Goal: Information Seeking & Learning: Learn about a topic

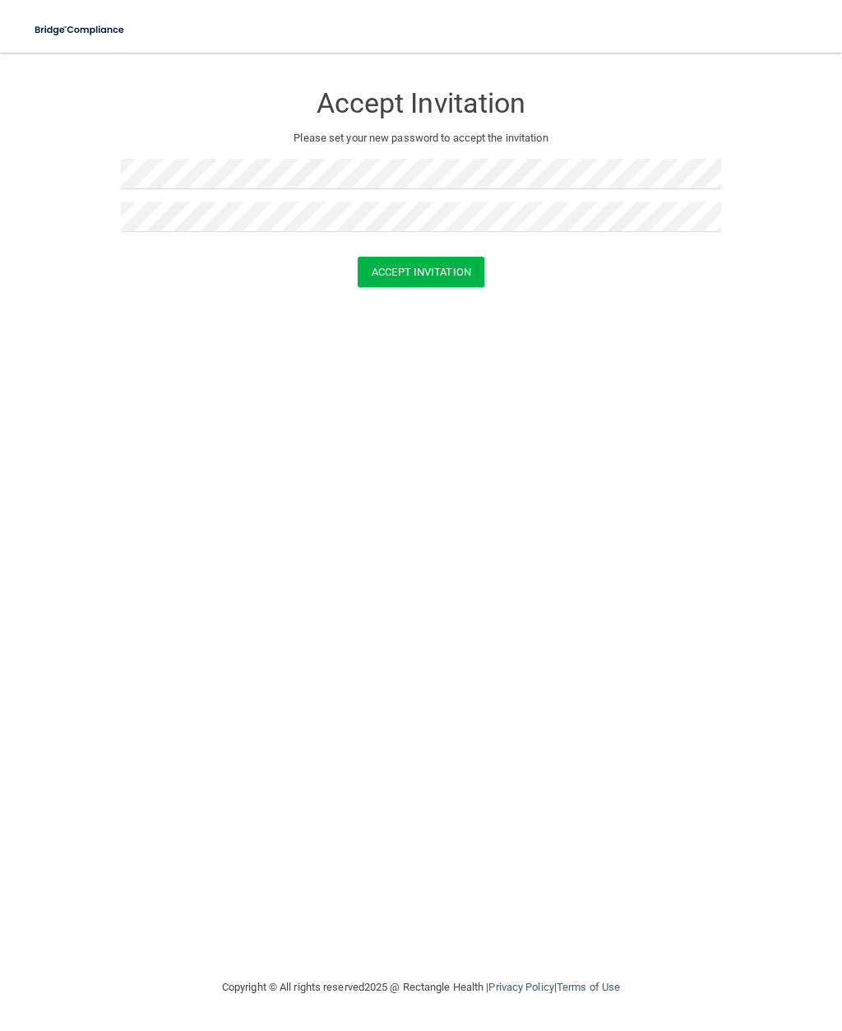
click at [439, 276] on button "Accept Invitation" at bounding box center [421, 272] width 127 height 30
click at [443, 300] on button "Accept Invitation" at bounding box center [421, 295] width 127 height 30
click at [115, 40] on img at bounding box center [80, 30] width 111 height 34
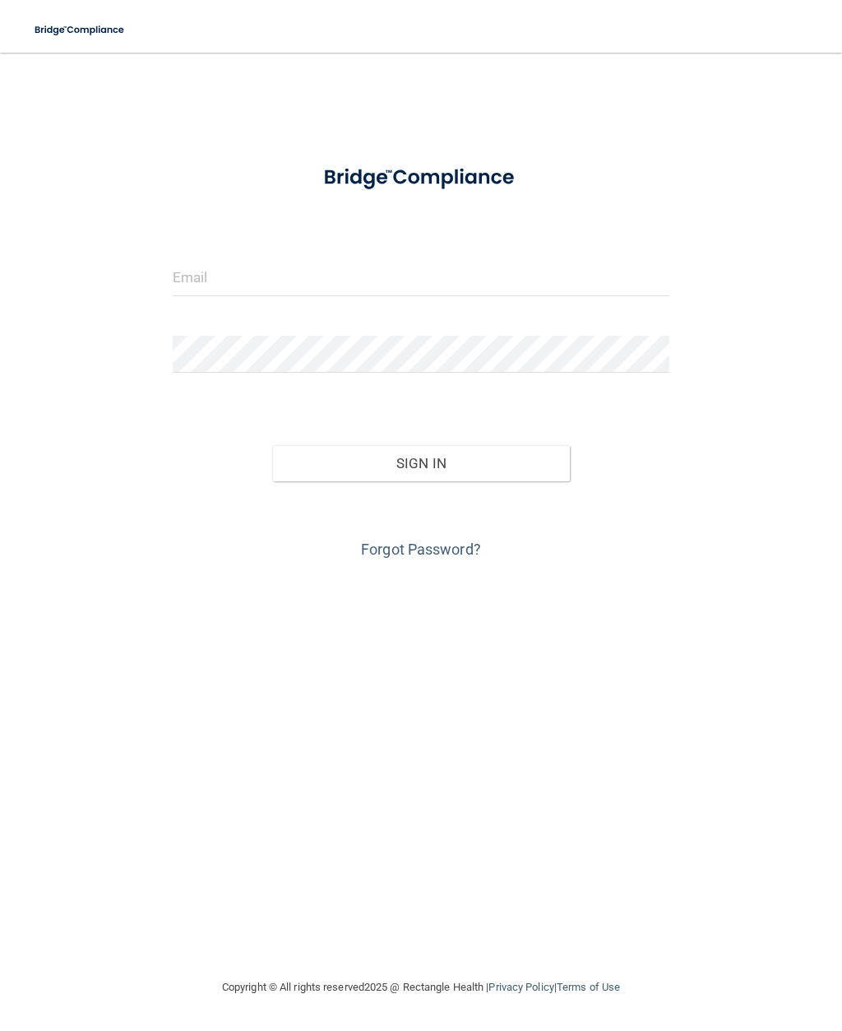
click at [116, 41] on img at bounding box center [80, 30] width 111 height 34
click at [526, 282] on input "email" at bounding box center [421, 277] width 497 height 37
type input "[EMAIL_ADDRESS][DOMAIN_NAME]"
click at [444, 461] on button "Sign In" at bounding box center [421, 463] width 299 height 36
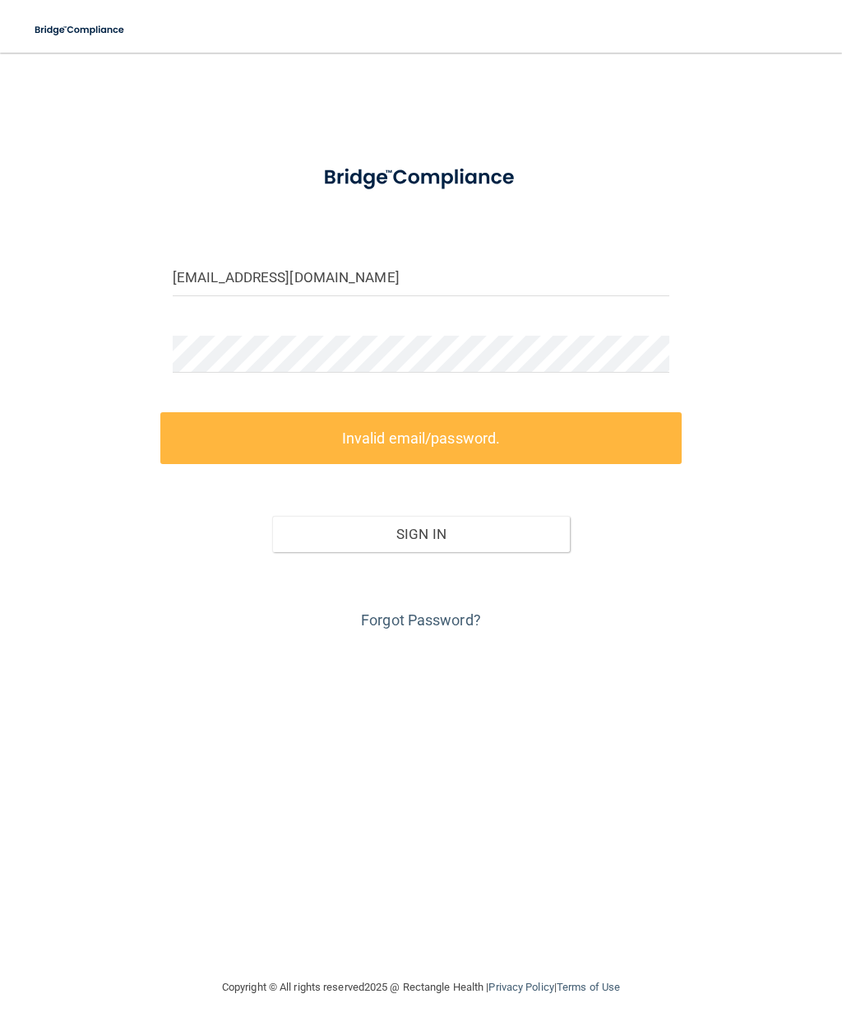
click at [457, 623] on link "Forgot Password?" at bounding box center [421, 619] width 120 height 17
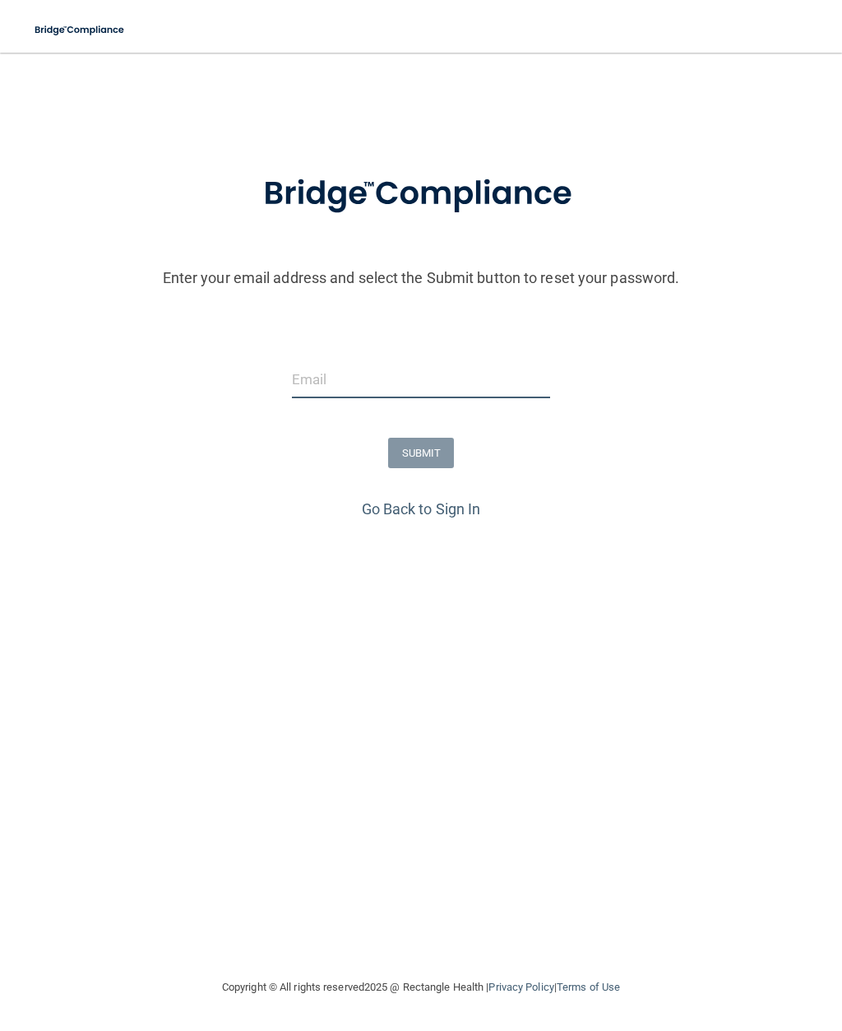
click at [473, 388] on input "email" at bounding box center [421, 379] width 259 height 37
type input "[EMAIL_ADDRESS][DOMAIN_NAME]"
click at [430, 453] on button "SUBMIT" at bounding box center [421, 453] width 67 height 30
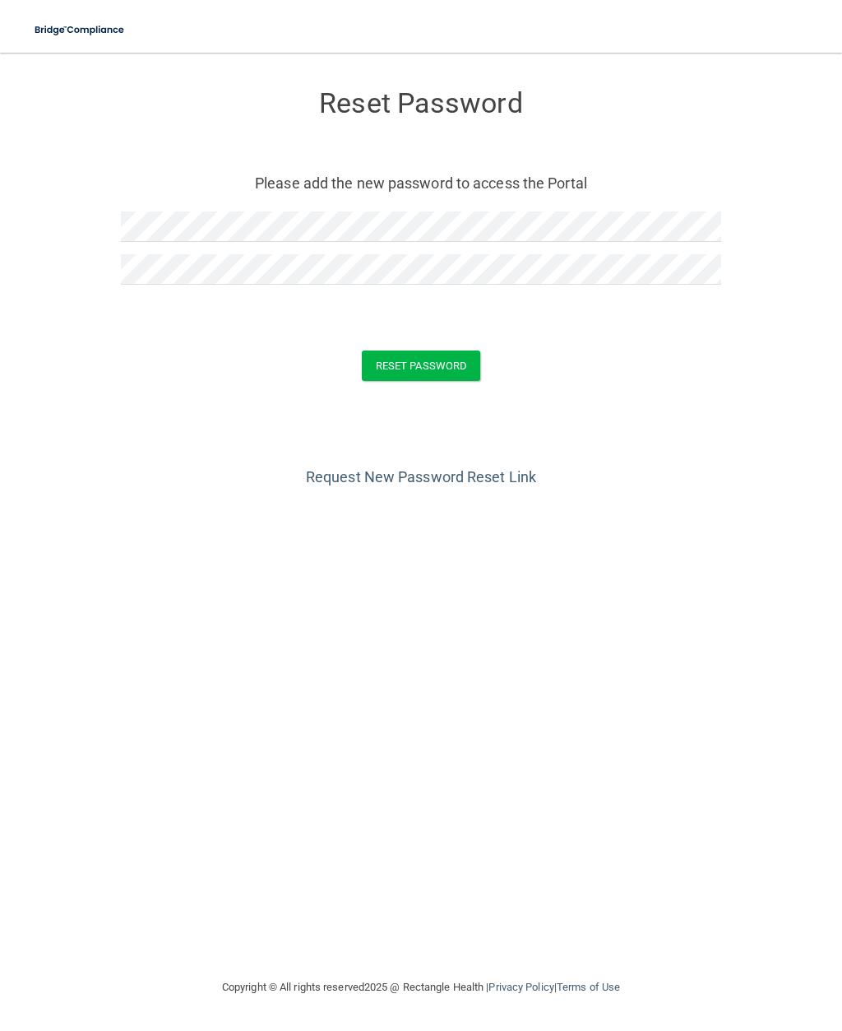
click at [442, 368] on button "Reset Password" at bounding box center [421, 365] width 118 height 30
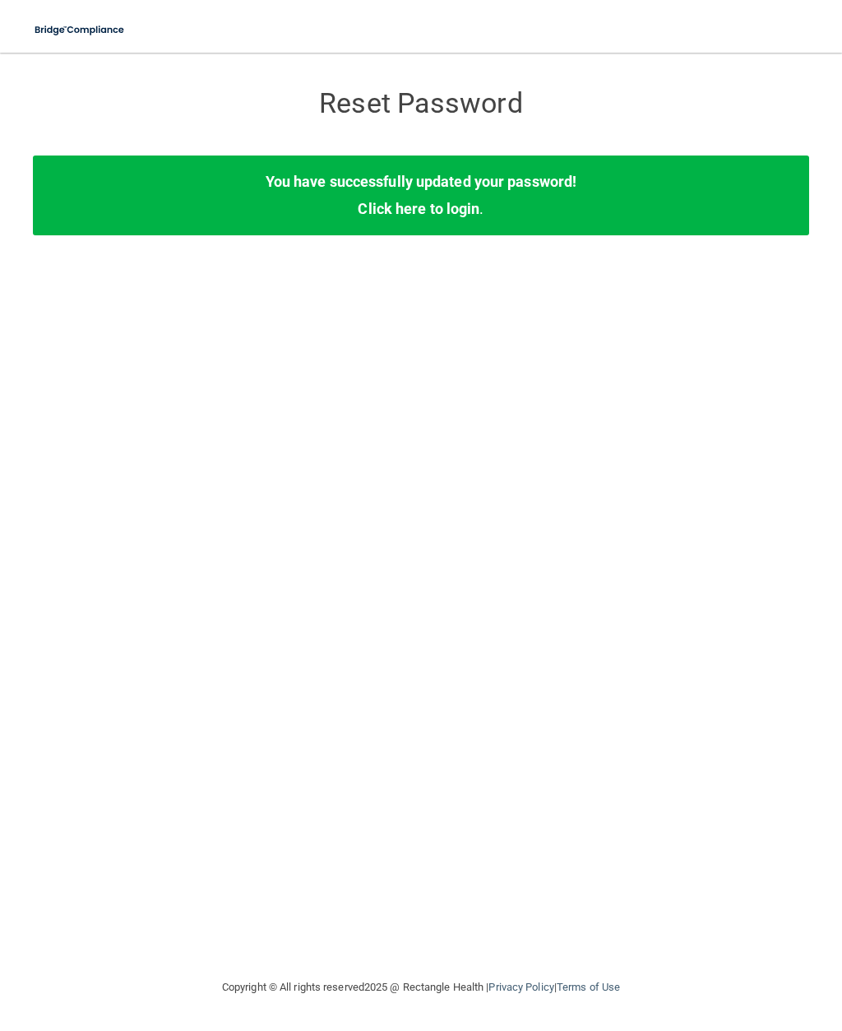
click at [455, 215] on link "Click here to login" at bounding box center [419, 208] width 122 height 17
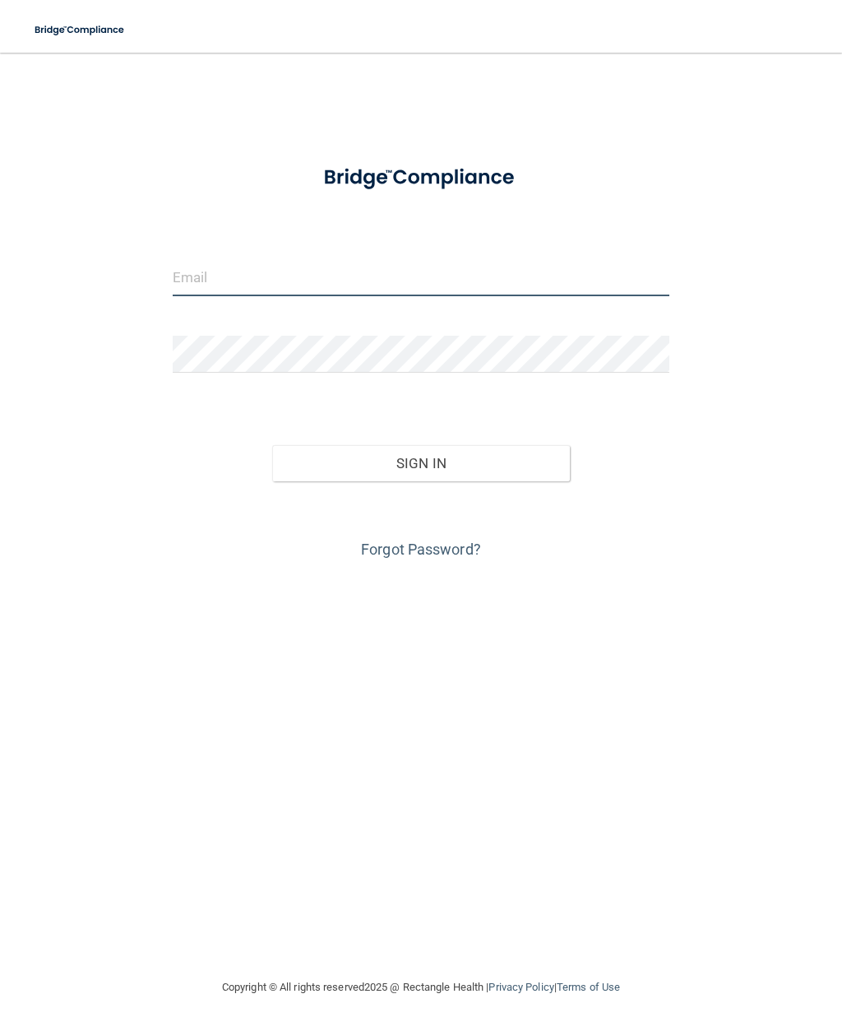
click at [363, 284] on input "email" at bounding box center [421, 277] width 497 height 37
type input "[EMAIL_ADDRESS][DOMAIN_NAME]"
click at [479, 464] on button "Sign In" at bounding box center [421, 463] width 299 height 36
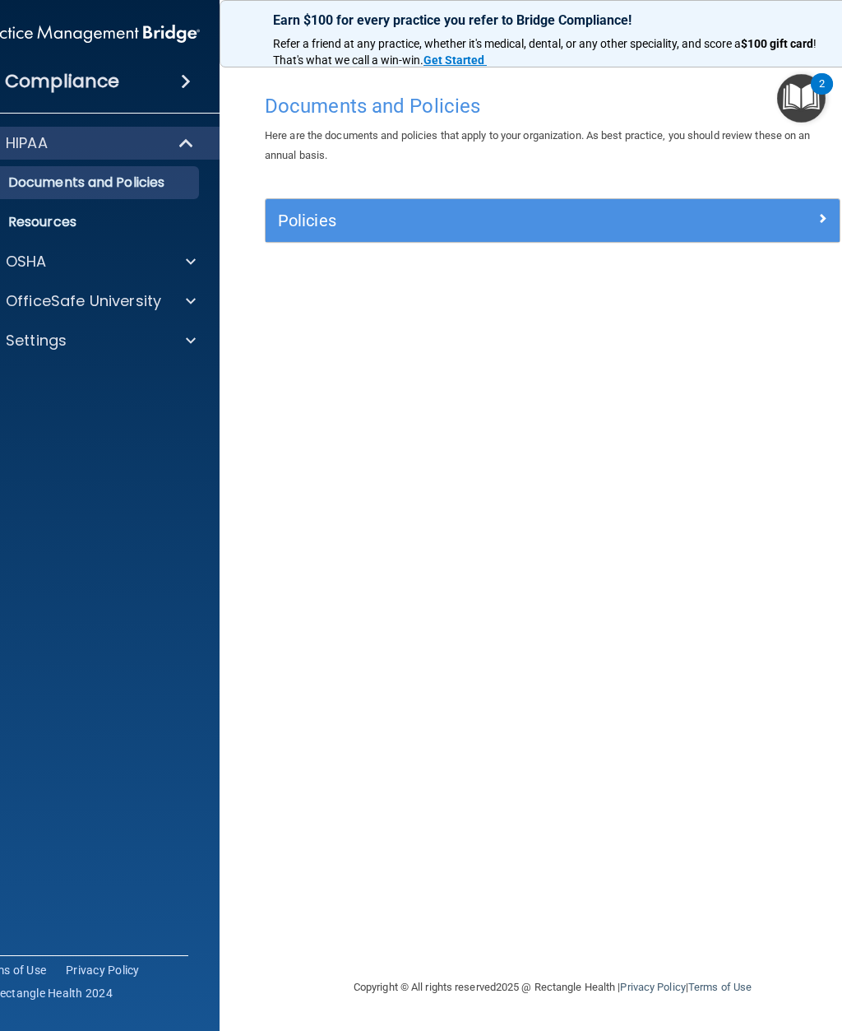
click at [727, 225] on div at bounding box center [769, 217] width 144 height 20
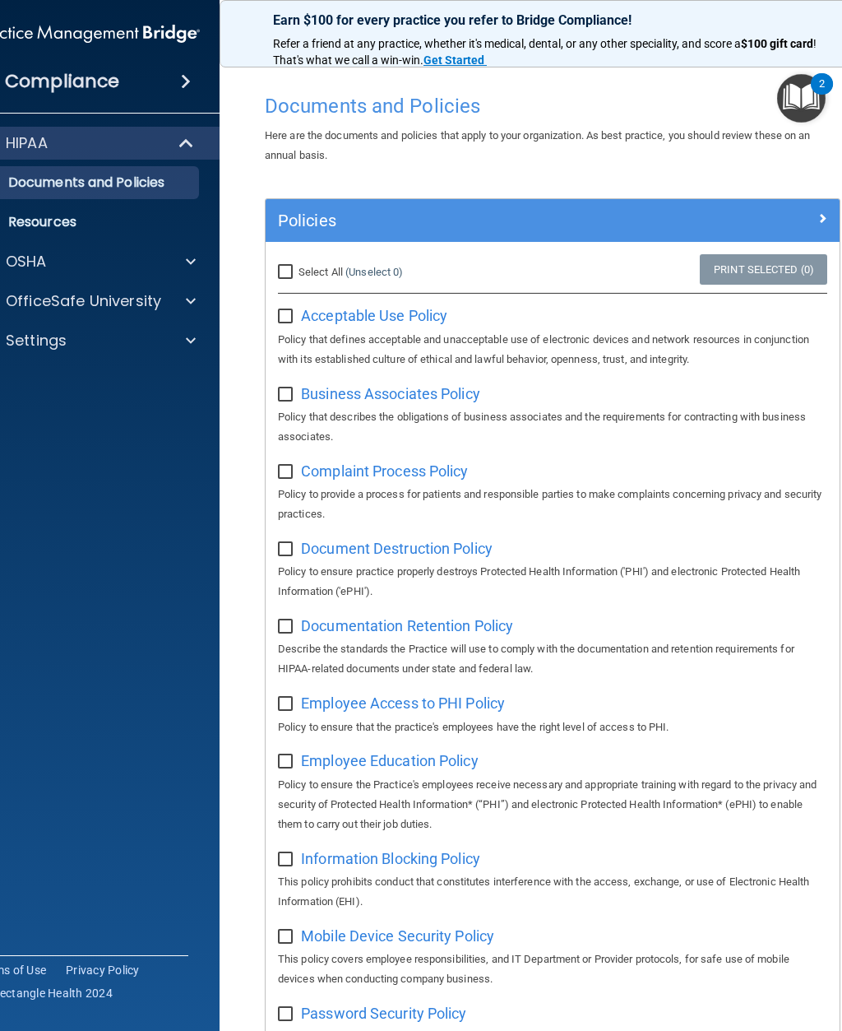
click at [166, 270] on div "OSHA" at bounding box center [66, 262] width 204 height 20
click at [155, 378] on p "OfficeSafe University" at bounding box center [83, 380] width 155 height 20
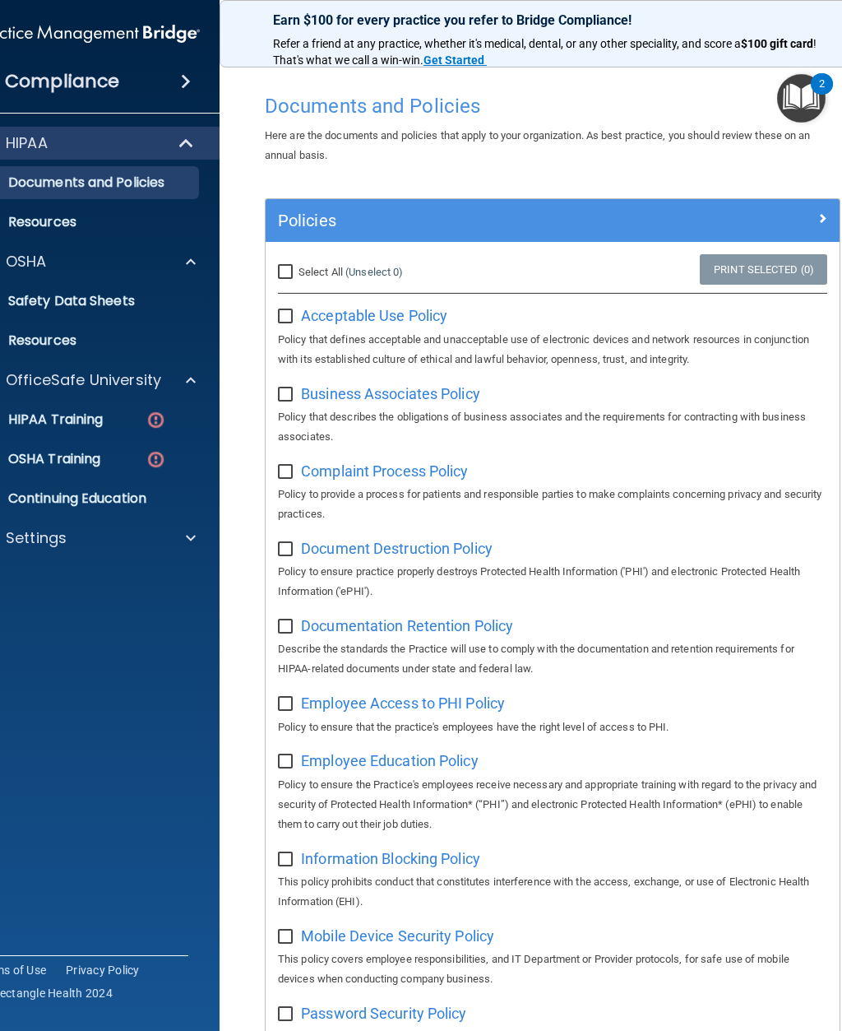
click at [103, 415] on p "HIPAA Training" at bounding box center [35, 419] width 136 height 16
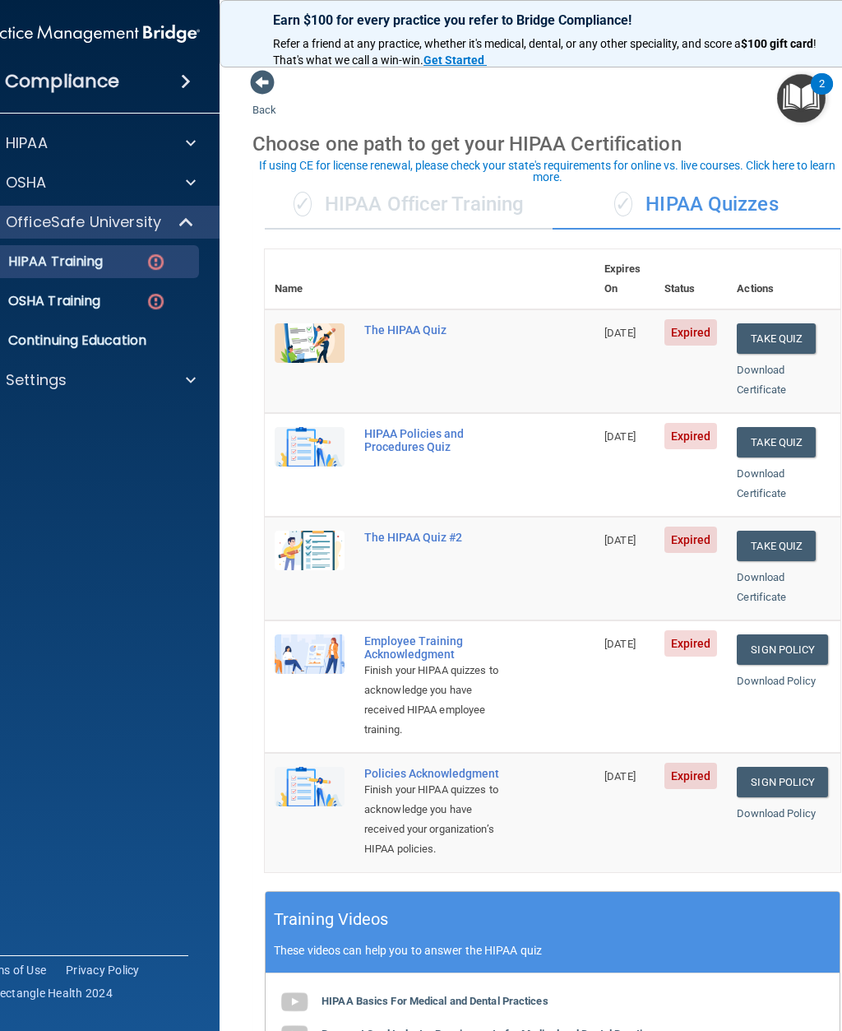
click at [791, 323] on button "Take Quiz" at bounding box center [776, 338] width 79 height 30
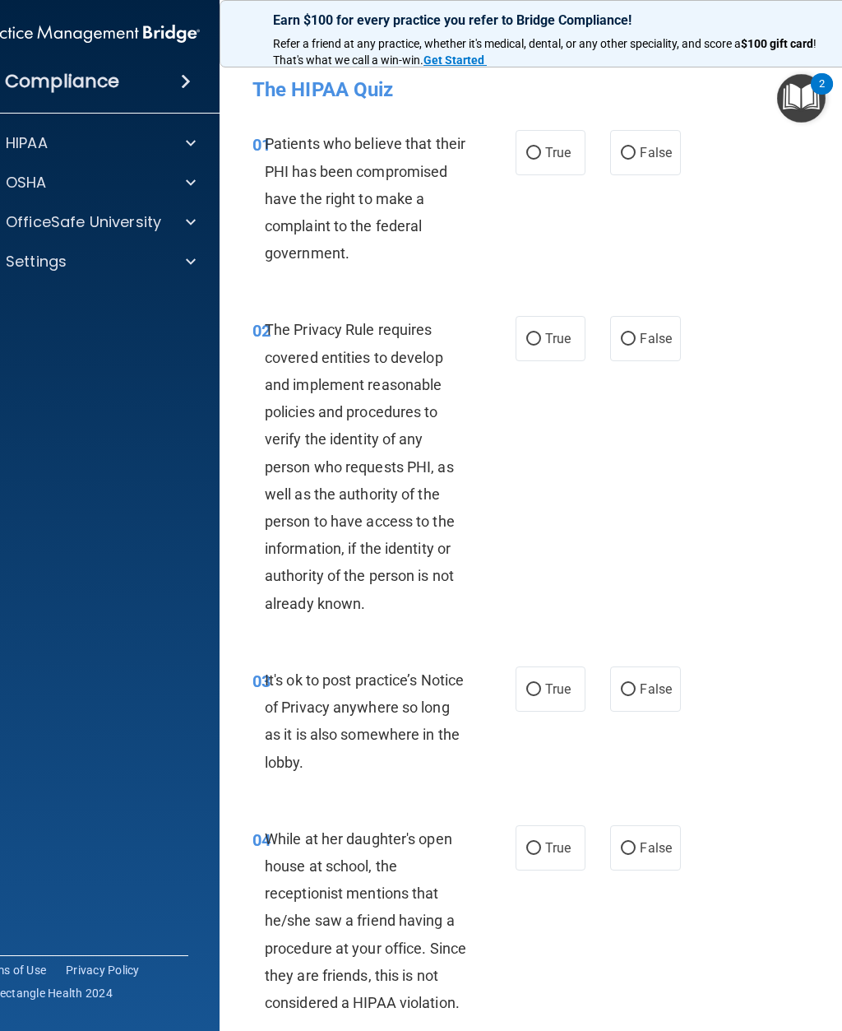
click at [535, 141] on label "True" at bounding box center [551, 152] width 70 height 45
click at [535, 147] on input "True" at bounding box center [533, 153] width 15 height 12
radio input "true"
click at [532, 333] on input "True" at bounding box center [533, 339] width 15 height 12
radio input "true"
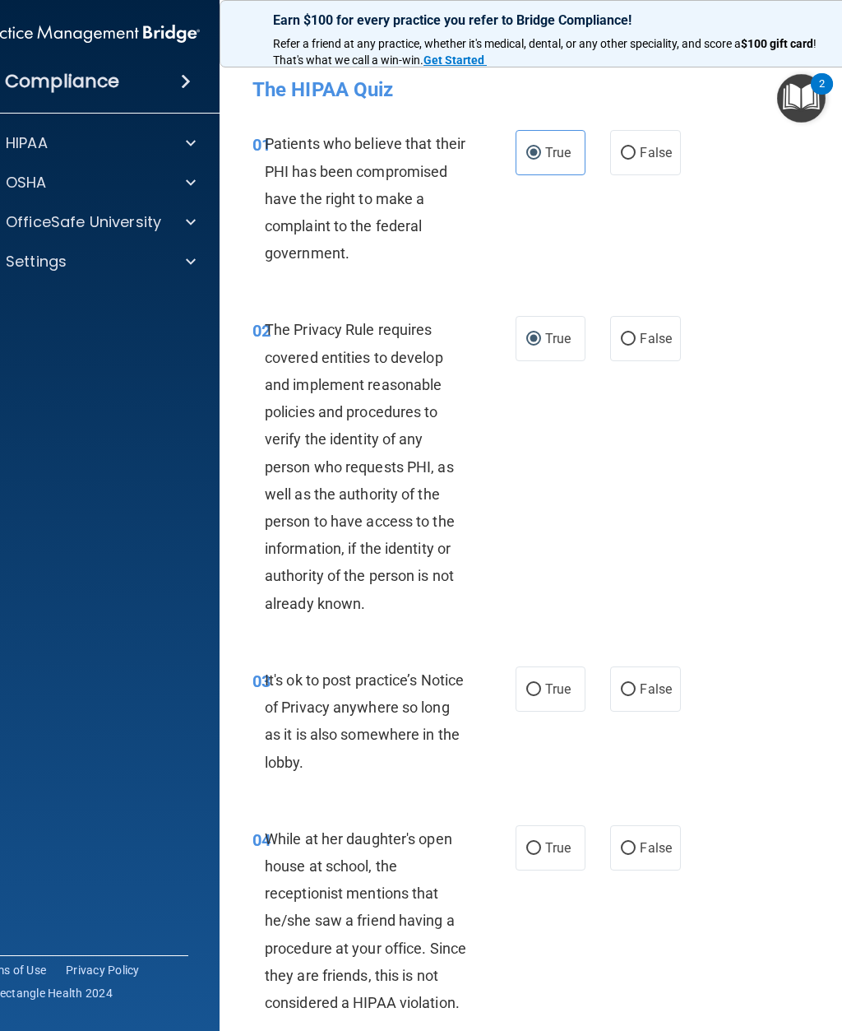
click at [634, 688] on input "False" at bounding box center [628, 689] width 15 height 12
radio input "true"
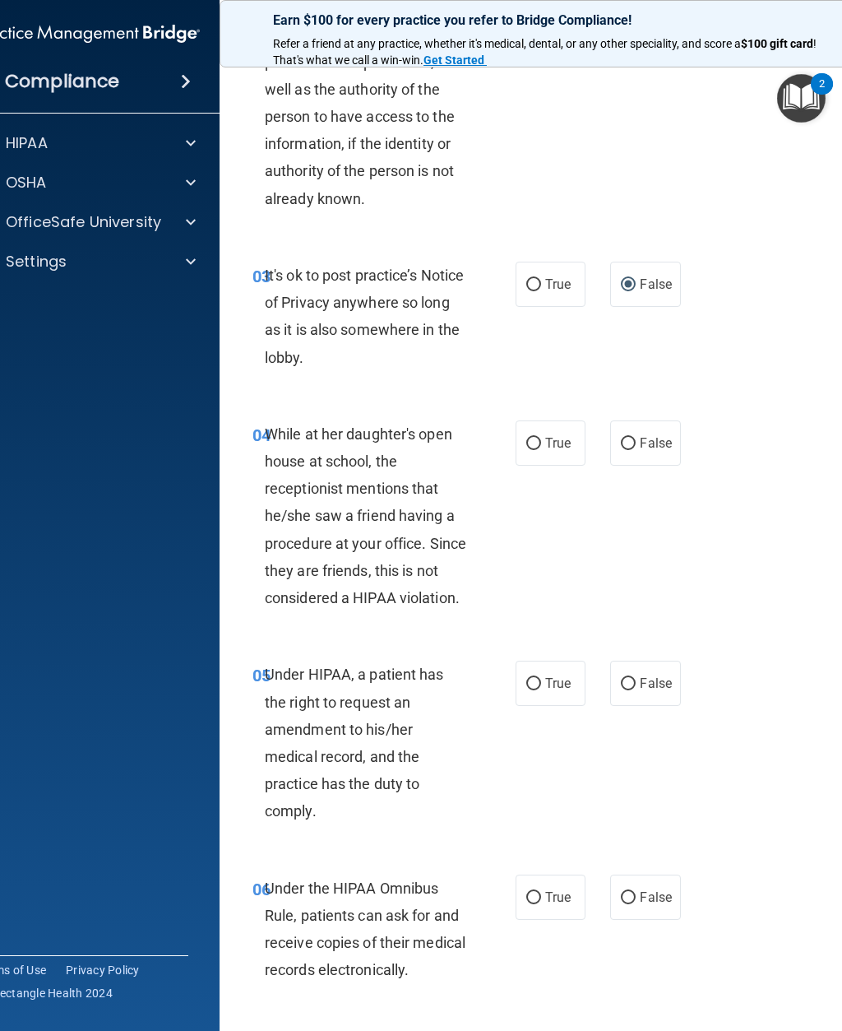
scroll to position [416, 0]
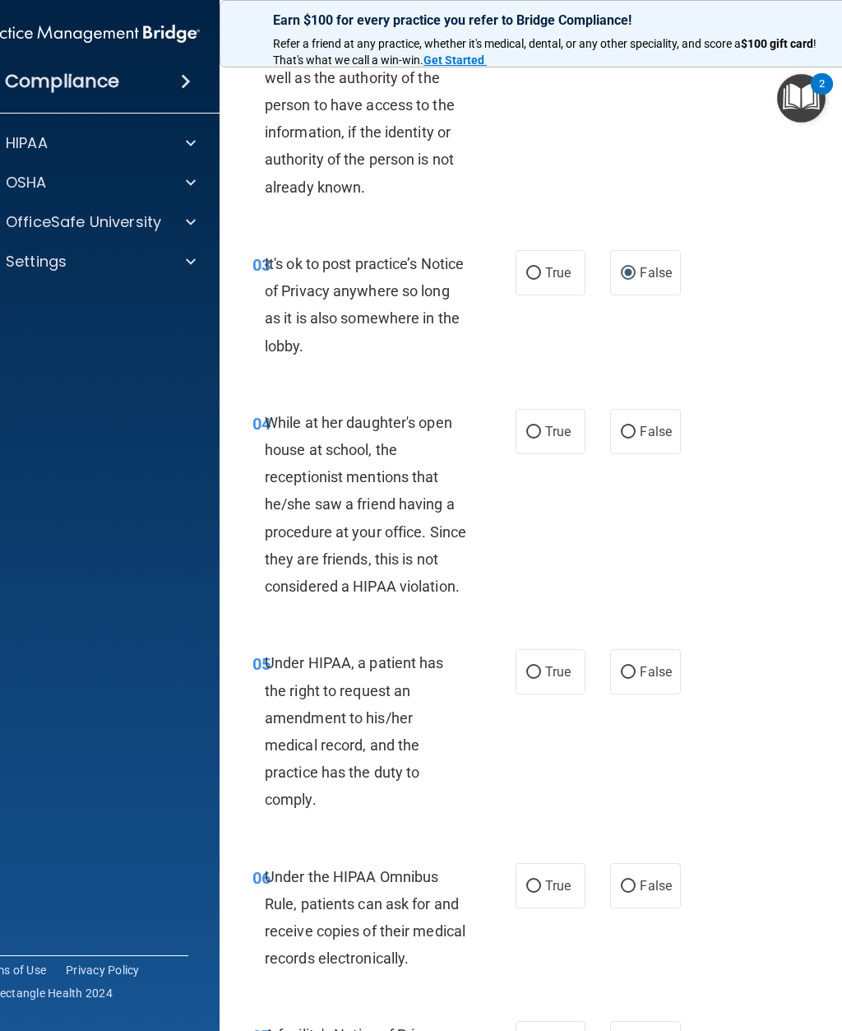
click at [634, 427] on input "False" at bounding box center [628, 432] width 15 height 12
radio input "true"
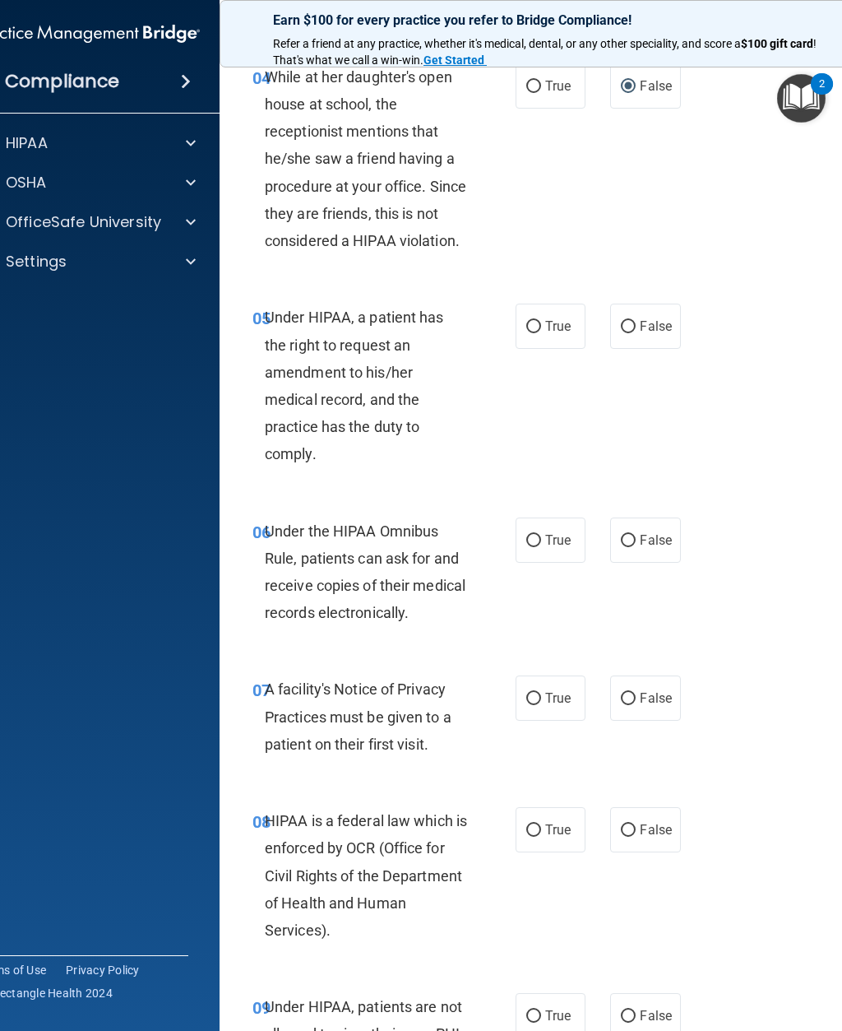
scroll to position [762, 0]
click at [633, 326] on input "False" at bounding box center [628, 326] width 15 height 12
radio input "true"
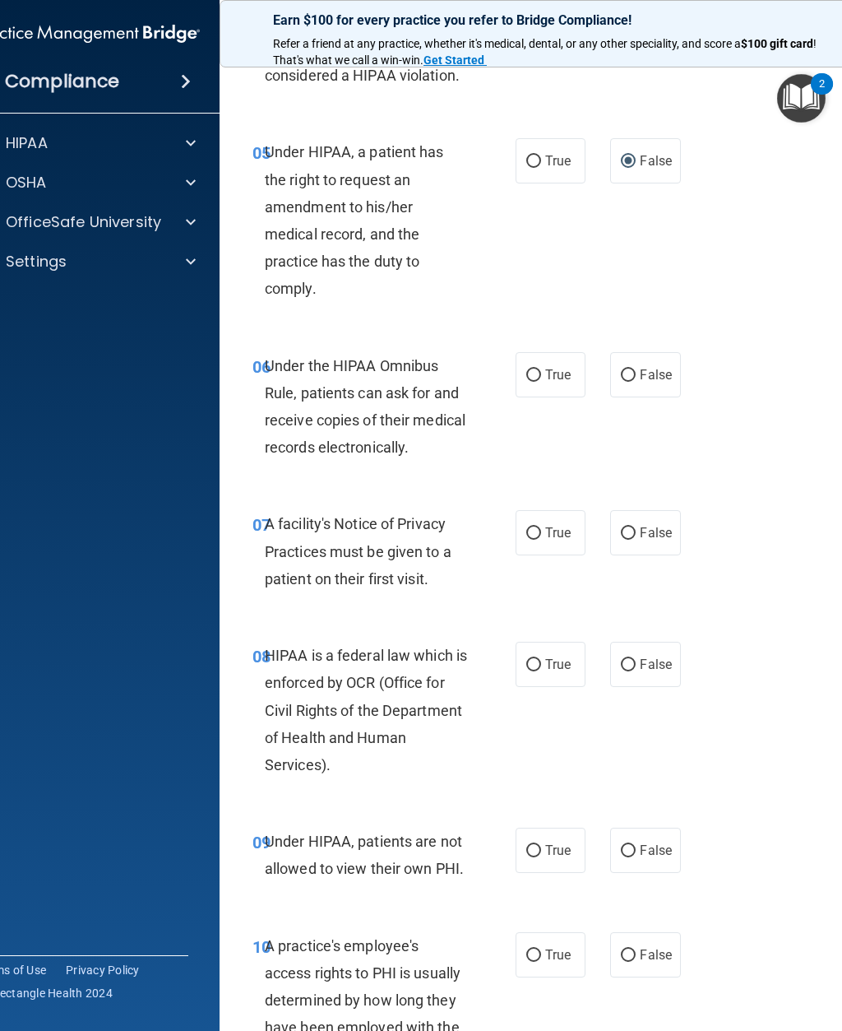
scroll to position [933, 0]
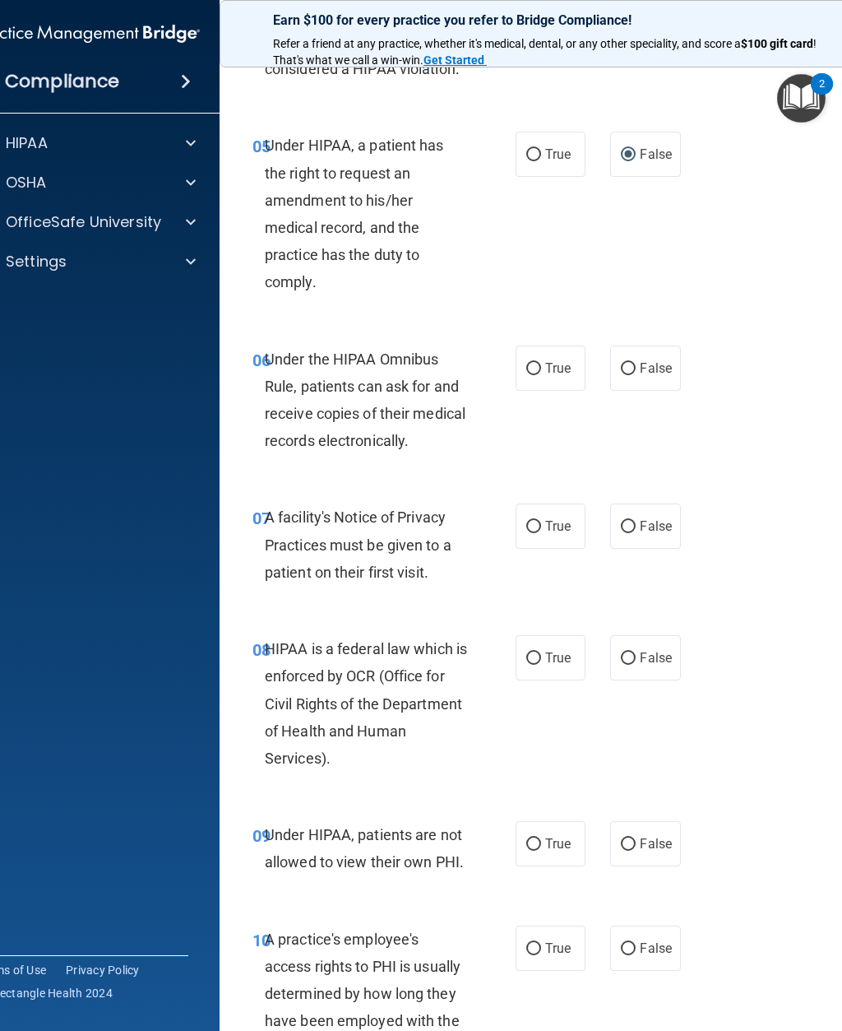
click at [549, 367] on span "True" at bounding box center [557, 368] width 25 height 16
click at [541, 367] on input "True" at bounding box center [533, 369] width 15 height 12
radio input "true"
click at [555, 518] on span "True" at bounding box center [557, 526] width 25 height 16
click at [541, 521] on input "True" at bounding box center [533, 527] width 15 height 12
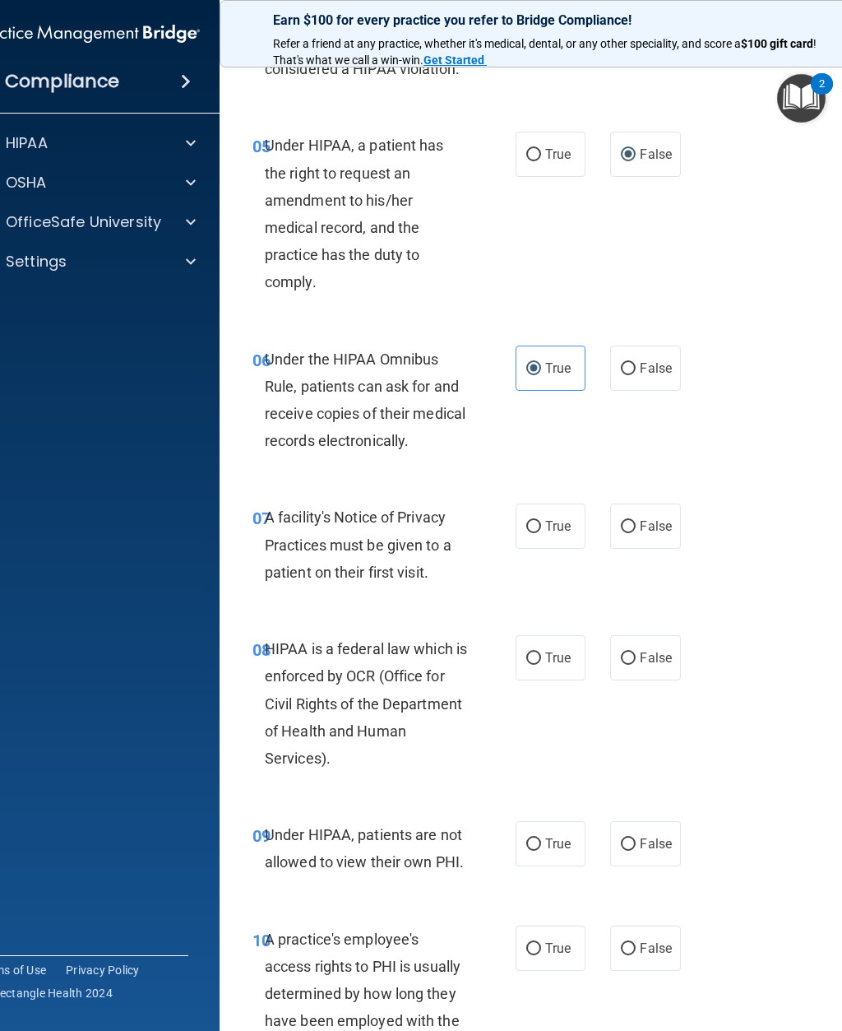
radio input "true"
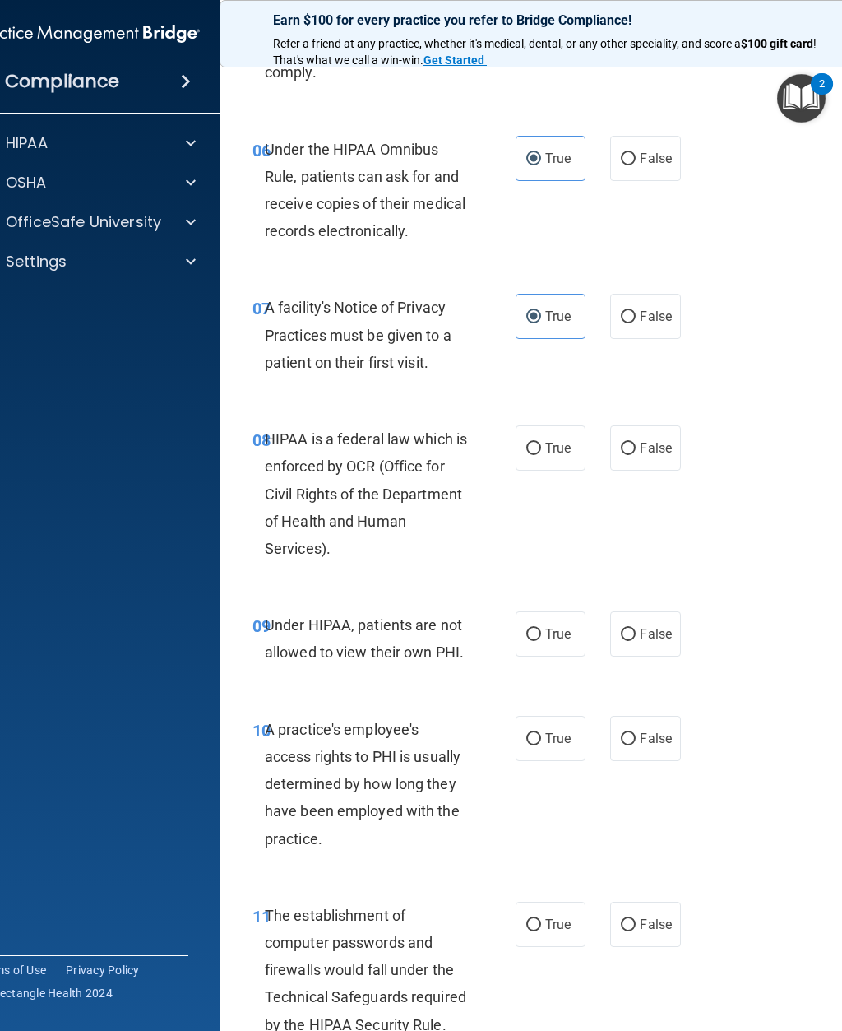
scroll to position [1156, 0]
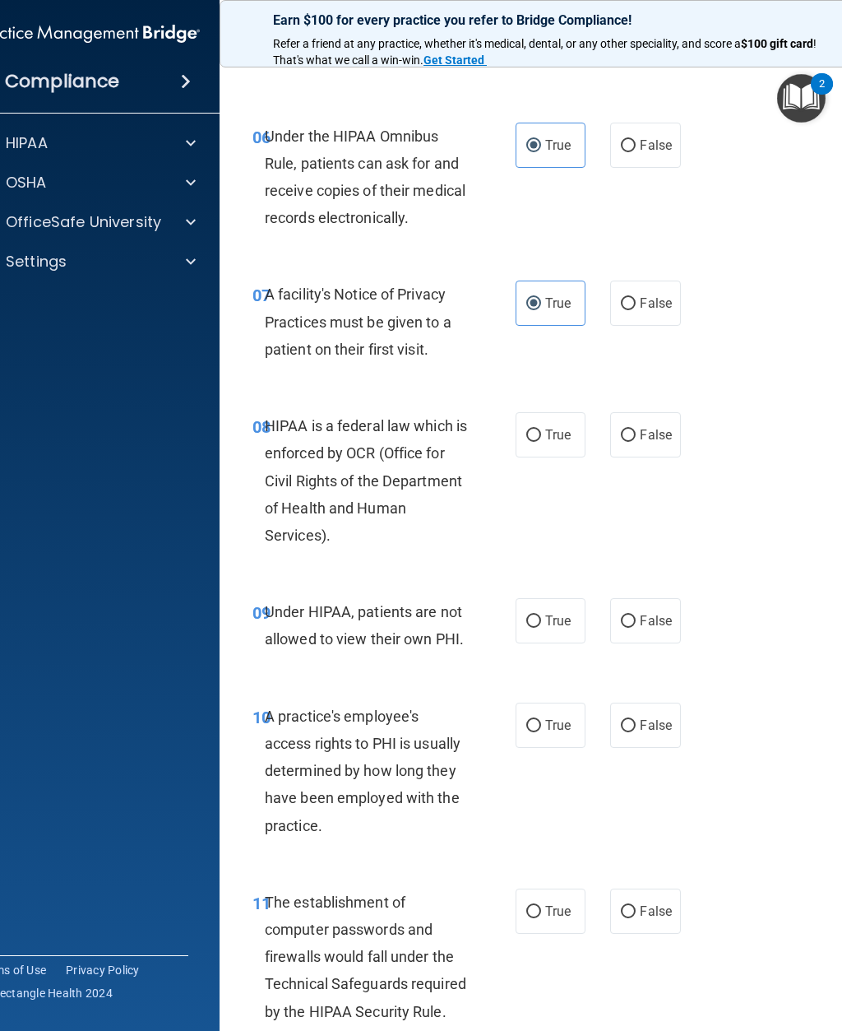
click at [559, 434] on span "True" at bounding box center [557, 435] width 25 height 16
click at [541, 434] on input "True" at bounding box center [533, 435] width 15 height 12
radio input "true"
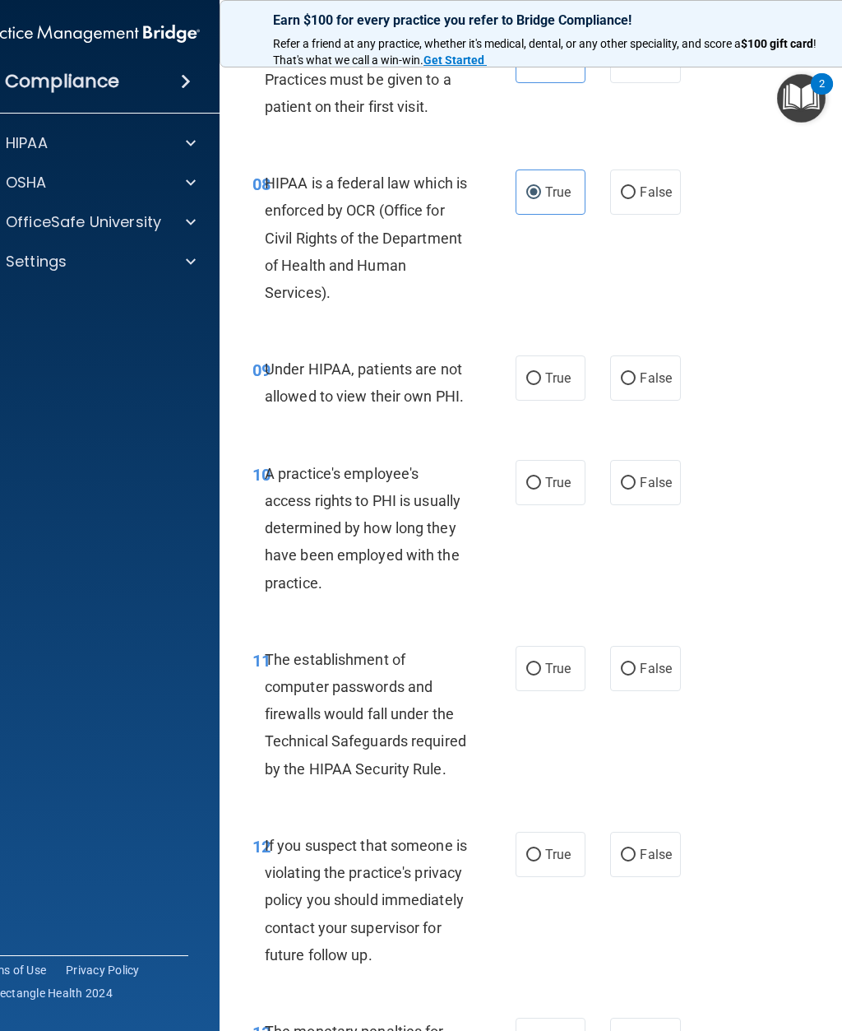
scroll to position [1401, 0]
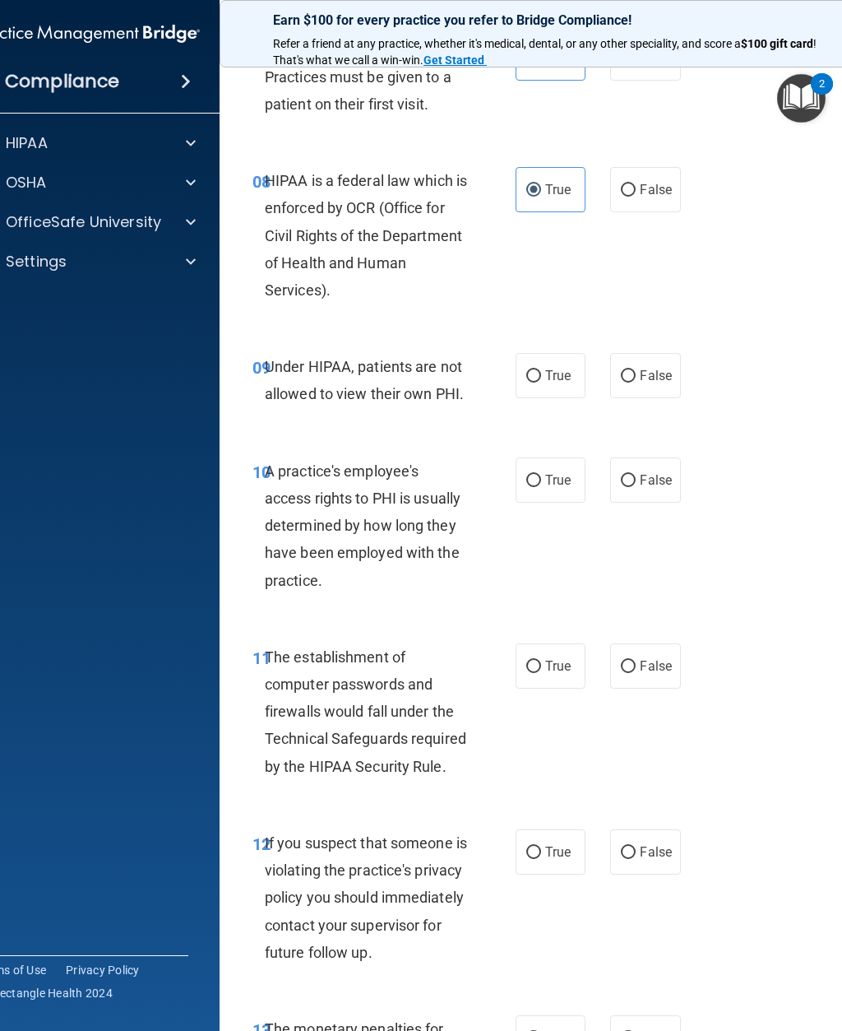
click at [661, 368] on span "False" at bounding box center [656, 376] width 32 height 16
click at [636, 370] on input "False" at bounding box center [628, 376] width 15 height 12
radio input "true"
click at [655, 472] on span "False" at bounding box center [656, 480] width 32 height 16
click at [636, 475] on input "False" at bounding box center [628, 481] width 15 height 12
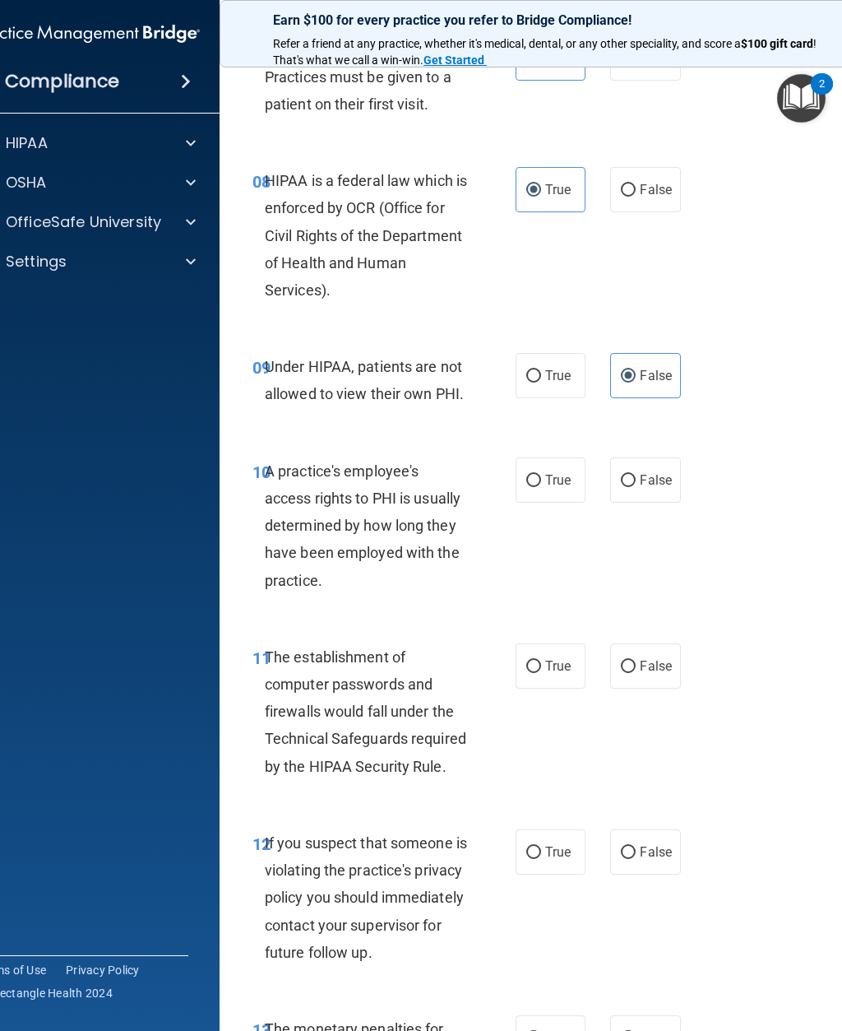
radio input "true"
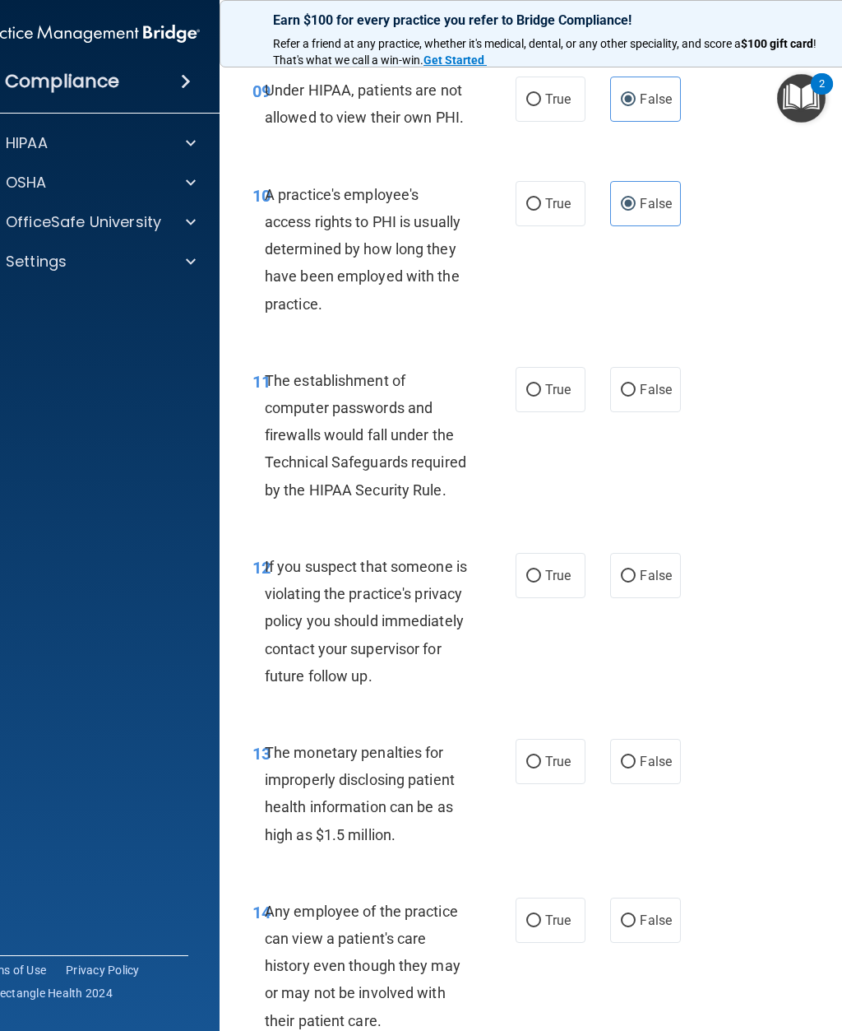
scroll to position [1684, 0]
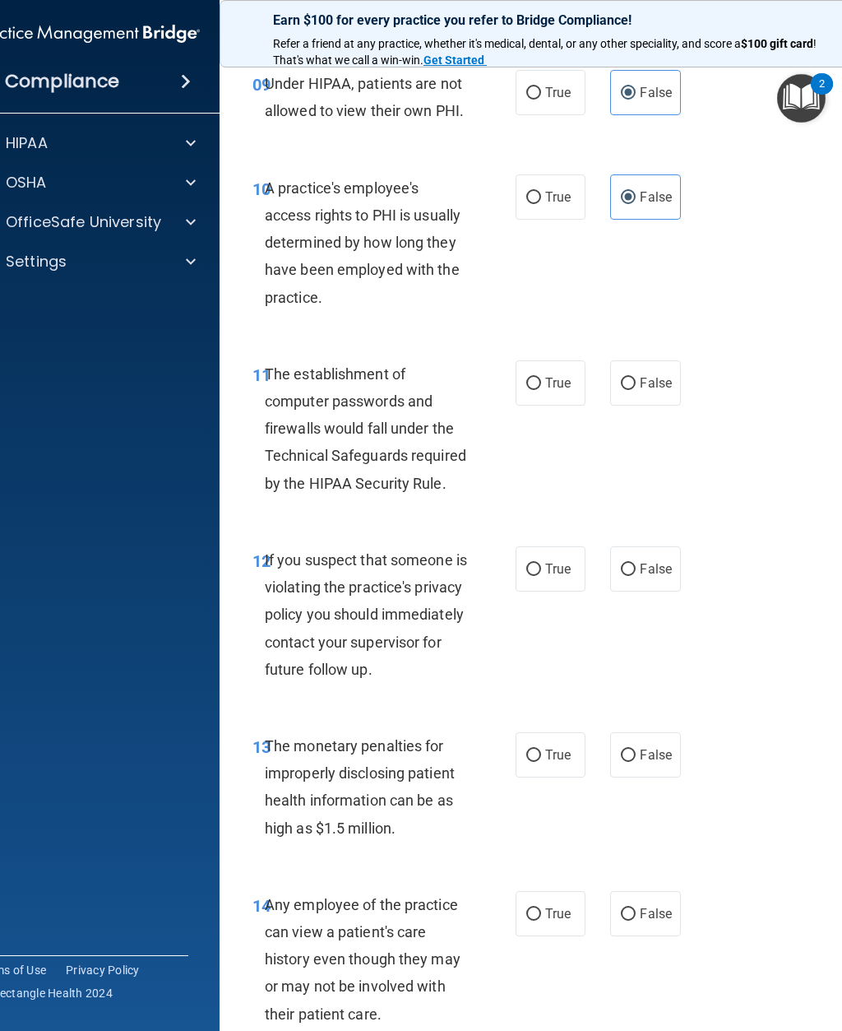
click at [554, 376] on span "True" at bounding box center [557, 383] width 25 height 16
click at [541, 377] on input "True" at bounding box center [533, 383] width 15 height 12
radio input "true"
click at [557, 562] on span "True" at bounding box center [557, 569] width 25 height 16
click at [541, 563] on input "True" at bounding box center [533, 569] width 15 height 12
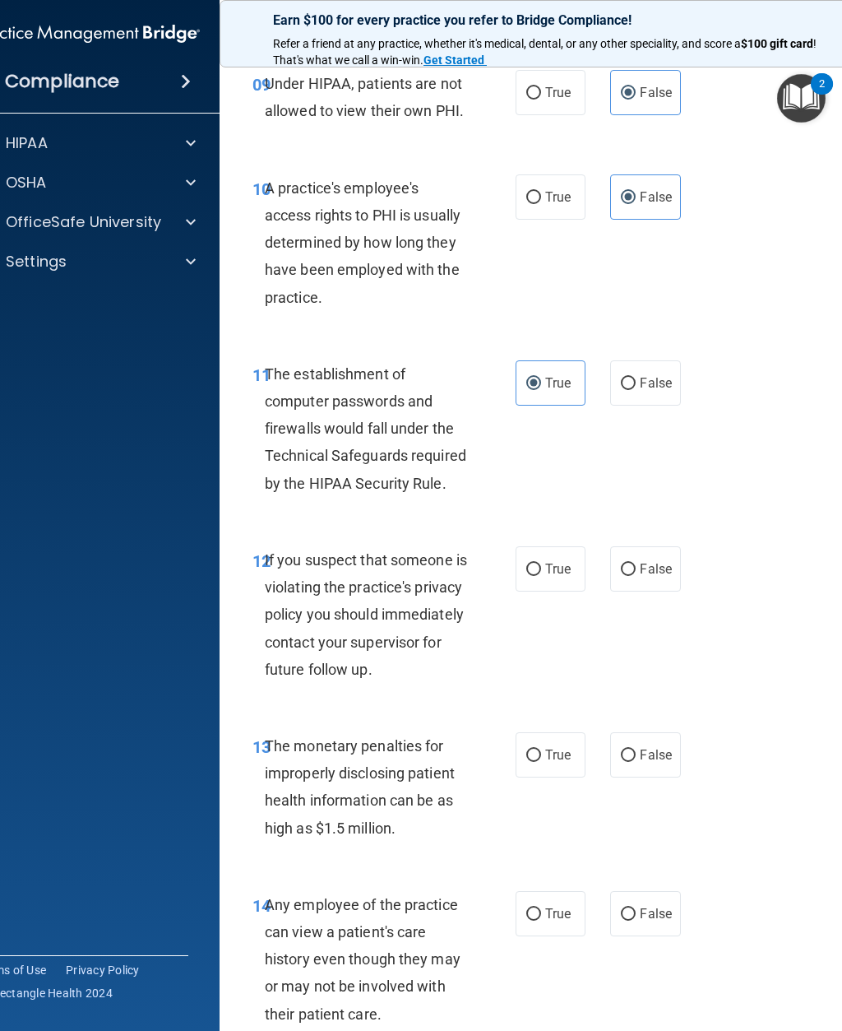
radio input "true"
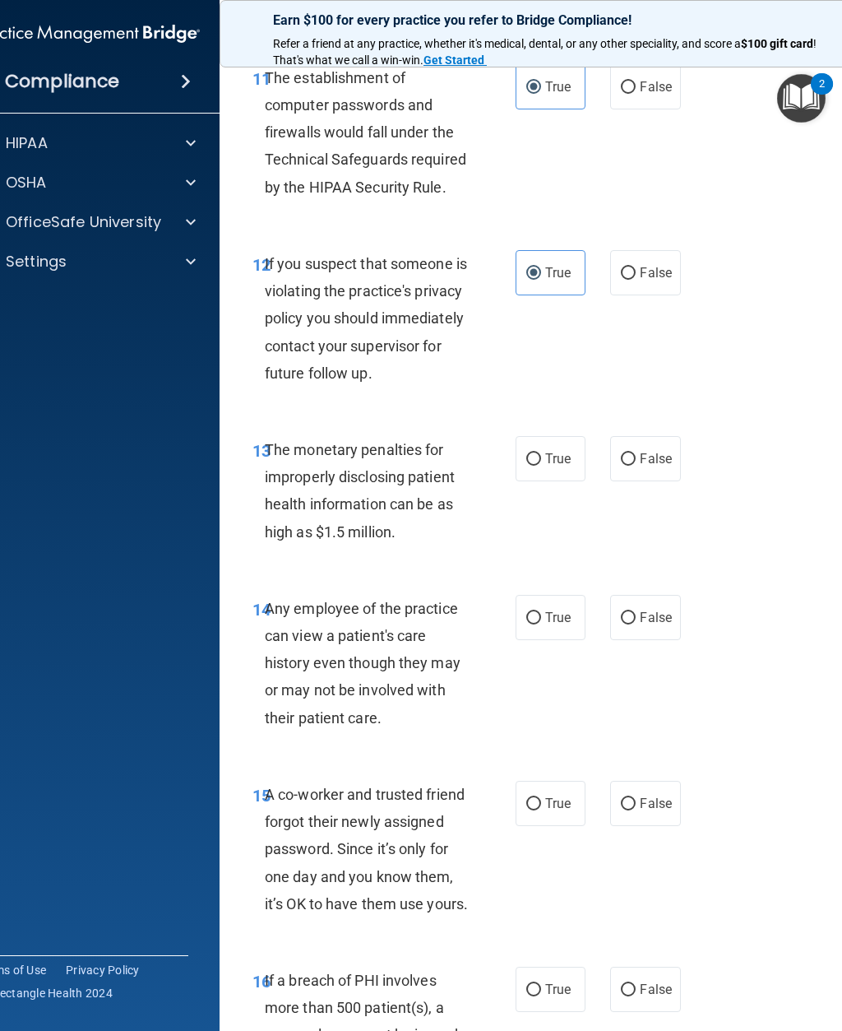
scroll to position [2017, 0]
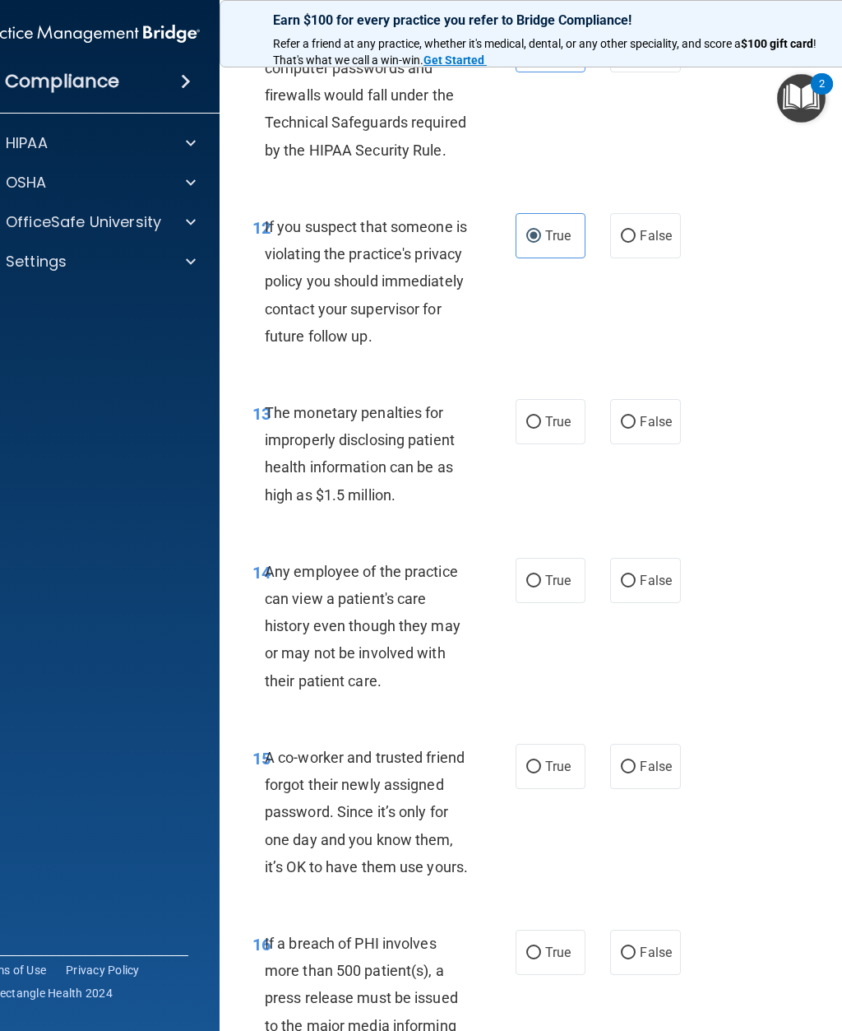
click at [560, 425] on label "True" at bounding box center [551, 421] width 70 height 45
click at [541, 425] on input "True" at bounding box center [533, 422] width 15 height 12
radio input "true"
click at [633, 587] on input "False" at bounding box center [628, 581] width 15 height 12
radio input "true"
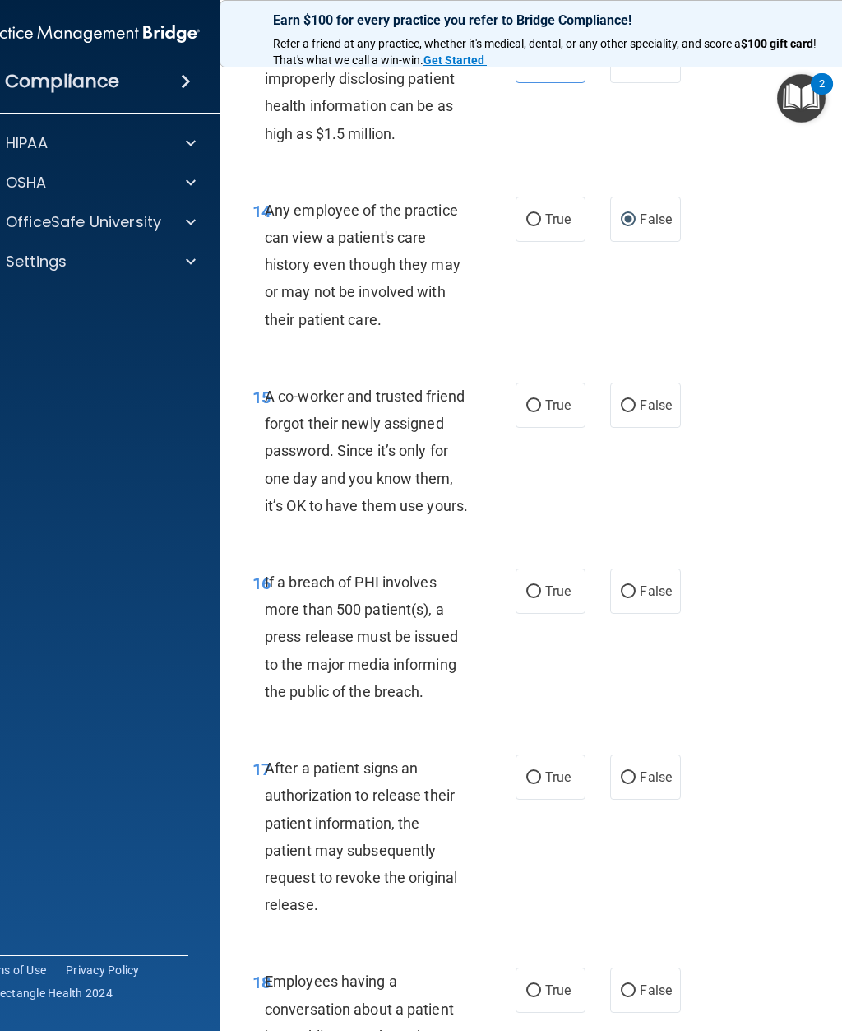
scroll to position [2379, 0]
click at [668, 426] on label "False" at bounding box center [645, 404] width 70 height 45
click at [636, 411] on input "False" at bounding box center [628, 405] width 15 height 12
radio input "true"
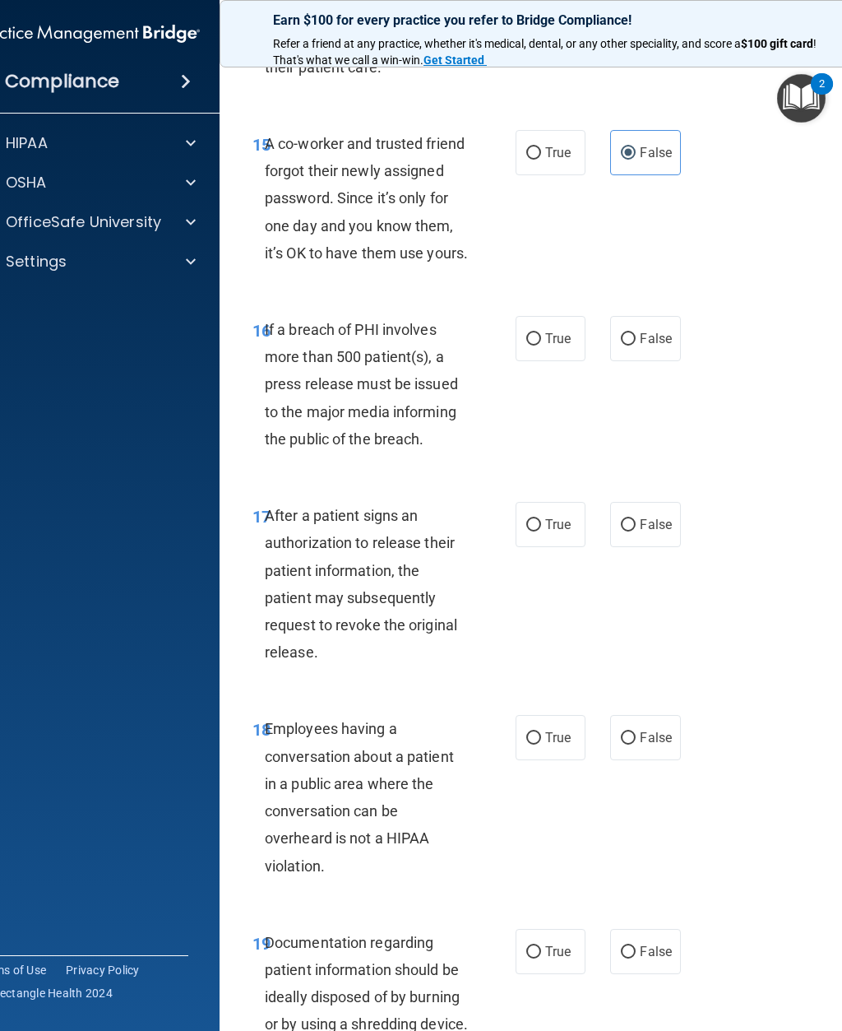
scroll to position [2637, 0]
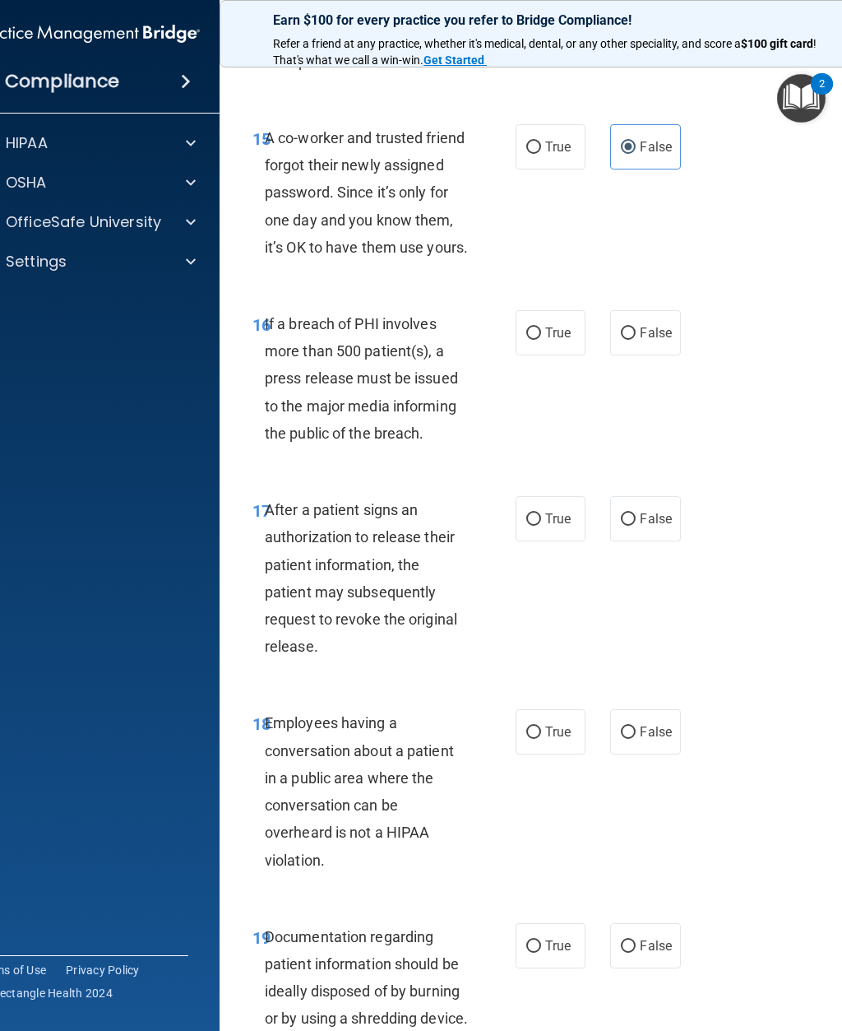
click at [552, 340] on span "True" at bounding box center [557, 333] width 25 height 16
click at [541, 340] on input "True" at bounding box center [533, 333] width 15 height 12
radio input "true"
click at [555, 526] on span "True" at bounding box center [557, 519] width 25 height 16
click at [541, 526] on input "True" at bounding box center [533, 519] width 15 height 12
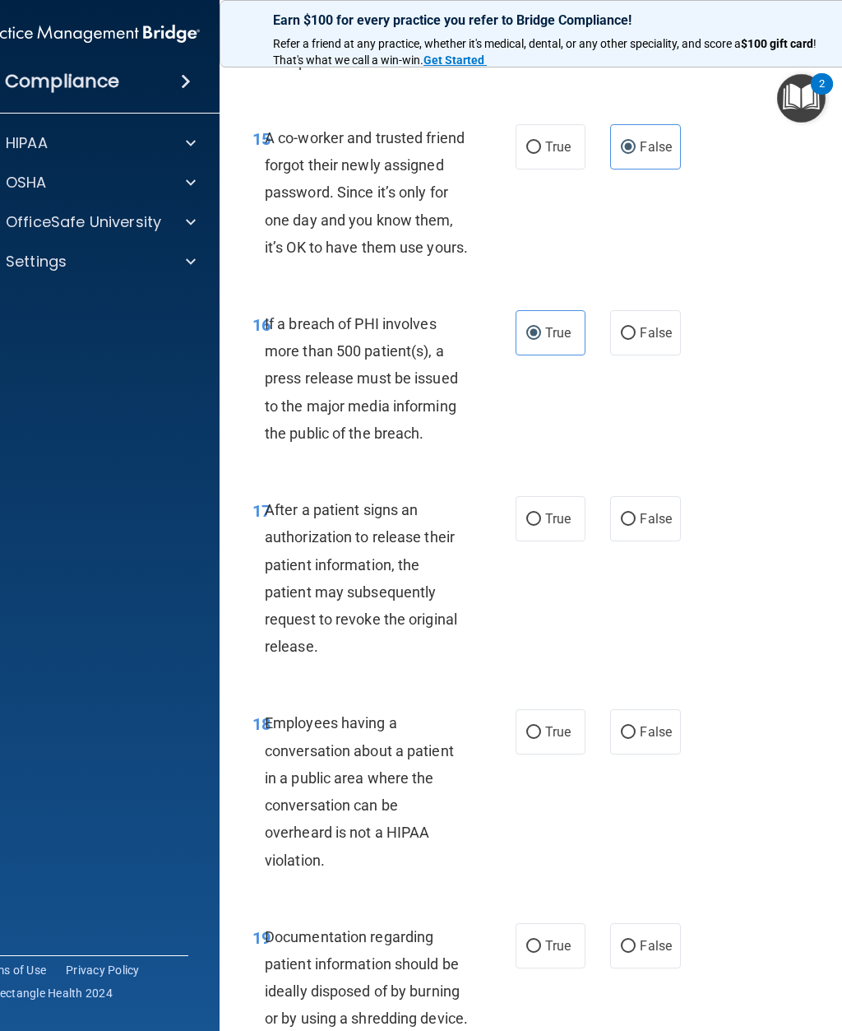
radio input "true"
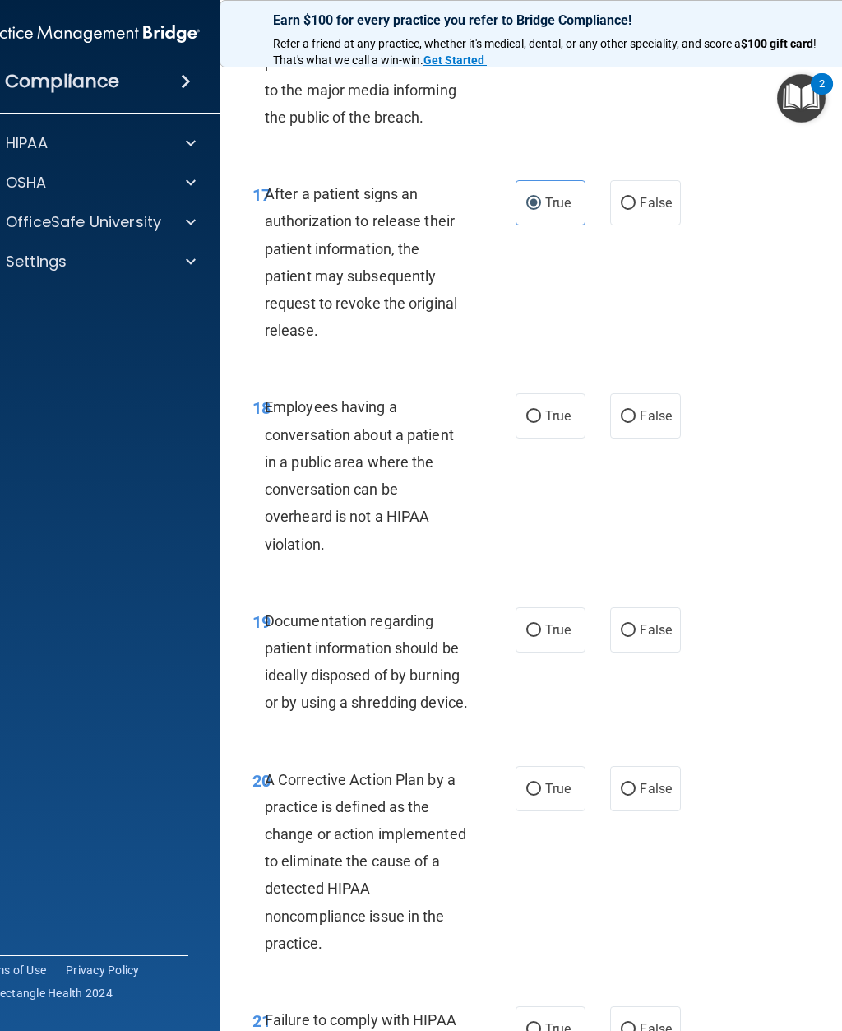
scroll to position [2972, 0]
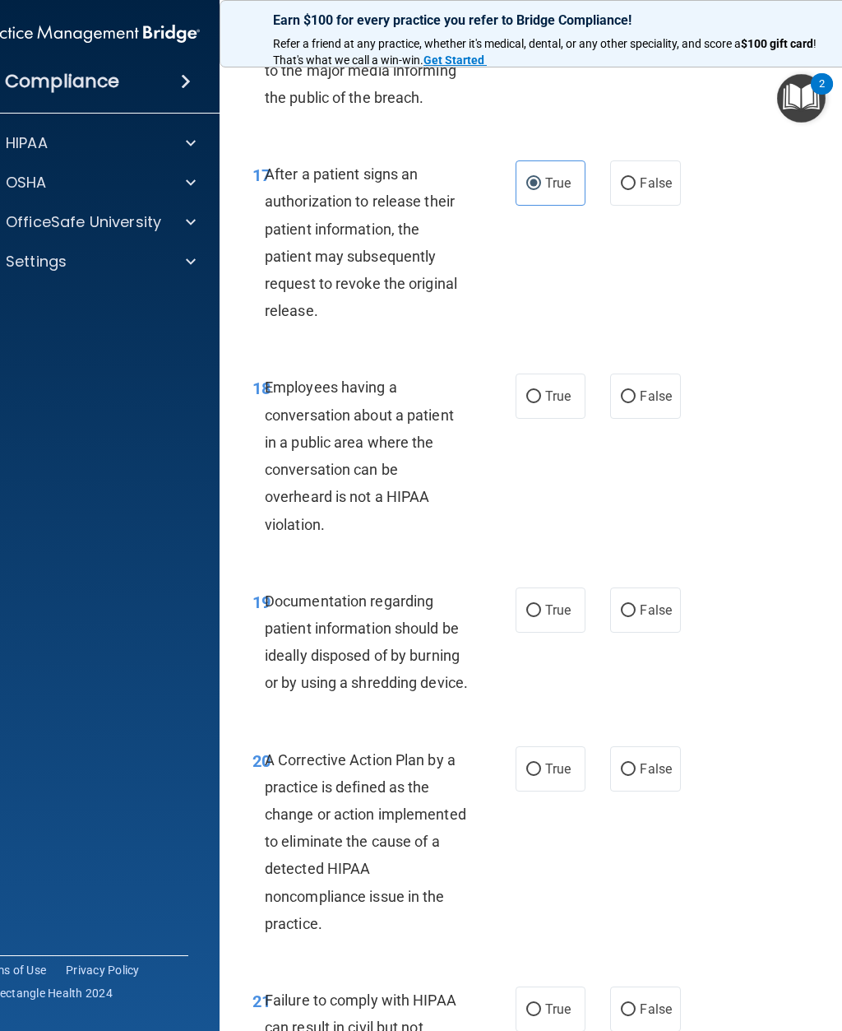
click at [556, 404] on span "True" at bounding box center [557, 396] width 25 height 16
click at [541, 403] on input "True" at bounding box center [533, 397] width 15 height 12
radio input "true"
click at [544, 632] on label "True" at bounding box center [551, 609] width 70 height 45
click at [541, 617] on input "True" at bounding box center [533, 610] width 15 height 12
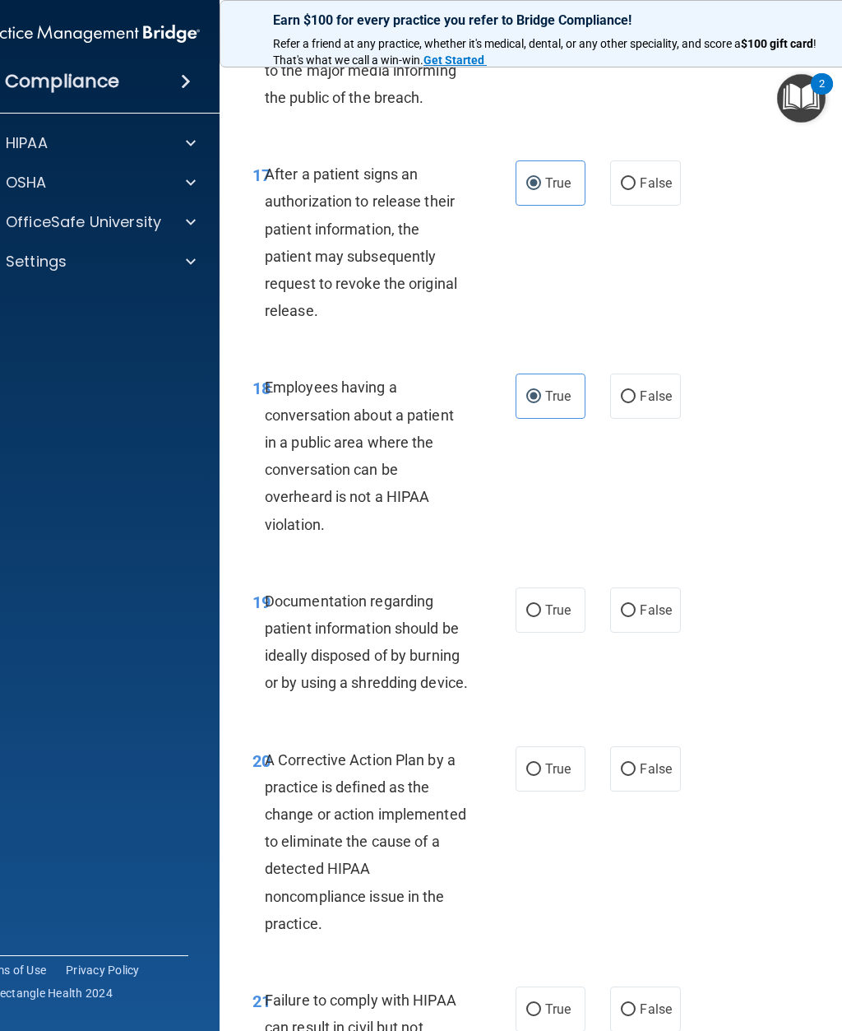
radio input "true"
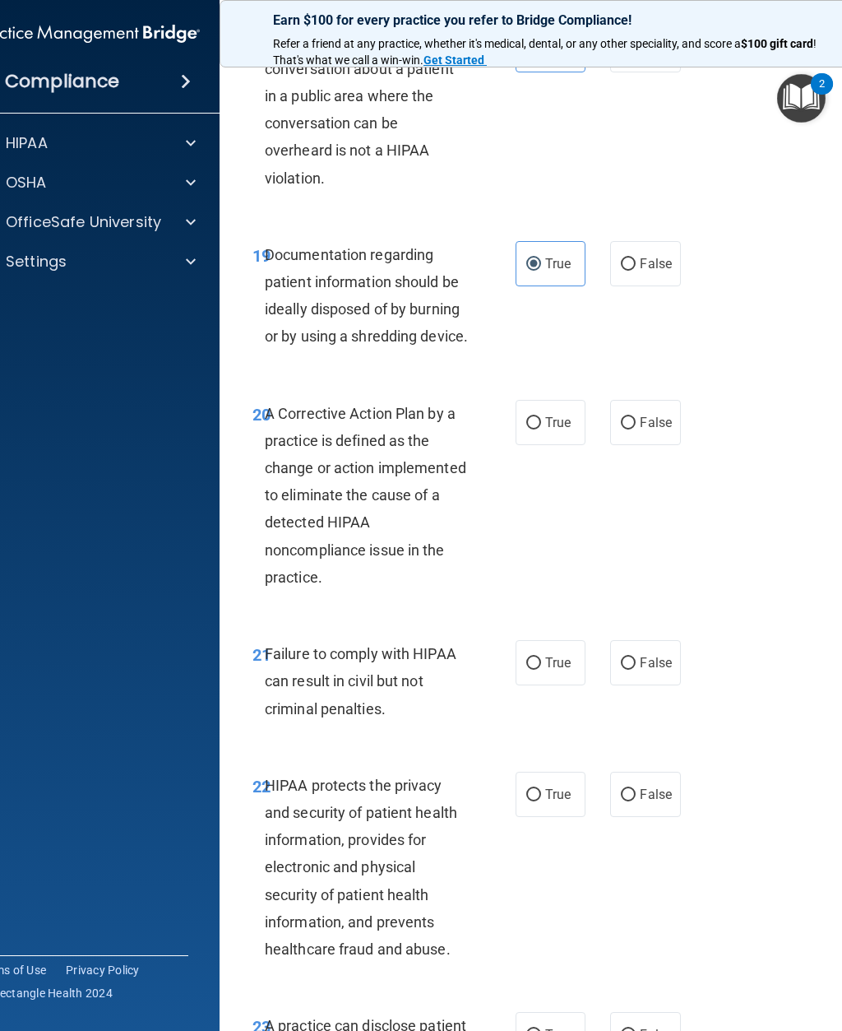
scroll to position [3323, 0]
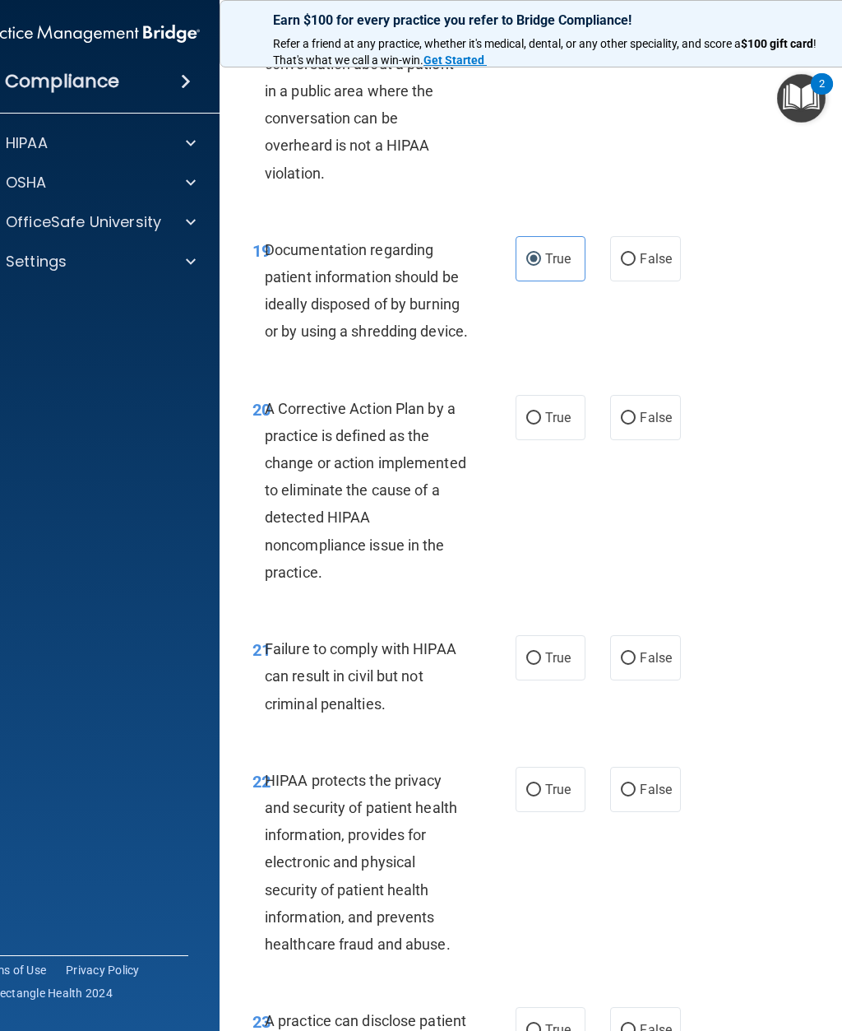
click at [563, 425] on span "True" at bounding box center [557, 418] width 25 height 16
click at [541, 424] on input "True" at bounding box center [533, 418] width 15 height 12
radio input "true"
click at [639, 680] on label "False" at bounding box center [645, 657] width 70 height 45
click at [636, 665] on input "False" at bounding box center [628, 658] width 15 height 12
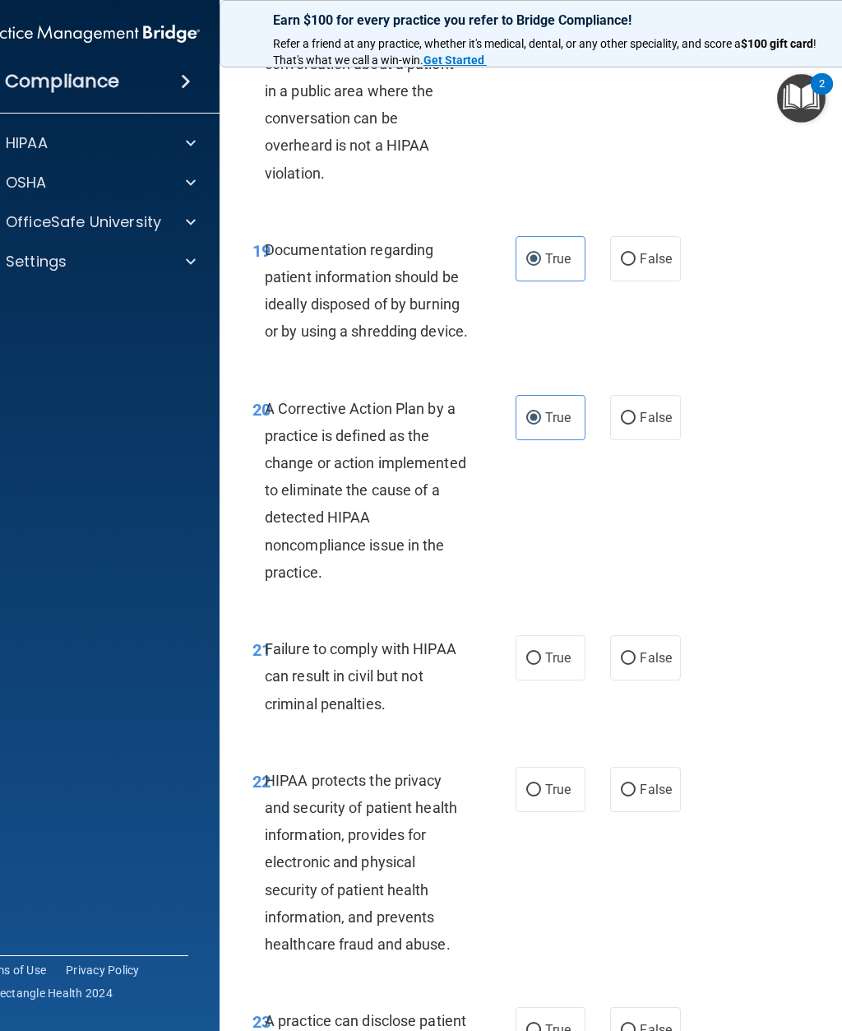
radio input "true"
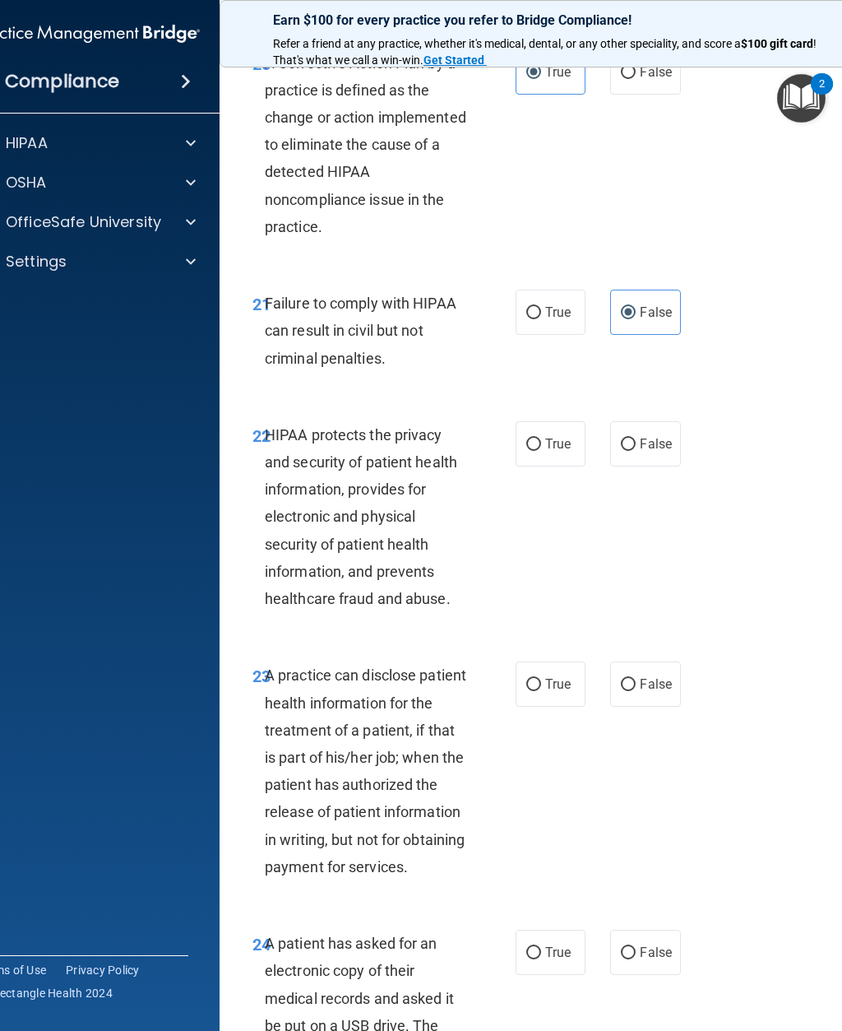
scroll to position [3692, 0]
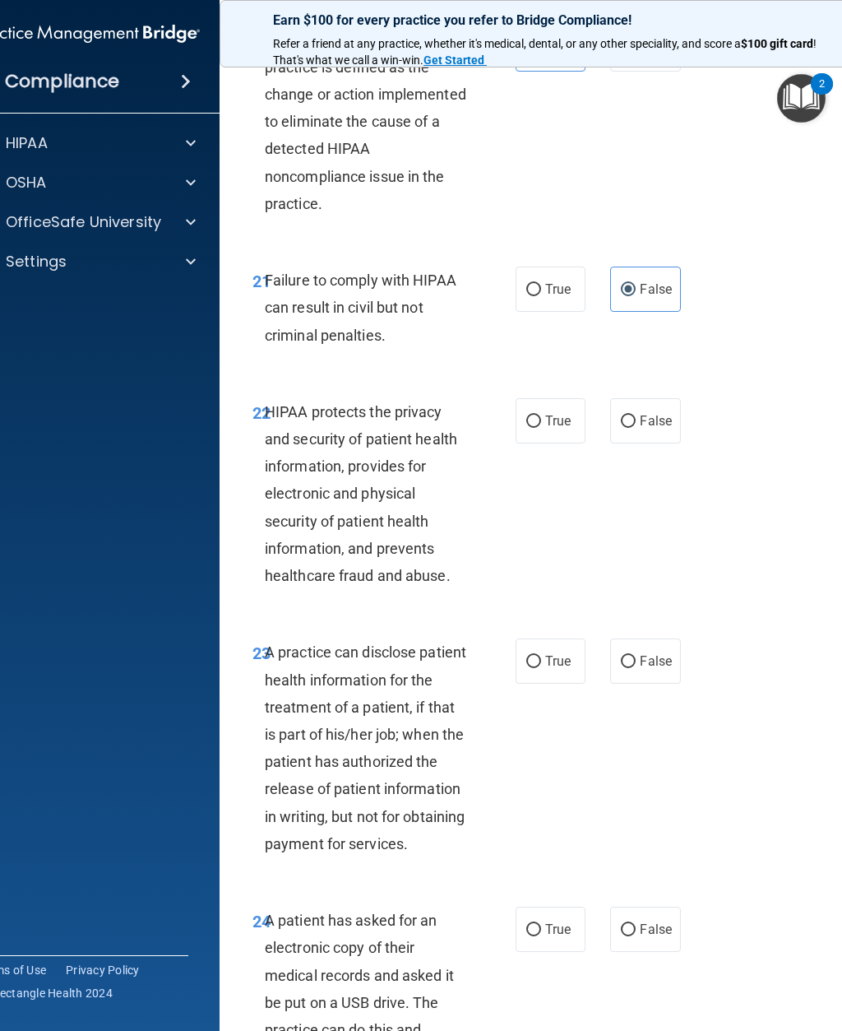
click at [560, 428] on span "True" at bounding box center [557, 421] width 25 height 16
click at [541, 428] on input "True" at bounding box center [533, 421] width 15 height 12
radio input "true"
click at [633, 668] on input "False" at bounding box center [628, 661] width 15 height 12
radio input "true"
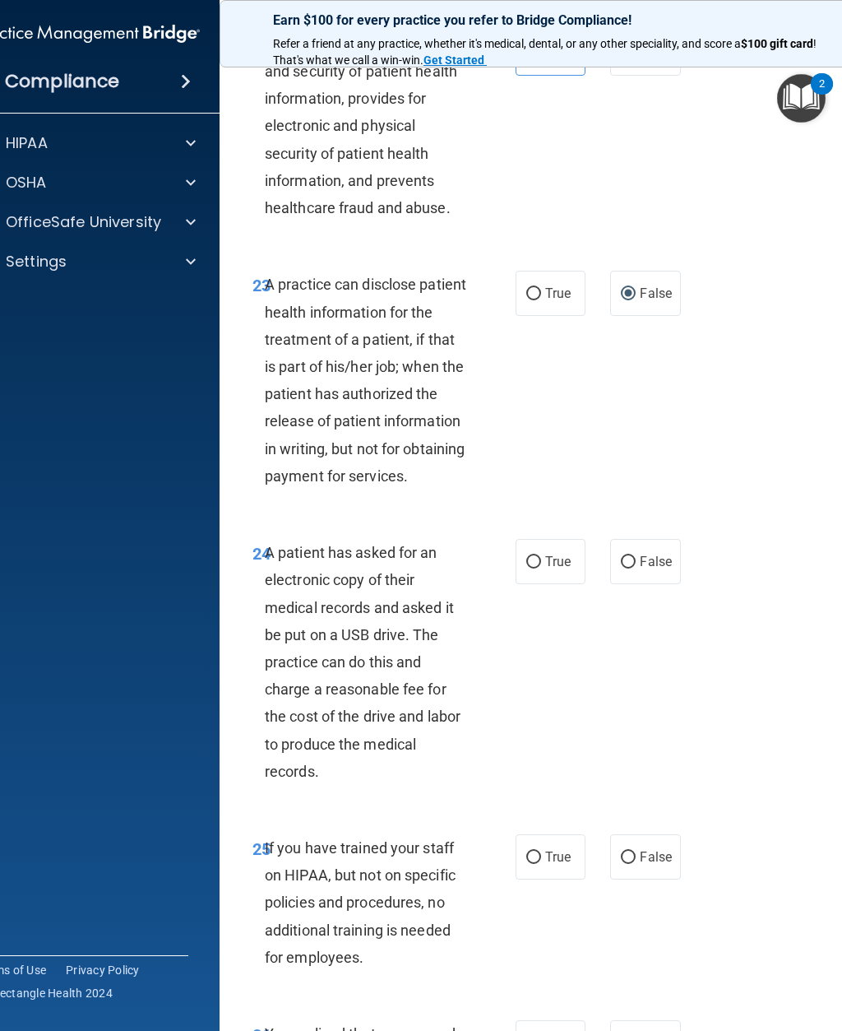
scroll to position [4075, 0]
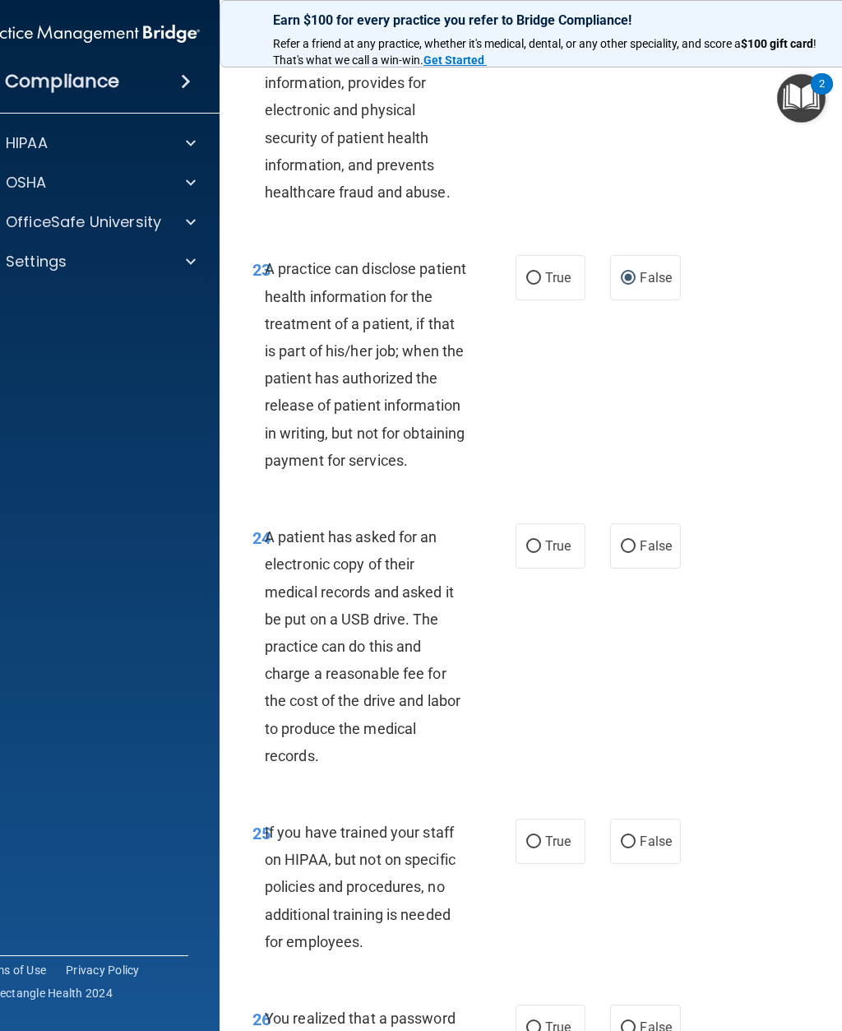
click at [552, 553] on span "True" at bounding box center [557, 546] width 25 height 16
click at [541, 553] on input "True" at bounding box center [533, 546] width 15 height 12
radio input "true"
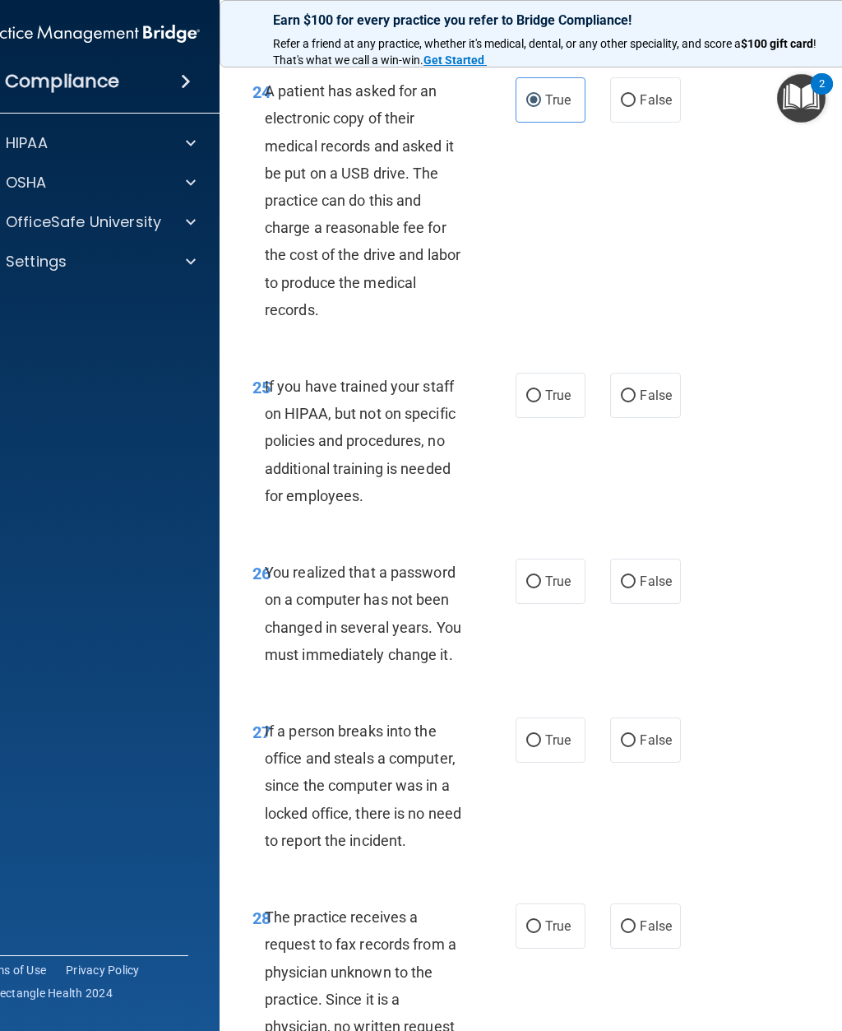
scroll to position [4535, 0]
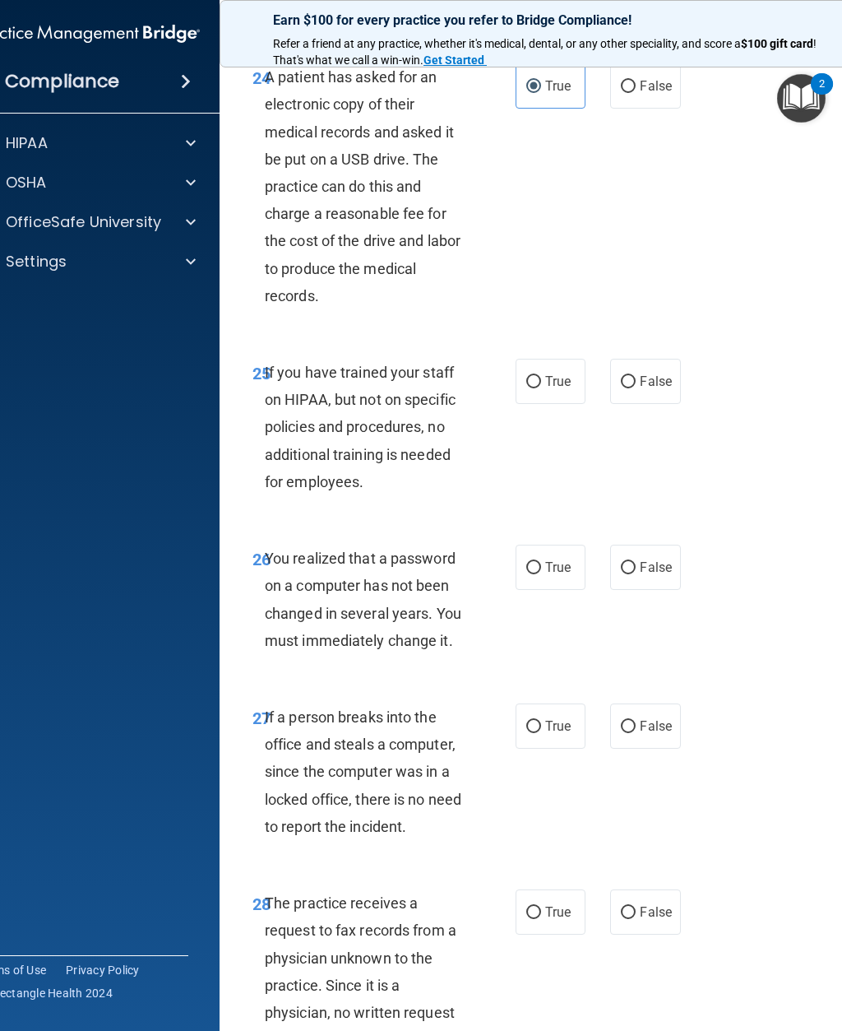
click at [647, 404] on label "False" at bounding box center [645, 381] width 70 height 45
click at [636, 388] on input "False" at bounding box center [628, 382] width 15 height 12
radio input "true"
click at [560, 575] on span "True" at bounding box center [557, 567] width 25 height 16
click at [541, 574] on input "True" at bounding box center [533, 568] width 15 height 12
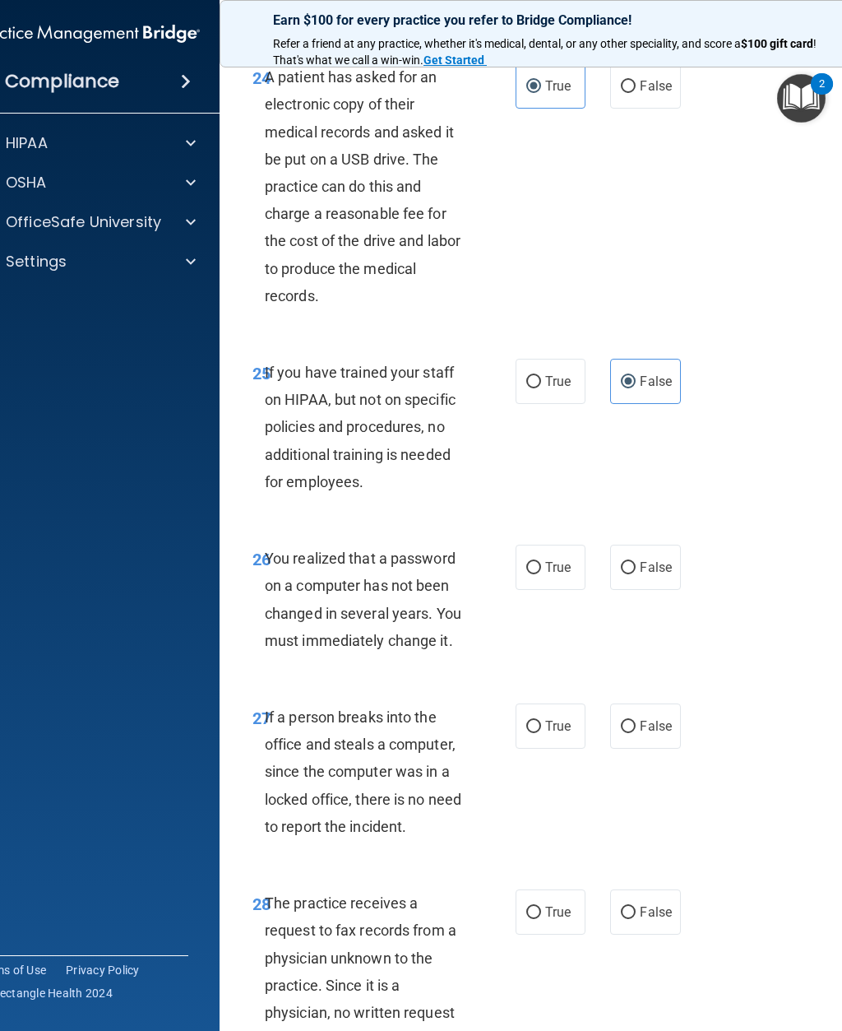
radio input "true"
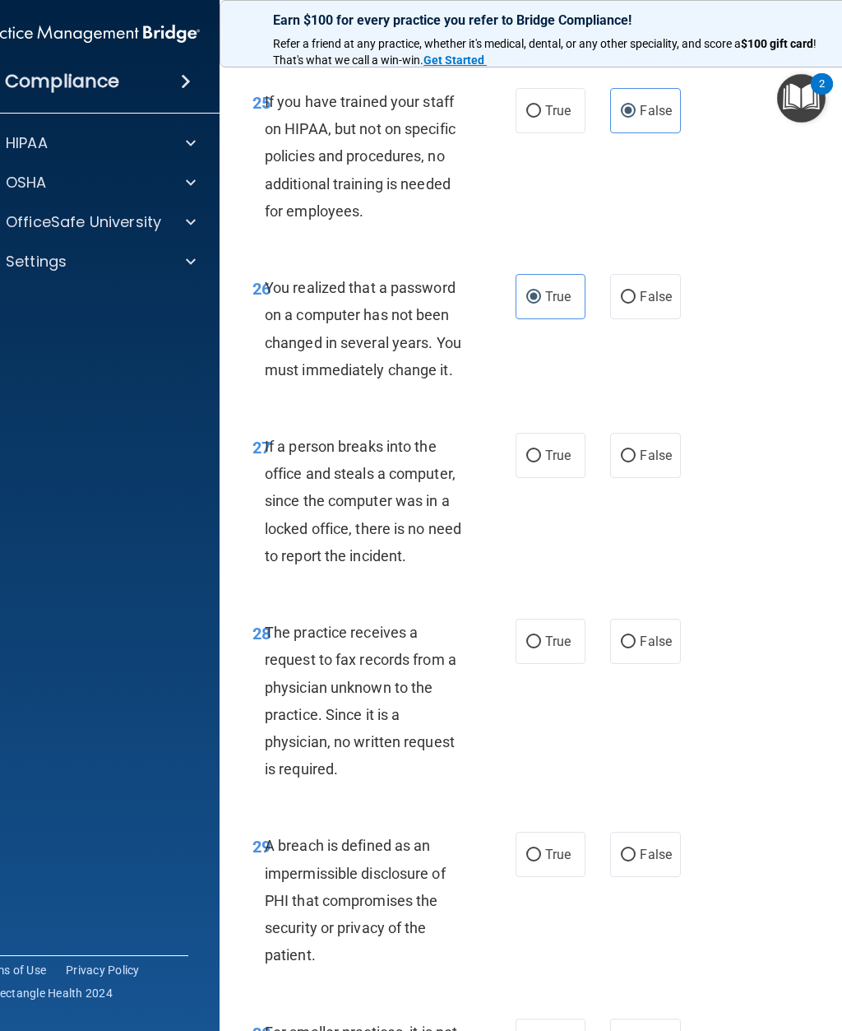
scroll to position [4866, 0]
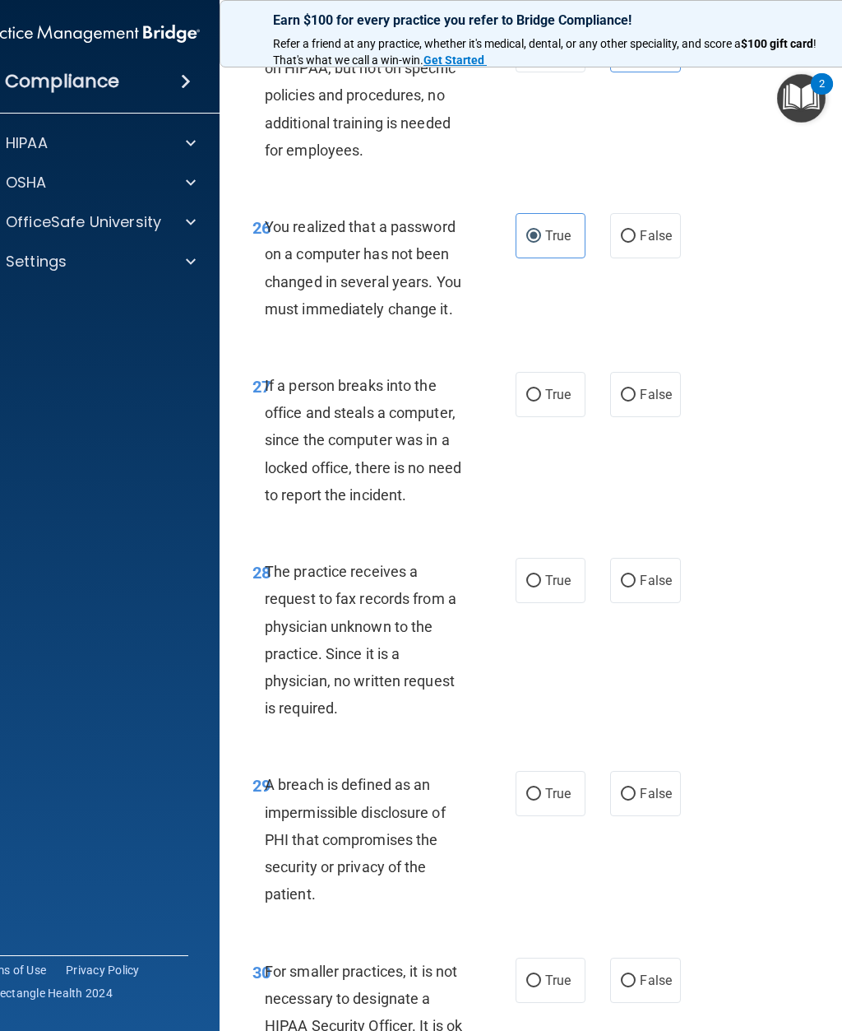
click at [647, 417] on label "False" at bounding box center [645, 394] width 70 height 45
click at [636, 401] on input "False" at bounding box center [628, 395] width 15 height 12
radio input "true"
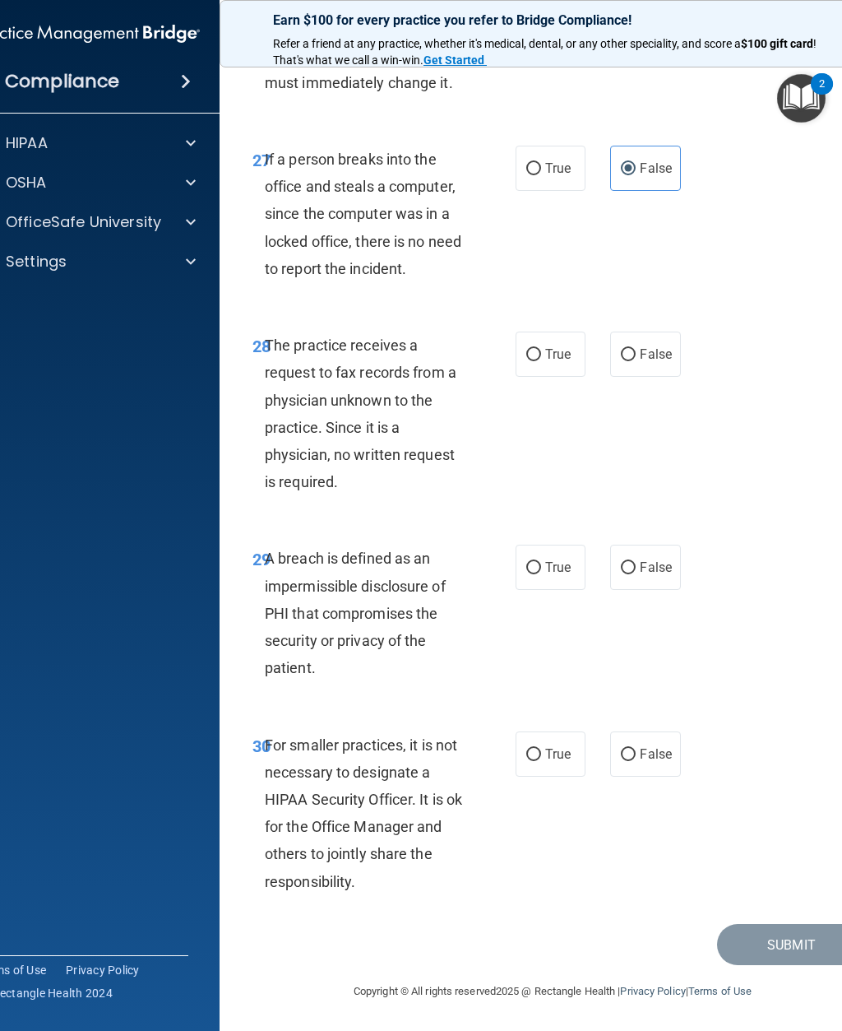
scroll to position [5171, 0]
click at [647, 375] on label "False" at bounding box center [645, 353] width 70 height 45
click at [636, 361] on input "False" at bounding box center [628, 355] width 15 height 12
radio input "true"
click at [535, 572] on input "True" at bounding box center [533, 568] width 15 height 12
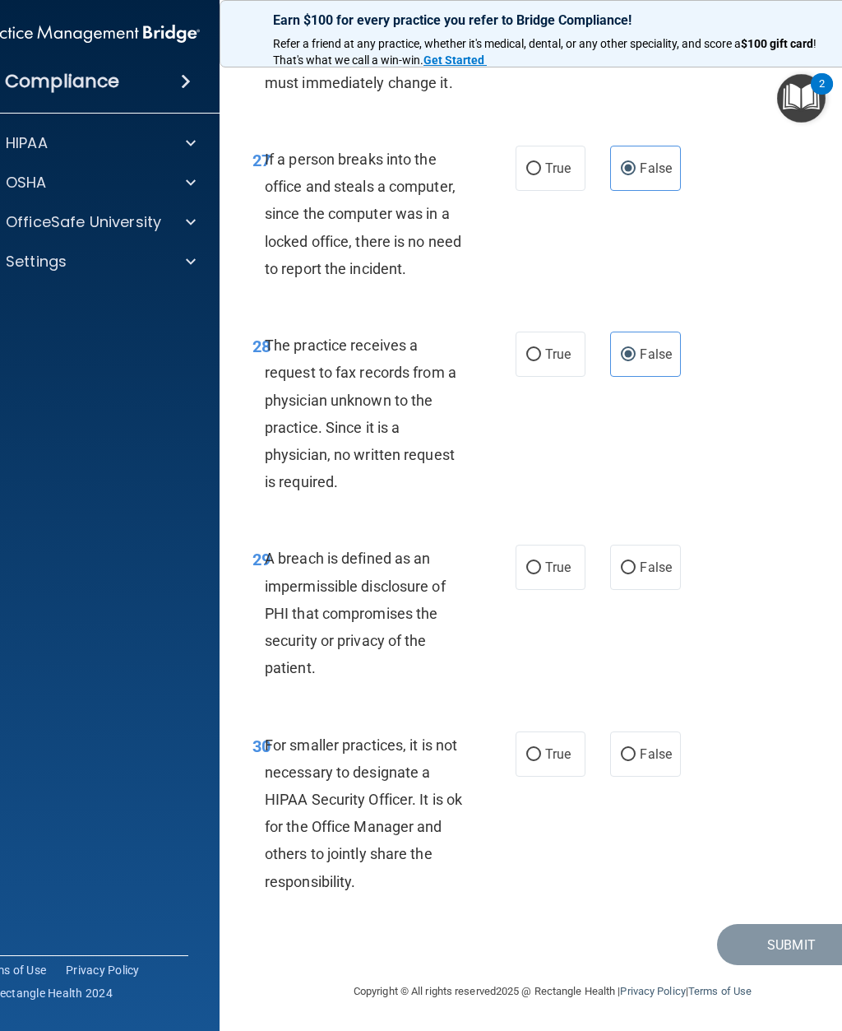
radio input "true"
click at [641, 750] on span "False" at bounding box center [656, 754] width 32 height 16
click at [636, 750] on input "False" at bounding box center [628, 754] width 15 height 12
radio input "true"
click at [777, 949] on button "Submit" at bounding box center [791, 945] width 148 height 42
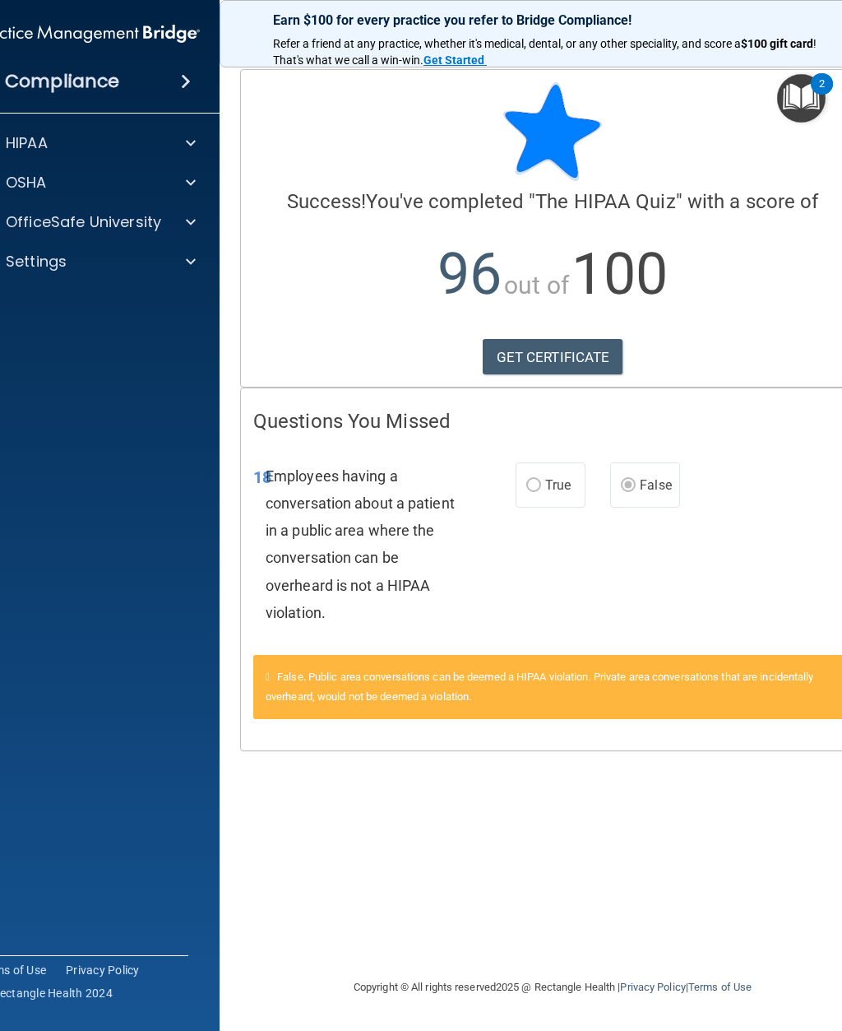
click at [591, 340] on link "GET CERTIFICATE" at bounding box center [553, 357] width 141 height 36
click at [174, 229] on div at bounding box center [188, 222] width 41 height 20
click at [127, 301] on div "OSHA Training" at bounding box center [79, 301] width 225 height 16
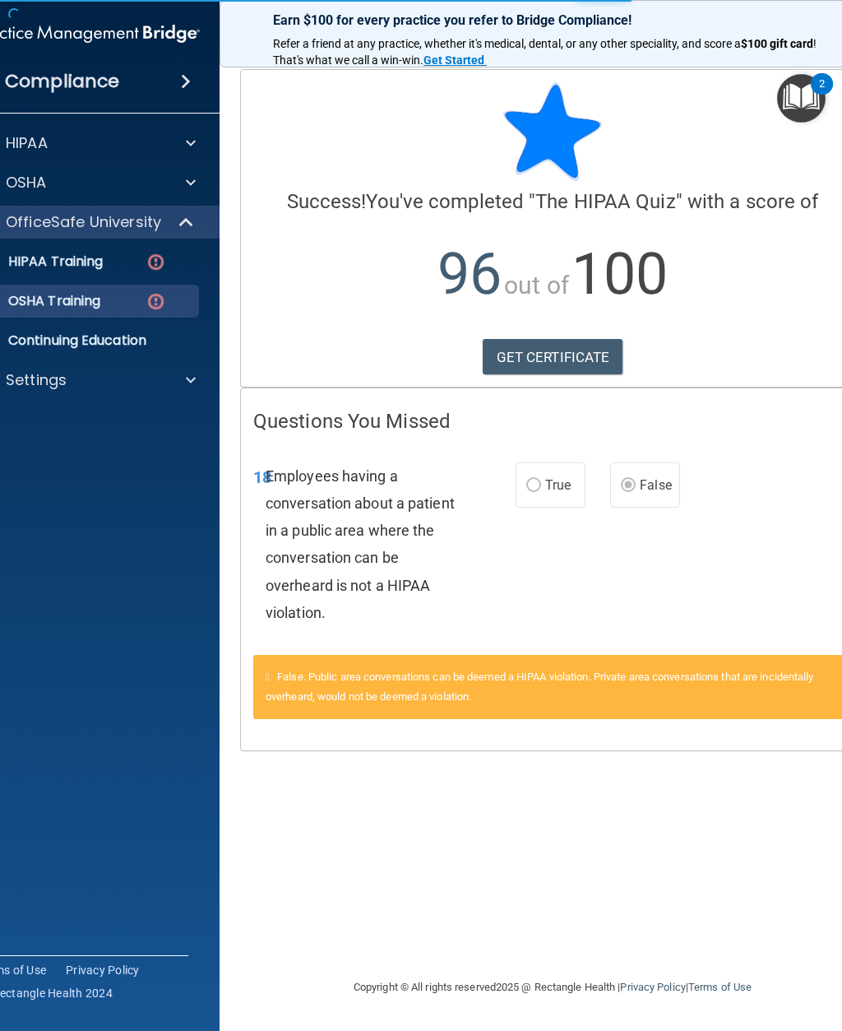
click at [127, 267] on div "HIPAA Training" at bounding box center [79, 261] width 225 height 16
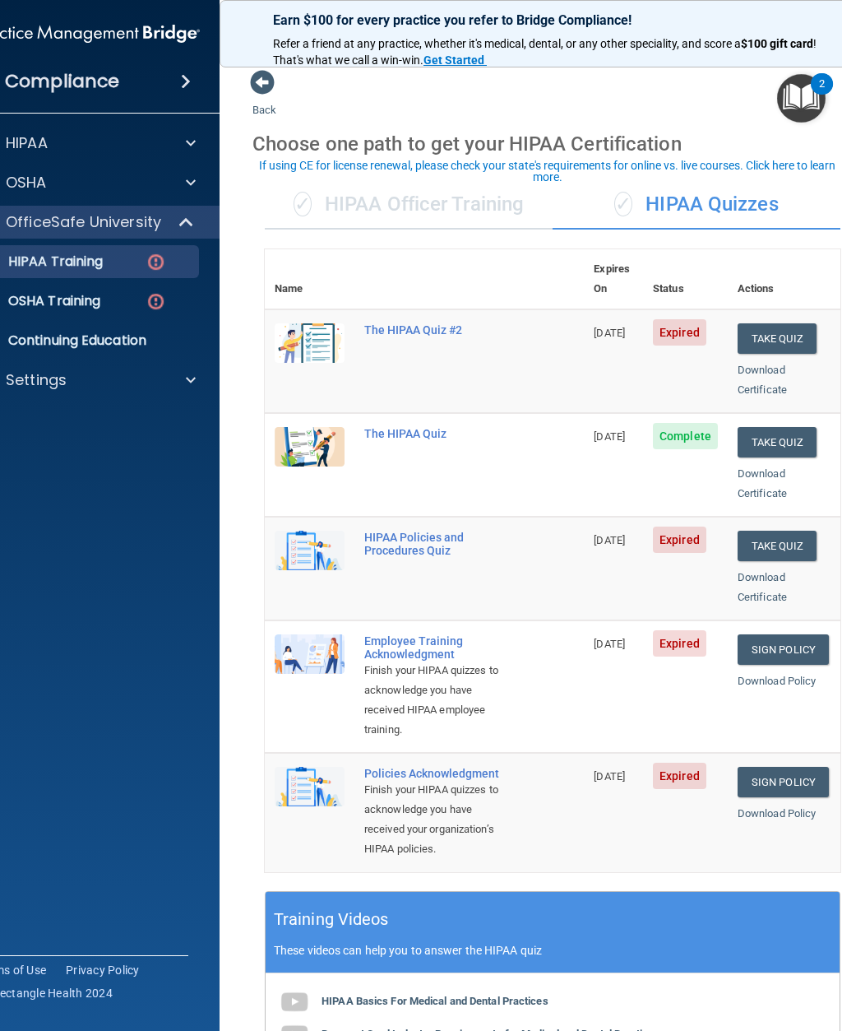
click at [783, 323] on button "Take Quiz" at bounding box center [777, 338] width 79 height 30
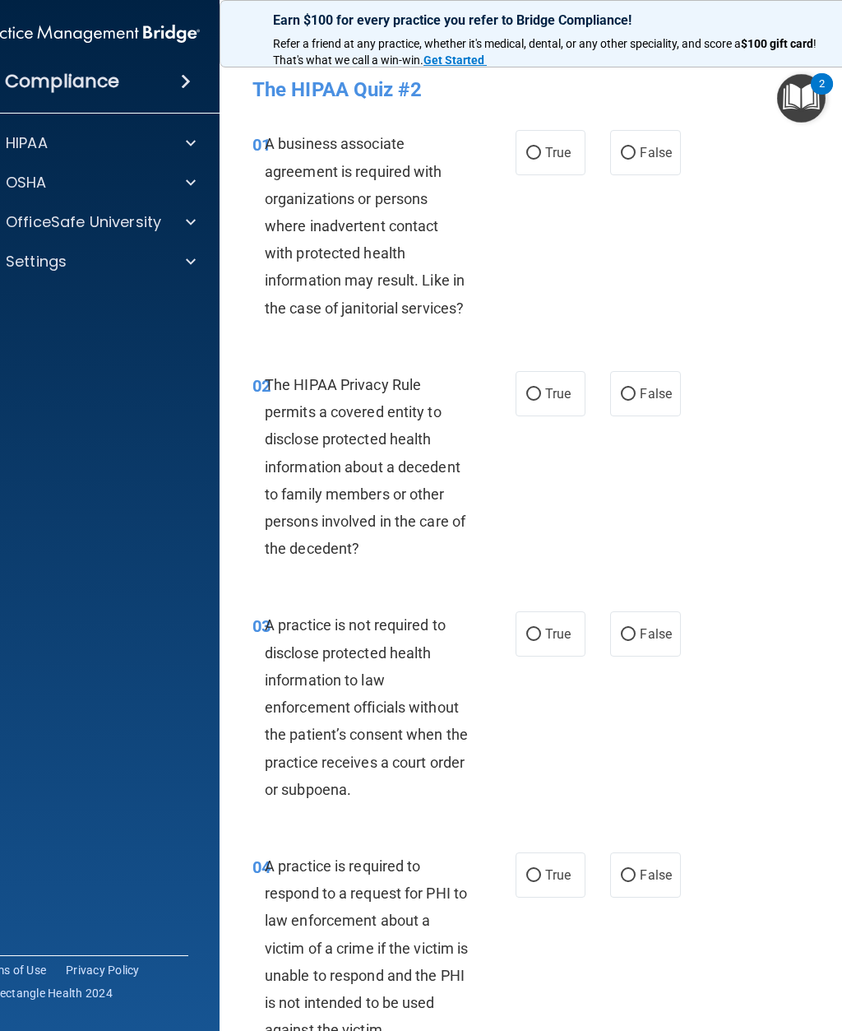
click at [632, 149] on input "False" at bounding box center [628, 153] width 15 height 12
radio input "true"
click at [558, 396] on span "True" at bounding box center [557, 394] width 25 height 16
click at [541, 396] on input "True" at bounding box center [533, 394] width 15 height 12
radio input "true"
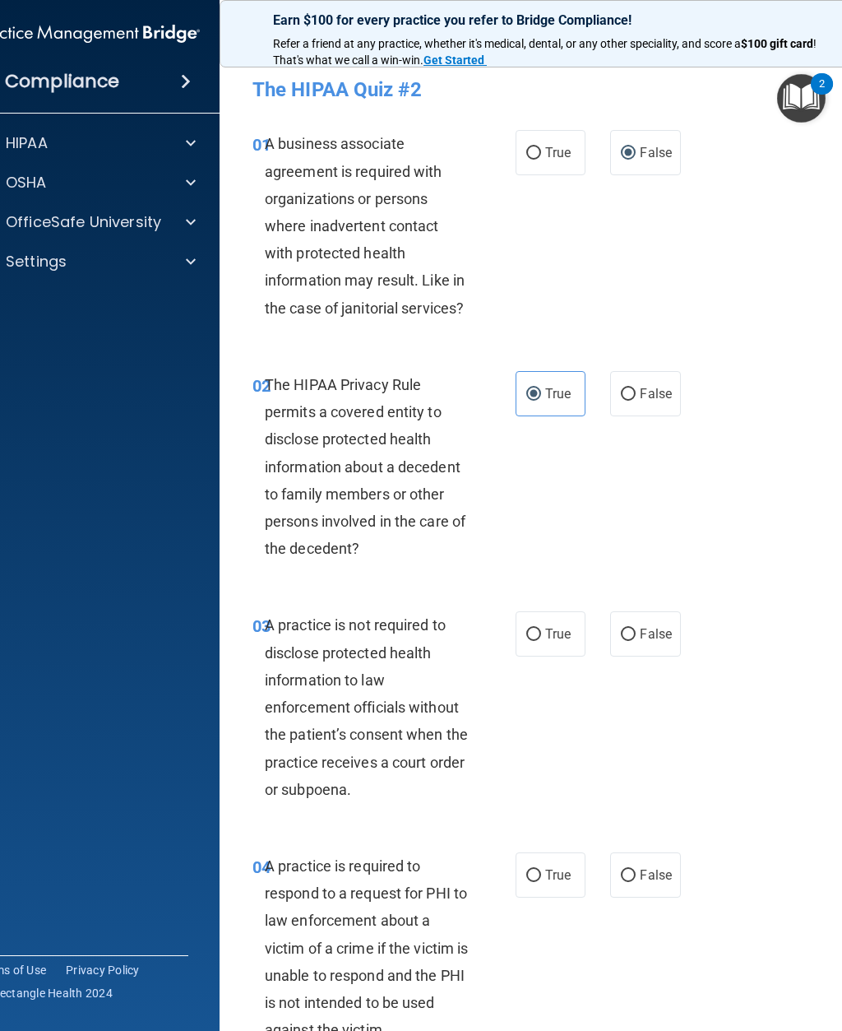
click at [623, 633] on input "False" at bounding box center [628, 634] width 15 height 12
radio input "true"
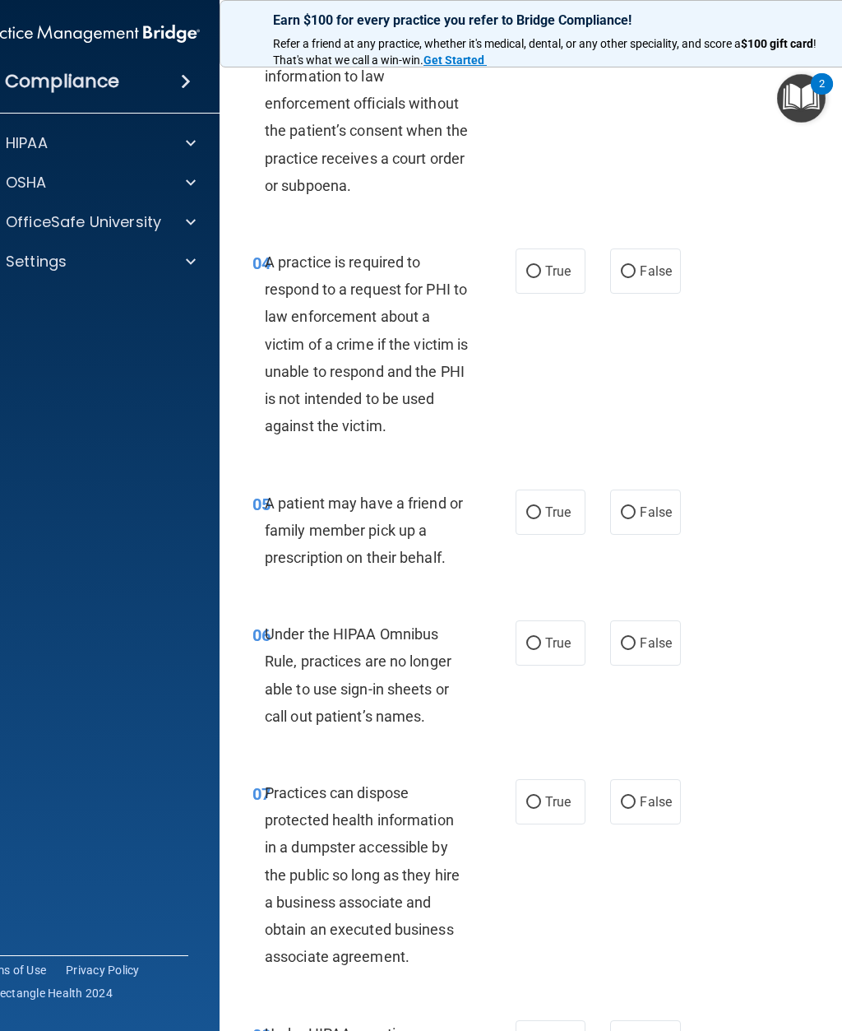
scroll to position [609, 0]
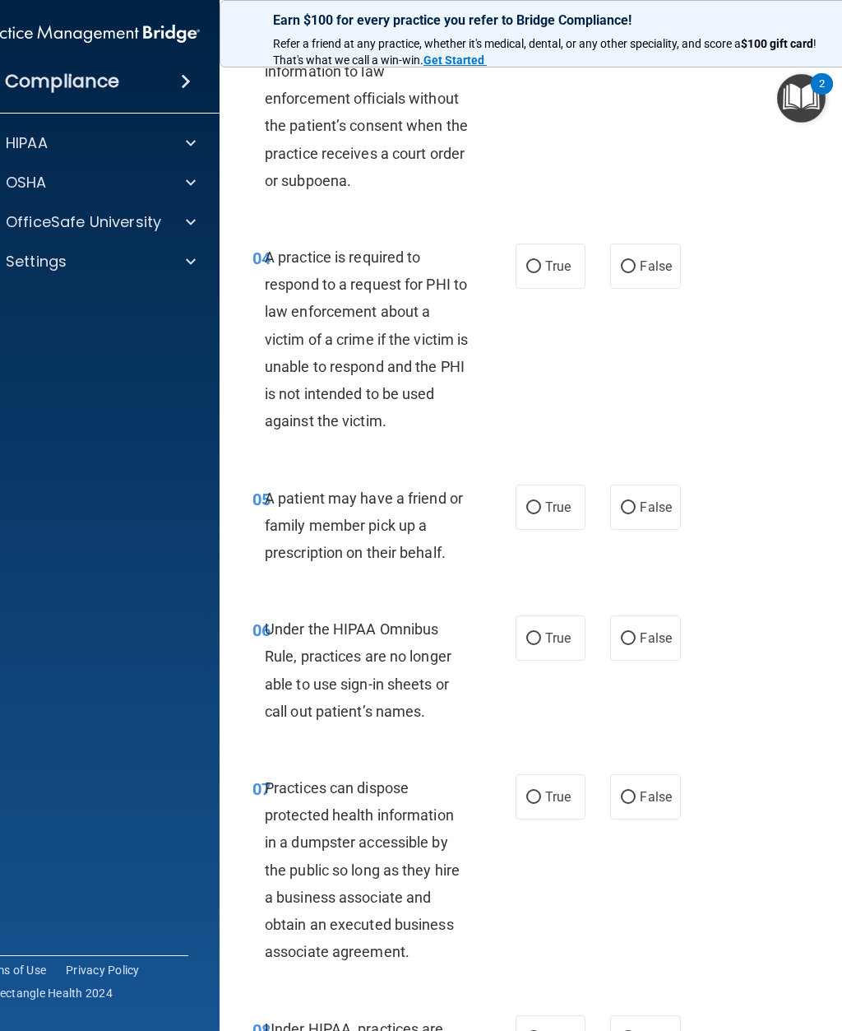
click at [558, 258] on span "True" at bounding box center [557, 266] width 25 height 16
click at [541, 261] on input "True" at bounding box center [533, 267] width 15 height 12
radio input "true"
click at [558, 503] on span "True" at bounding box center [557, 507] width 25 height 16
click at [541, 503] on input "True" at bounding box center [533, 508] width 15 height 12
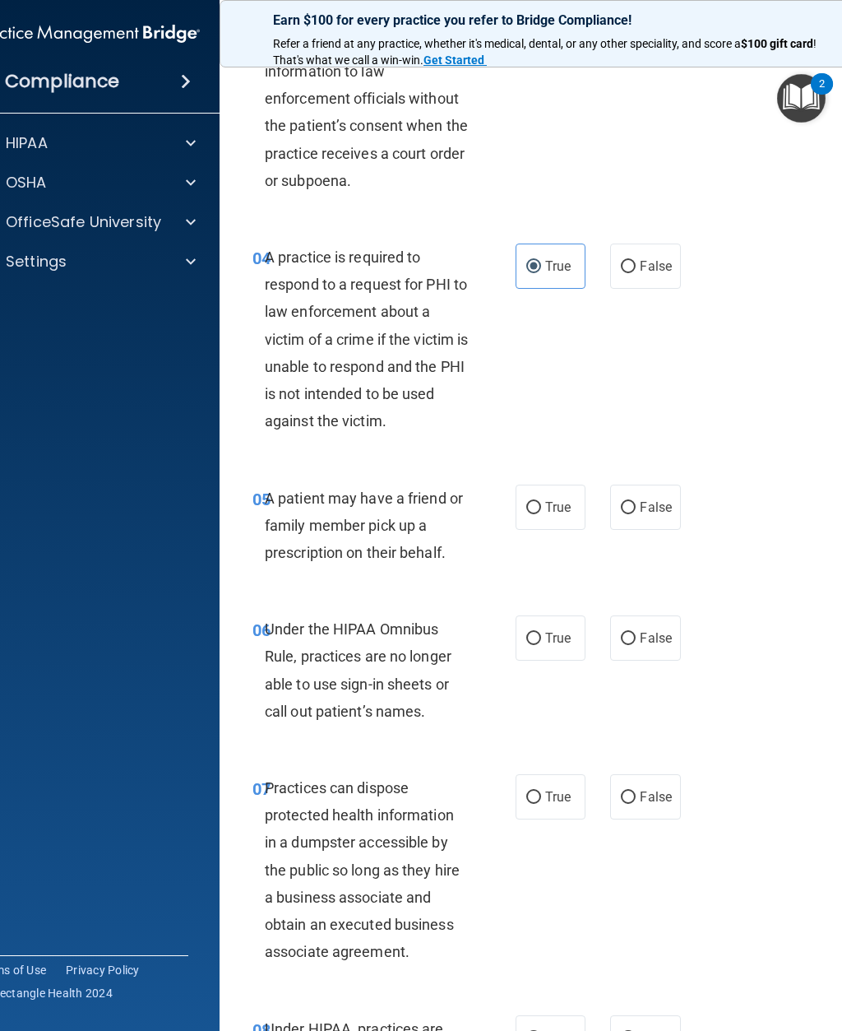
radio input "true"
click at [632, 632] on input "False" at bounding box center [628, 638] width 15 height 12
radio input "true"
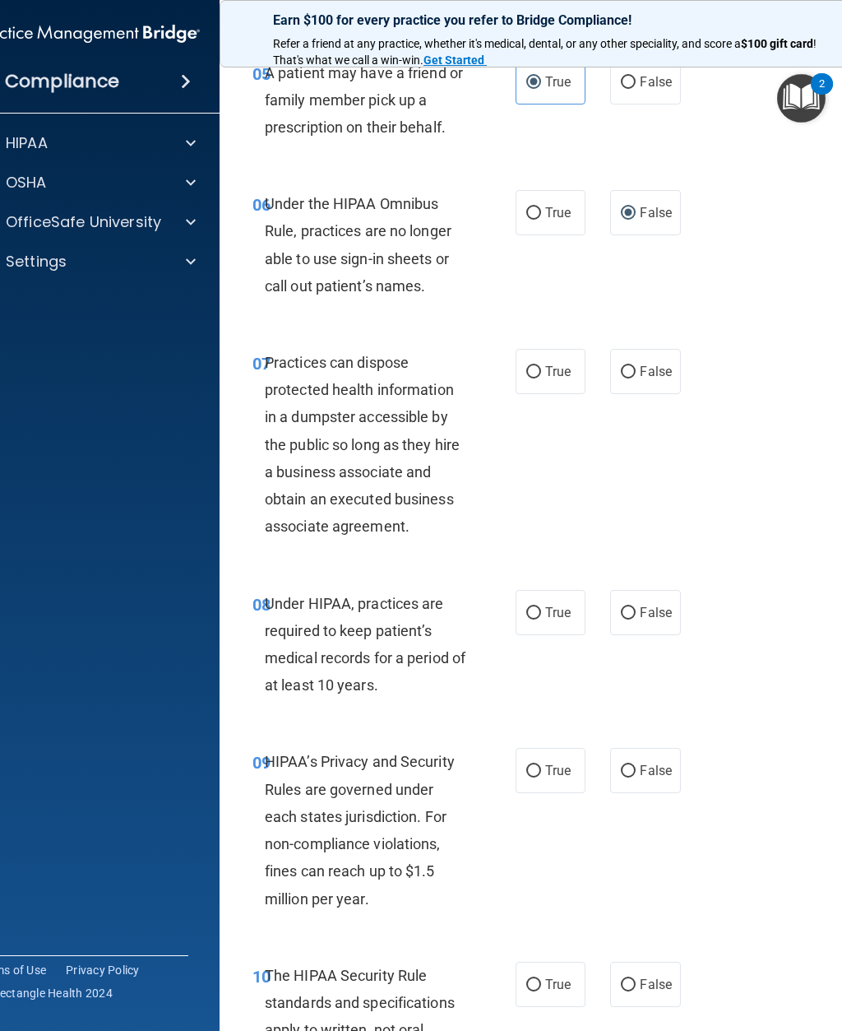
scroll to position [1038, 0]
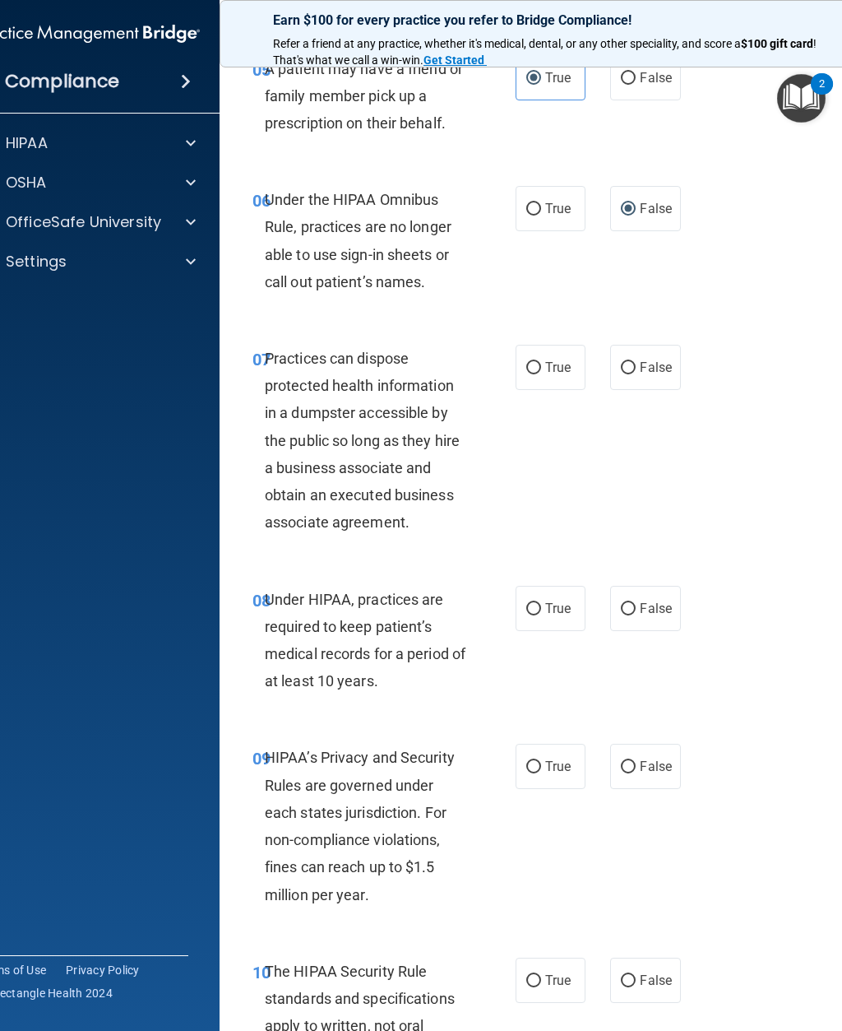
click at [648, 367] on span "False" at bounding box center [656, 367] width 32 height 16
click at [636, 367] on input "False" at bounding box center [628, 368] width 15 height 12
radio input "true"
click at [649, 600] on span "False" at bounding box center [656, 608] width 32 height 16
click at [636, 603] on input "False" at bounding box center [628, 609] width 15 height 12
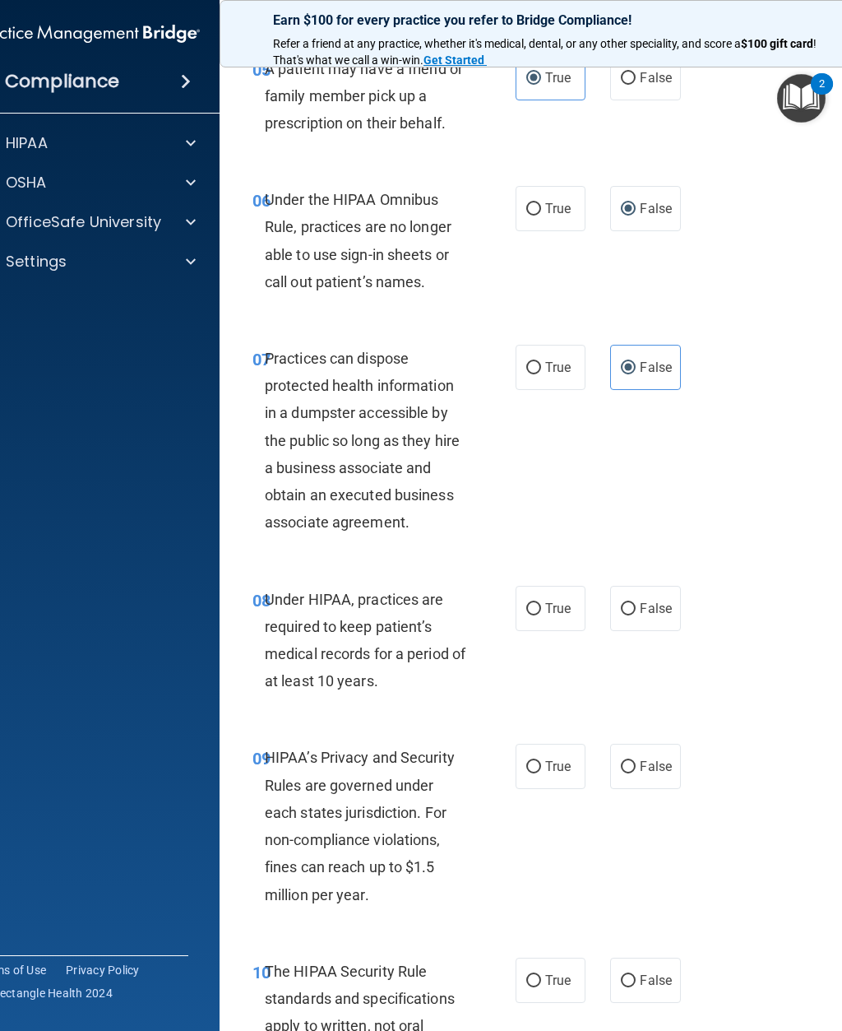
radio input "true"
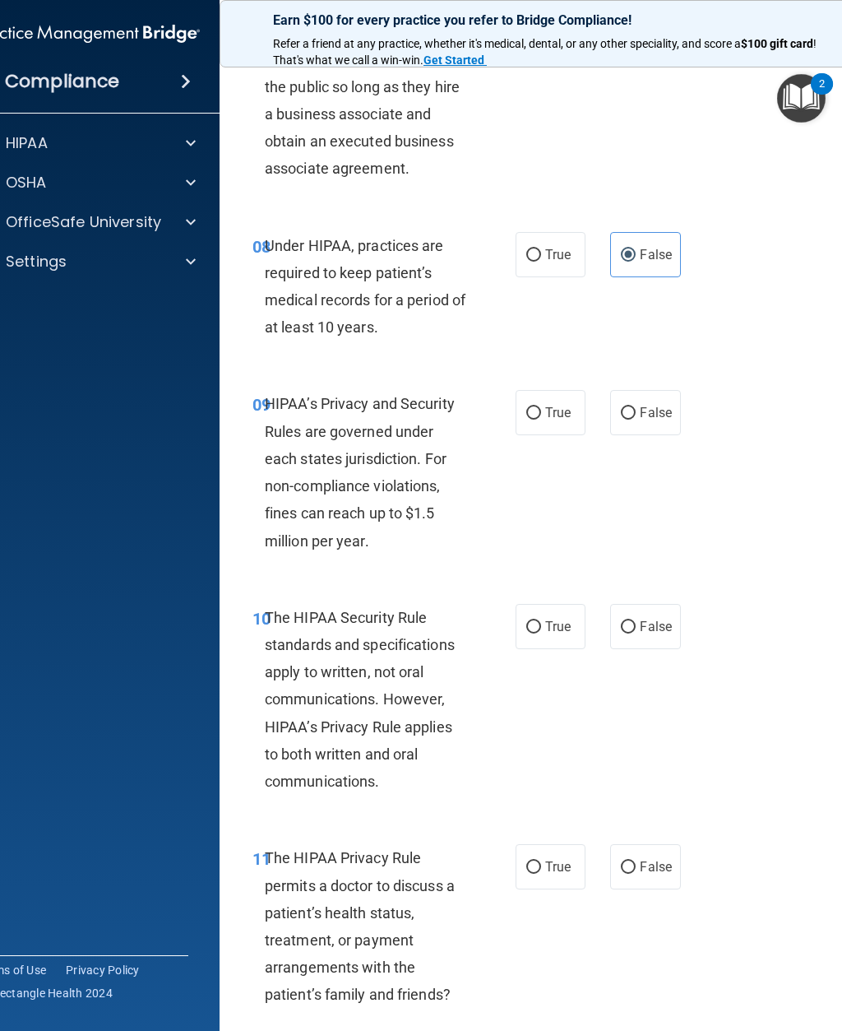
scroll to position [1400, 0]
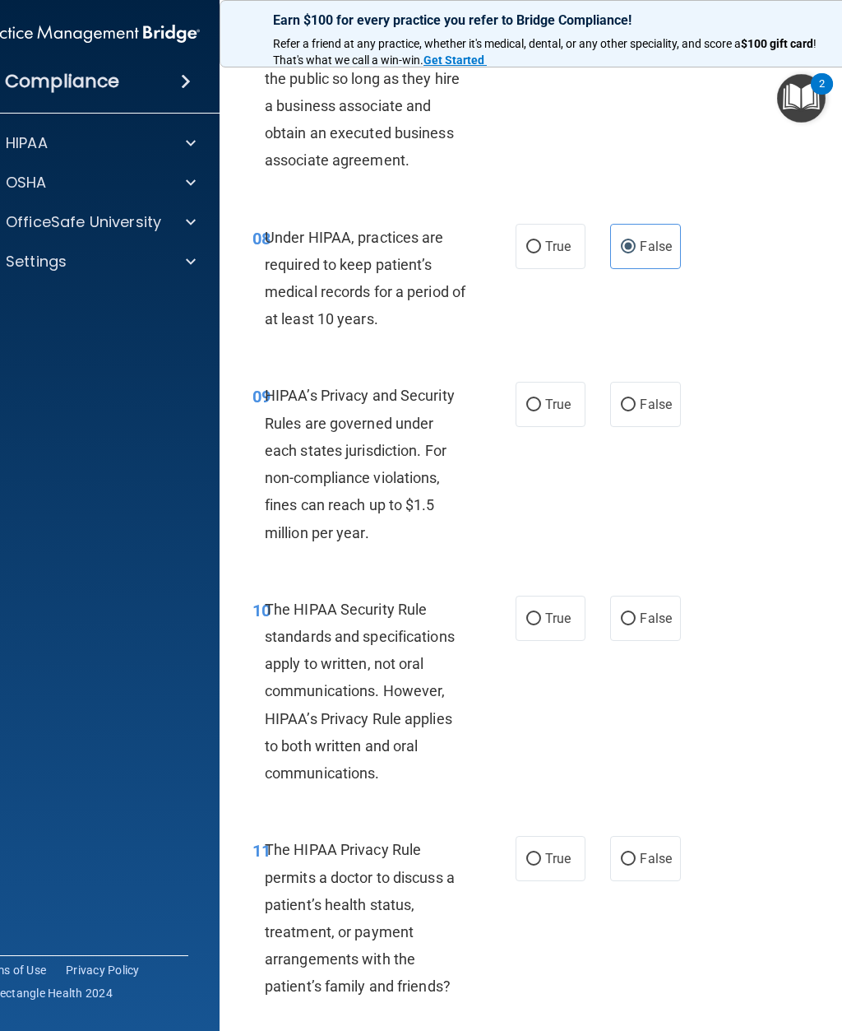
click at [671, 398] on span "False" at bounding box center [656, 404] width 32 height 16
click at [636, 399] on input "False" at bounding box center [628, 405] width 15 height 12
radio input "true"
click at [540, 613] on input "True" at bounding box center [533, 619] width 15 height 12
radio input "true"
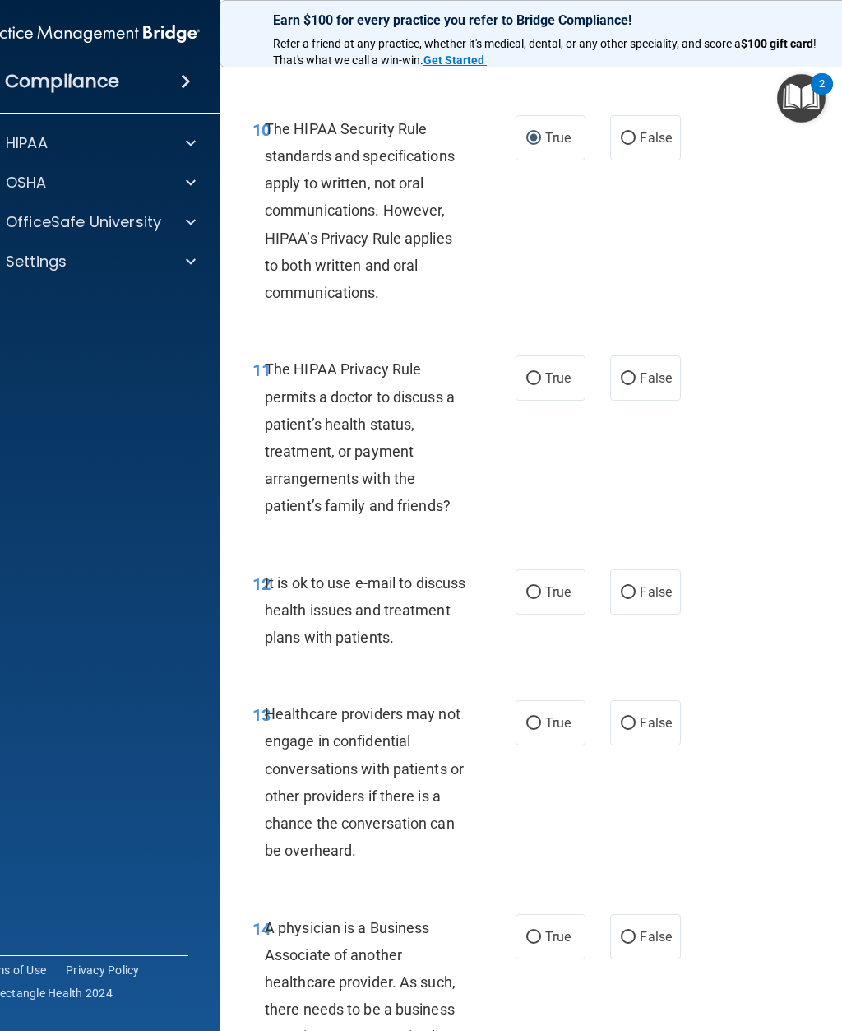
scroll to position [1887, 0]
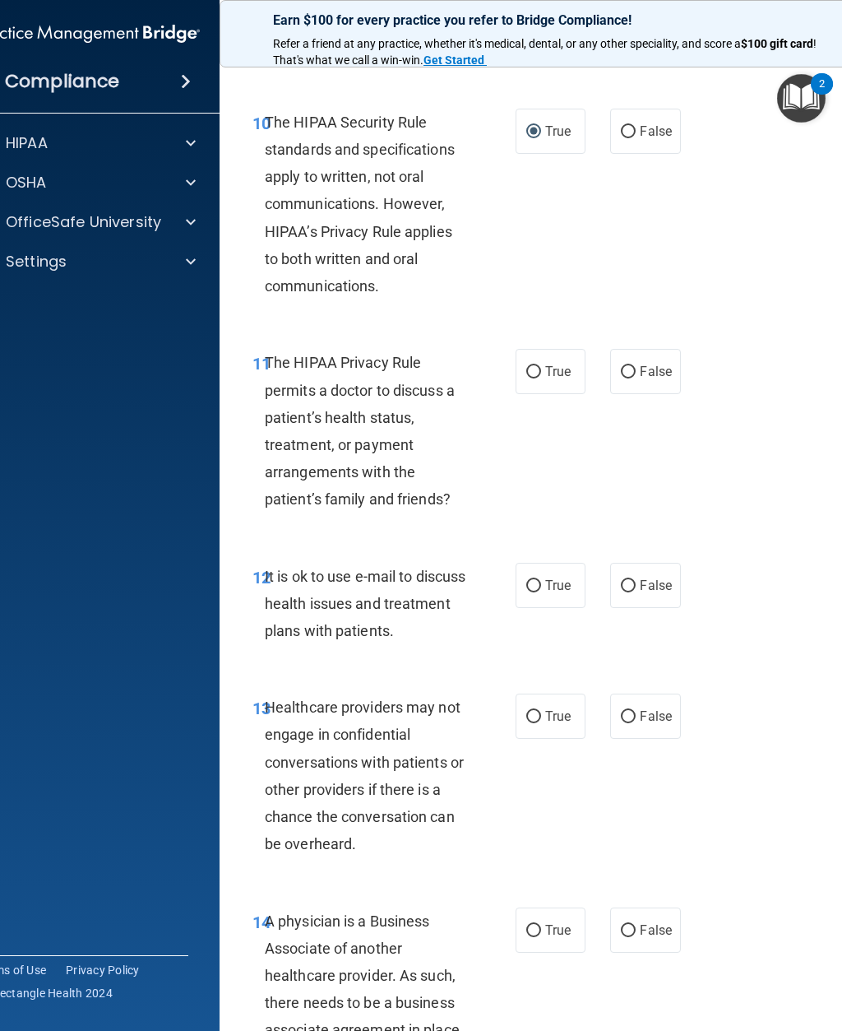
click at [557, 366] on span "True" at bounding box center [557, 372] width 25 height 16
click at [541, 366] on input "True" at bounding box center [533, 372] width 15 height 12
radio input "true"
click at [558, 581] on label "True" at bounding box center [551, 585] width 70 height 45
click at [541, 581] on input "True" at bounding box center [533, 586] width 15 height 12
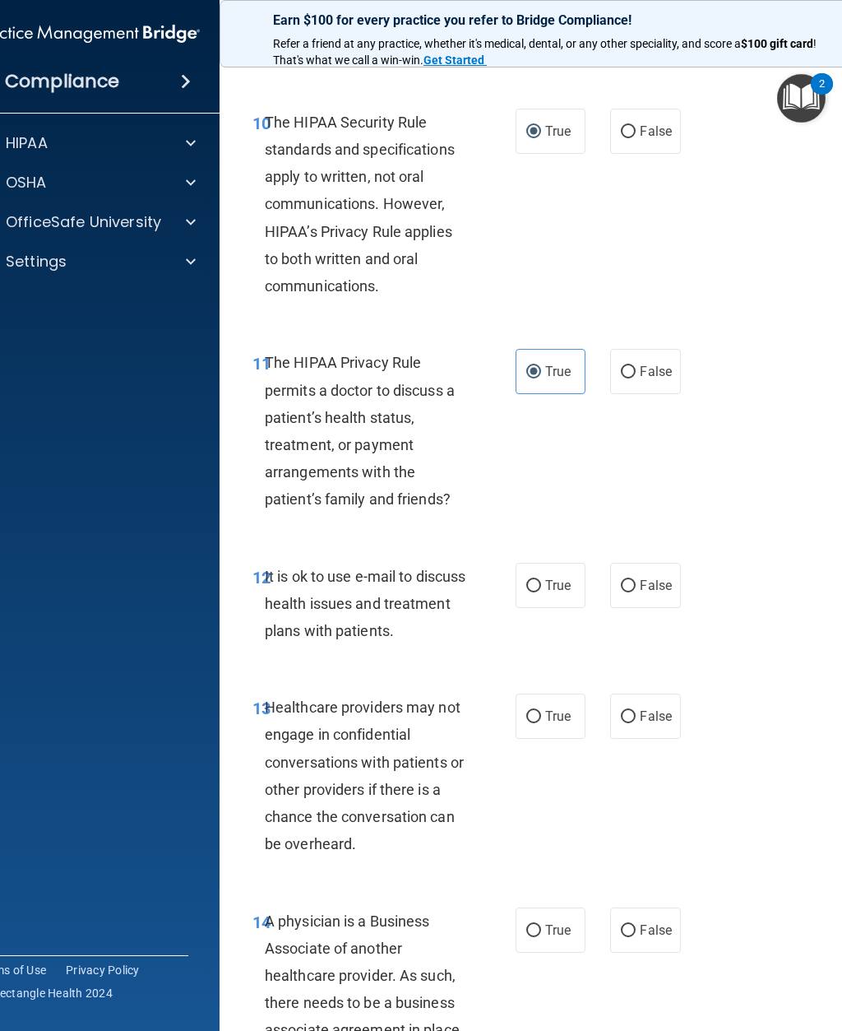
radio input "true"
click at [628, 711] on input "False" at bounding box center [628, 717] width 15 height 12
radio input "true"
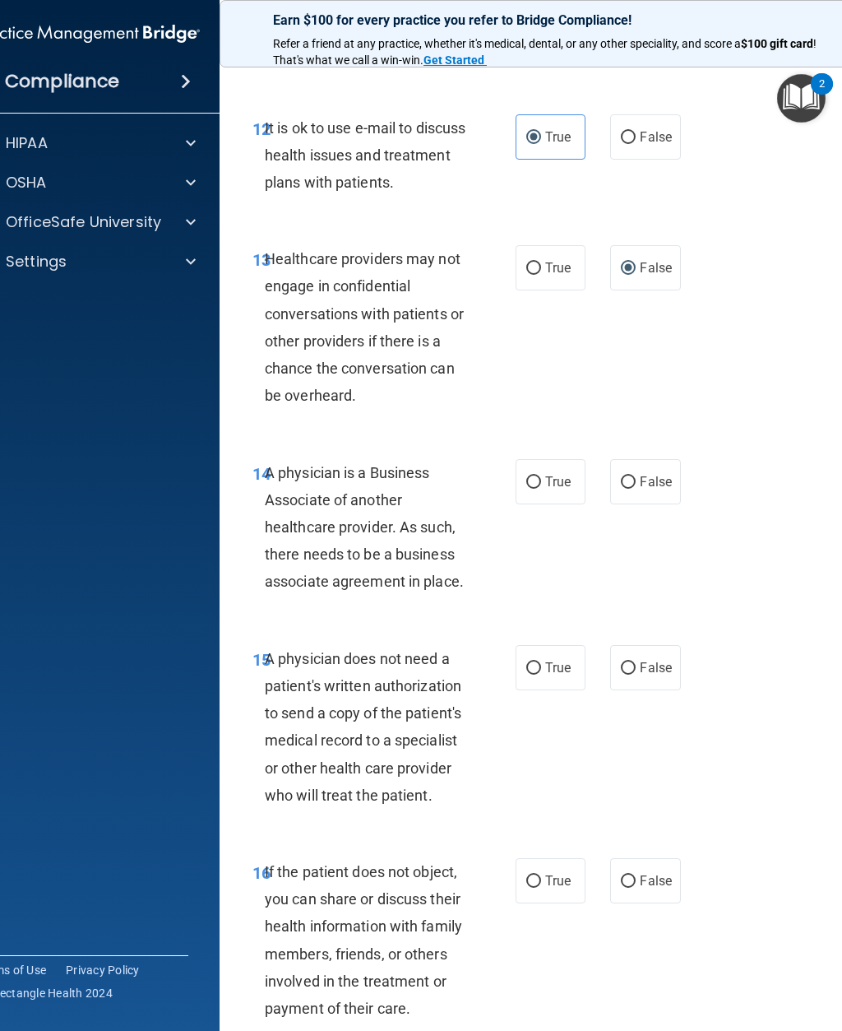
scroll to position [2367, 0]
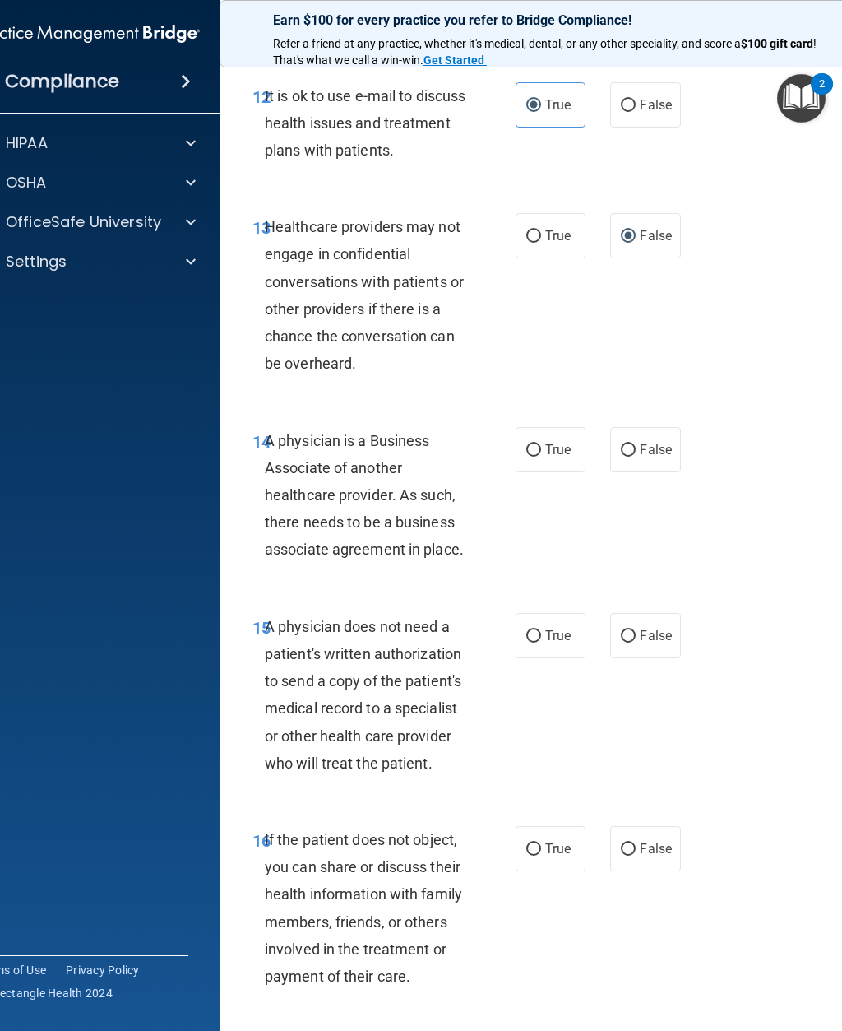
click at [652, 427] on label "False" at bounding box center [645, 449] width 70 height 45
click at [636, 444] on input "False" at bounding box center [628, 450] width 15 height 12
radio input "true"
click at [557, 628] on span "True" at bounding box center [557, 636] width 25 height 16
click at [541, 630] on input "True" at bounding box center [533, 636] width 15 height 12
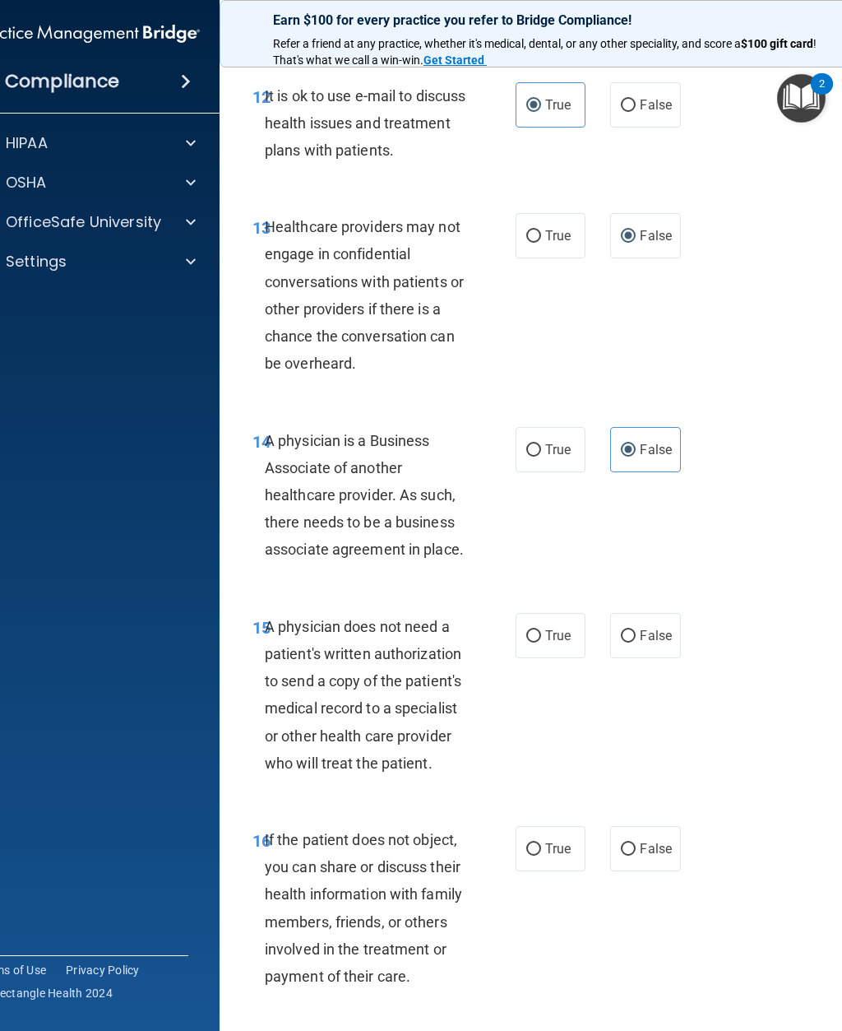
radio input "true"
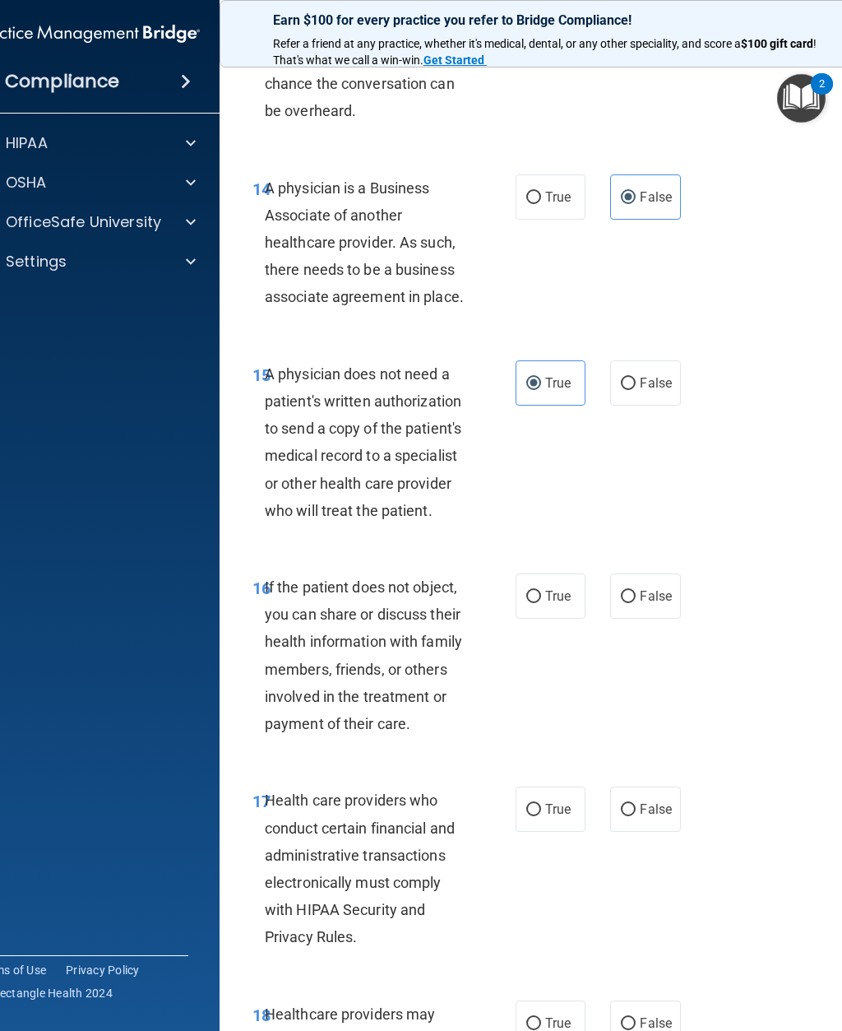
scroll to position [2648, 0]
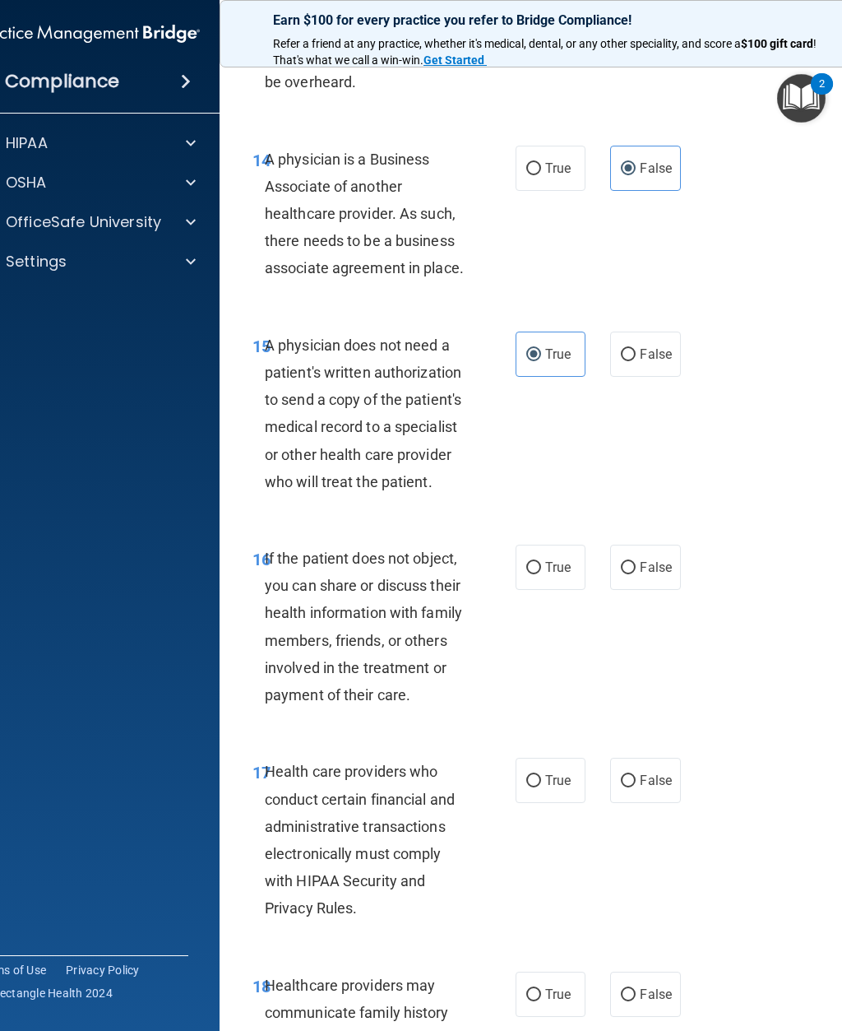
click at [537, 562] on input "True" at bounding box center [533, 568] width 15 height 12
radio input "true"
click at [553, 772] on span "True" at bounding box center [557, 780] width 25 height 16
click at [541, 775] on input "True" at bounding box center [533, 781] width 15 height 12
radio input "true"
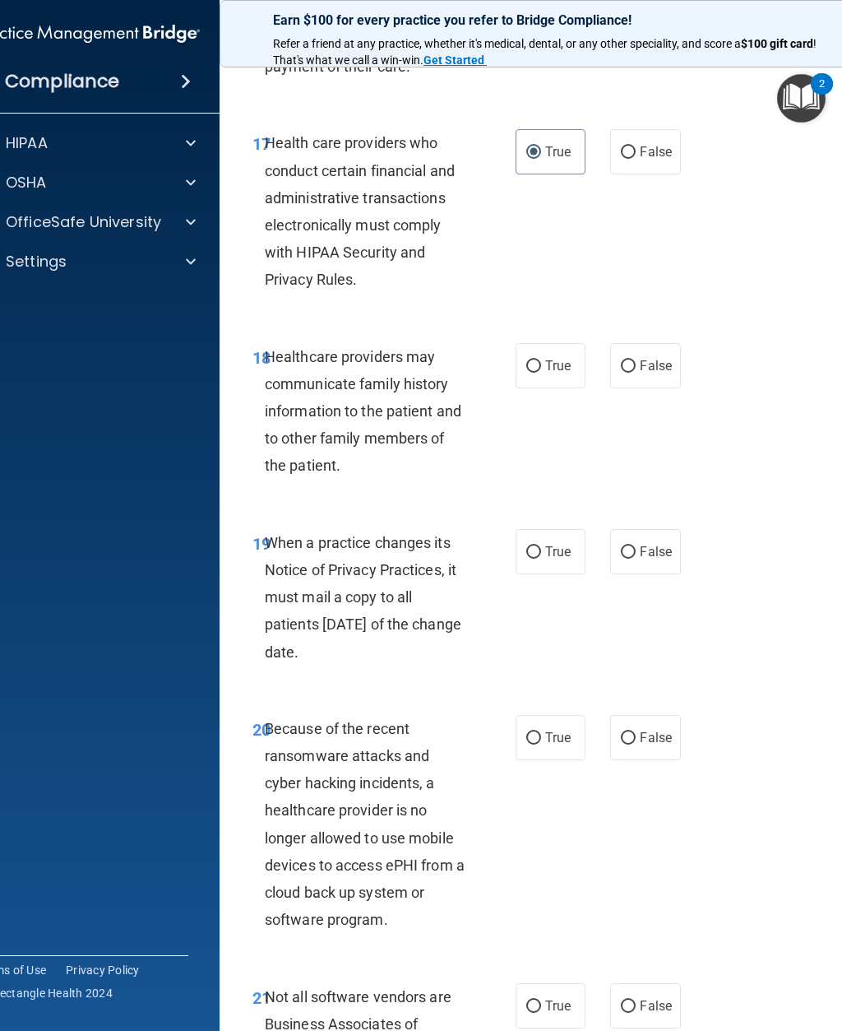
scroll to position [3284, 0]
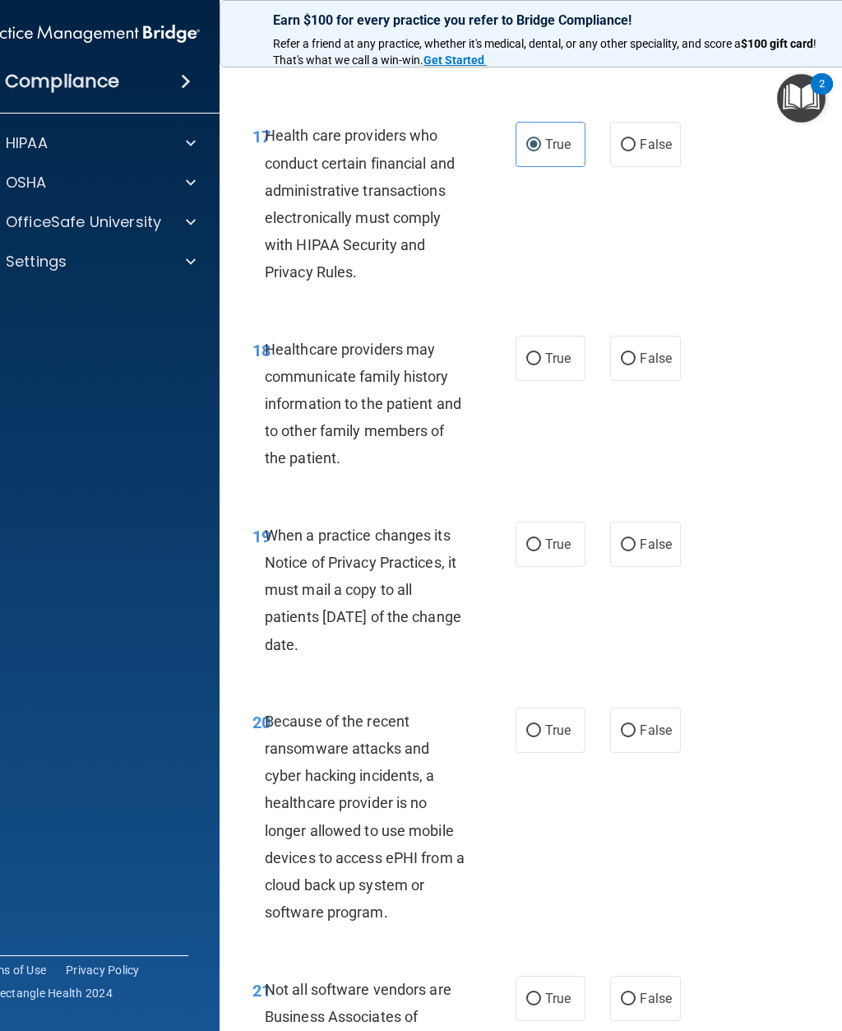
click at [643, 336] on label "False" at bounding box center [645, 358] width 70 height 45
click at [636, 353] on input "False" at bounding box center [628, 359] width 15 height 12
radio input "true"
click at [634, 539] on input "False" at bounding box center [628, 545] width 15 height 12
radio input "true"
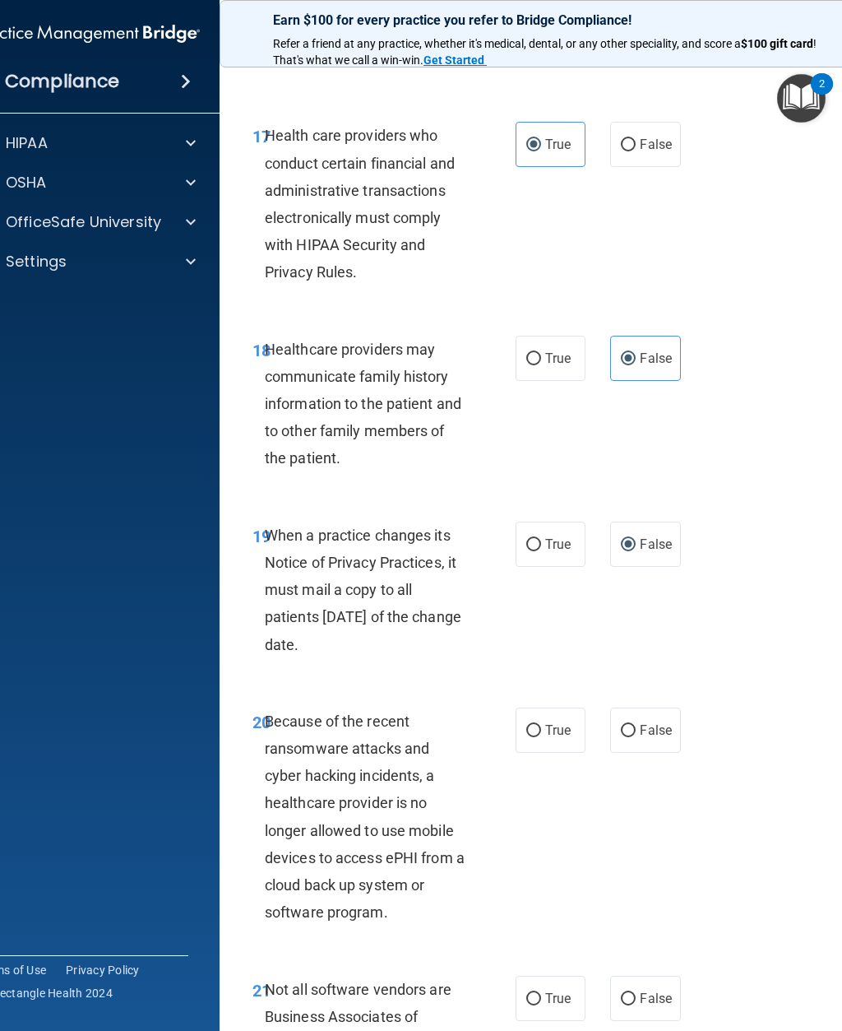
click at [659, 722] on span "False" at bounding box center [656, 730] width 32 height 16
click at [636, 725] on input "False" at bounding box center [628, 731] width 15 height 12
radio input "true"
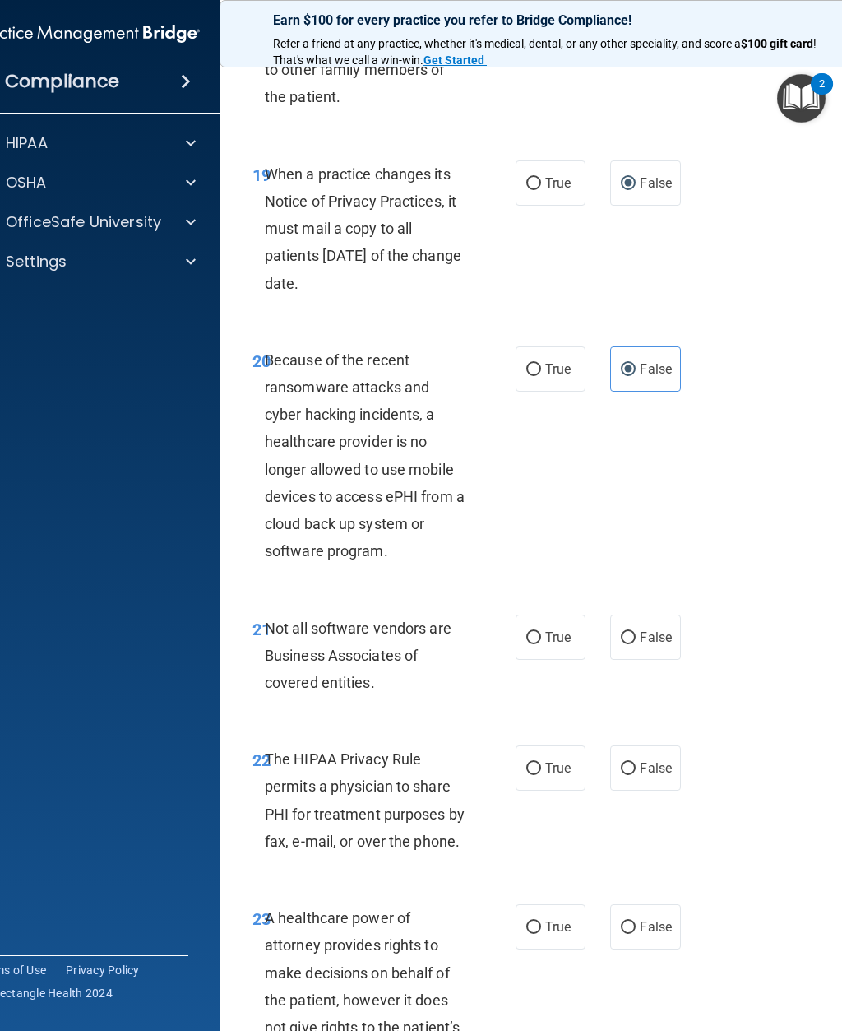
scroll to position [3716, 0]
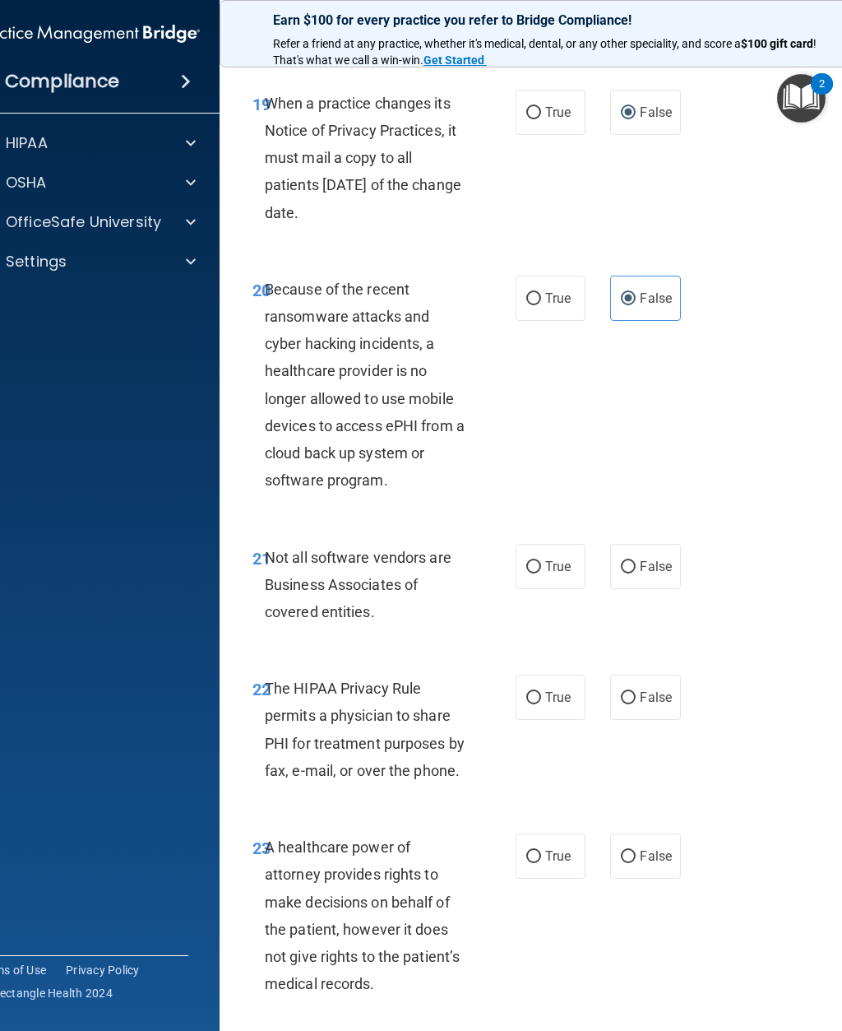
click at [663, 558] on span "False" at bounding box center [656, 566] width 32 height 16
click at [636, 561] on input "False" at bounding box center [628, 567] width 15 height 12
radio input "true"
click at [549, 553] on label "True" at bounding box center [551, 566] width 70 height 45
click at [541, 561] on input "True" at bounding box center [533, 567] width 15 height 12
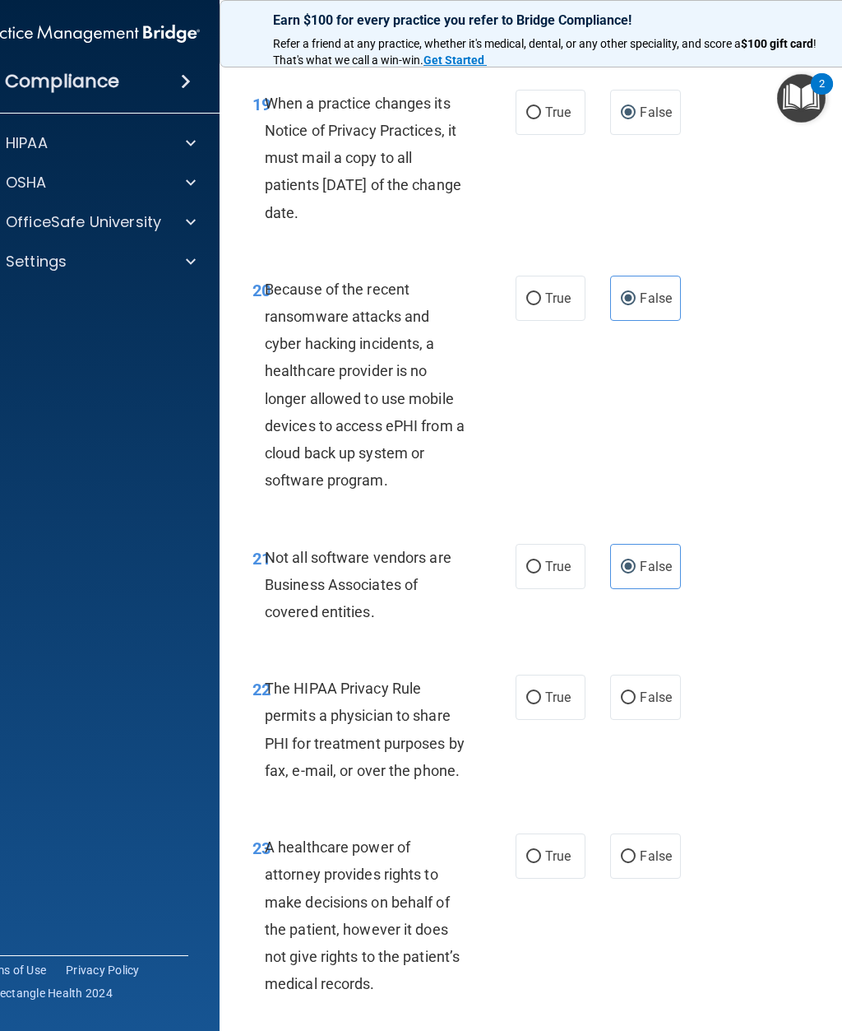
radio input "true"
radio input "false"
click at [547, 689] on span "True" at bounding box center [557, 697] width 25 height 16
click at [541, 692] on input "True" at bounding box center [533, 698] width 15 height 12
radio input "true"
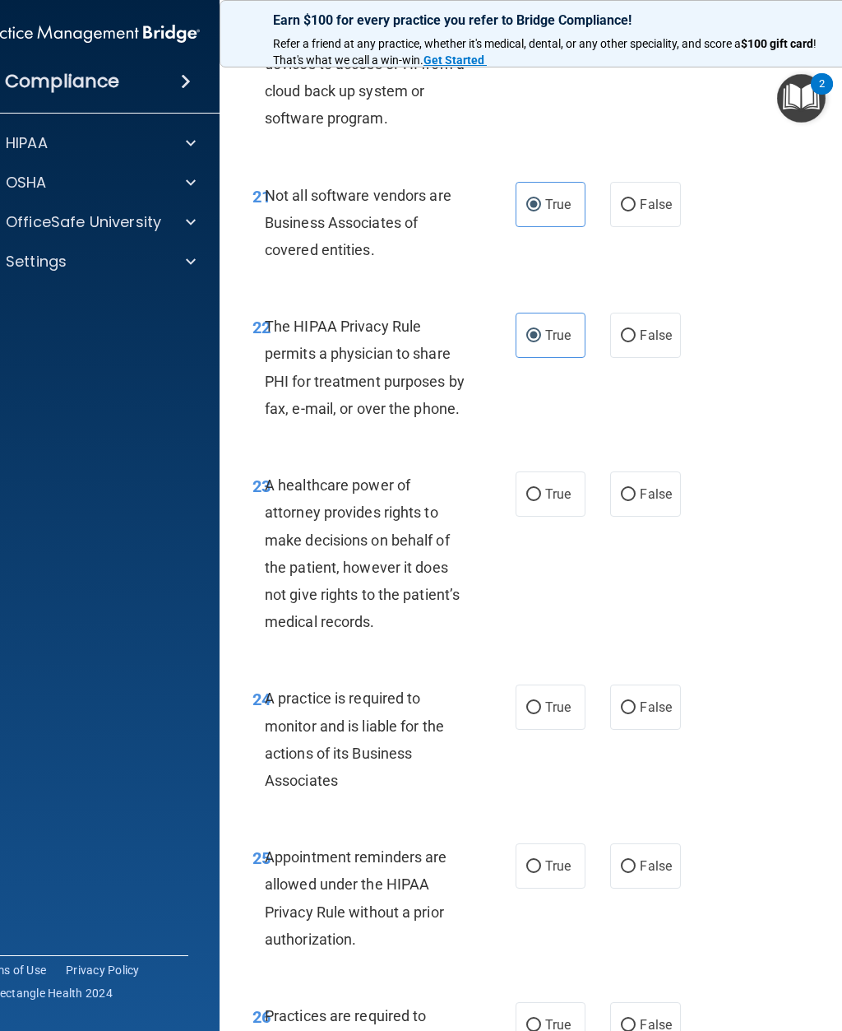
scroll to position [4081, 0]
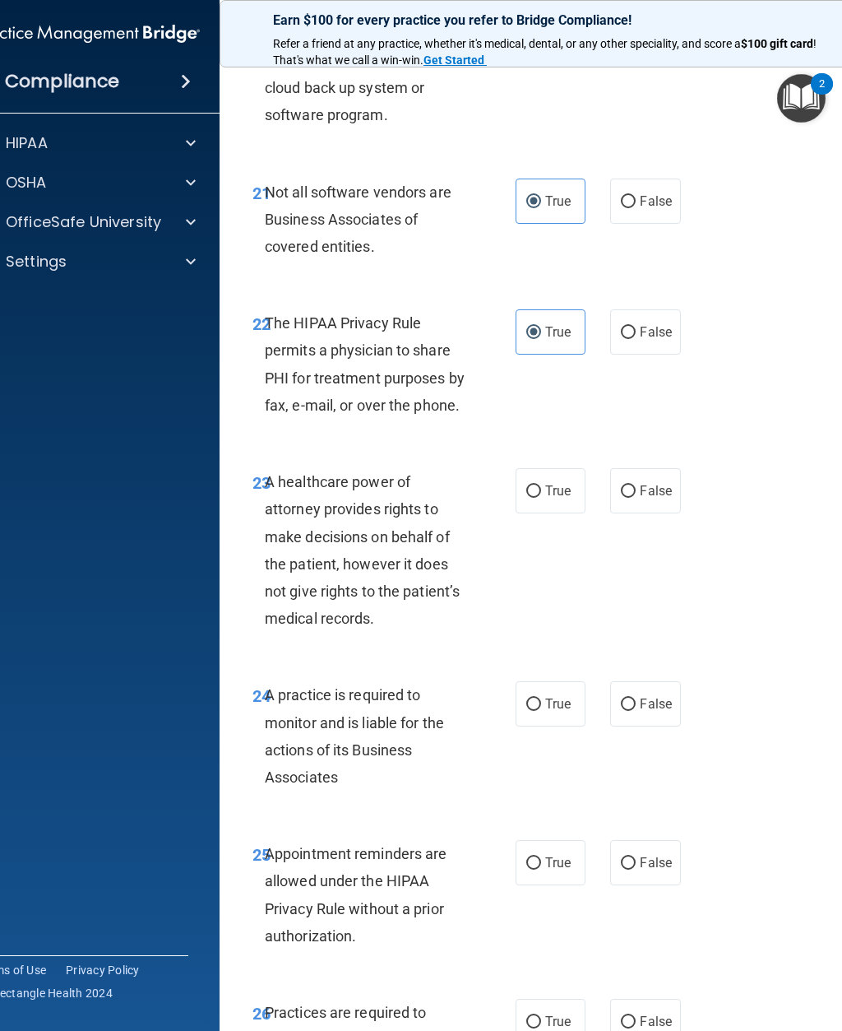
click at [659, 483] on span "False" at bounding box center [656, 491] width 32 height 16
click at [636, 485] on input "False" at bounding box center [628, 491] width 15 height 12
radio input "true"
click at [651, 696] on span "False" at bounding box center [656, 704] width 32 height 16
click at [636, 698] on input "False" at bounding box center [628, 704] width 15 height 12
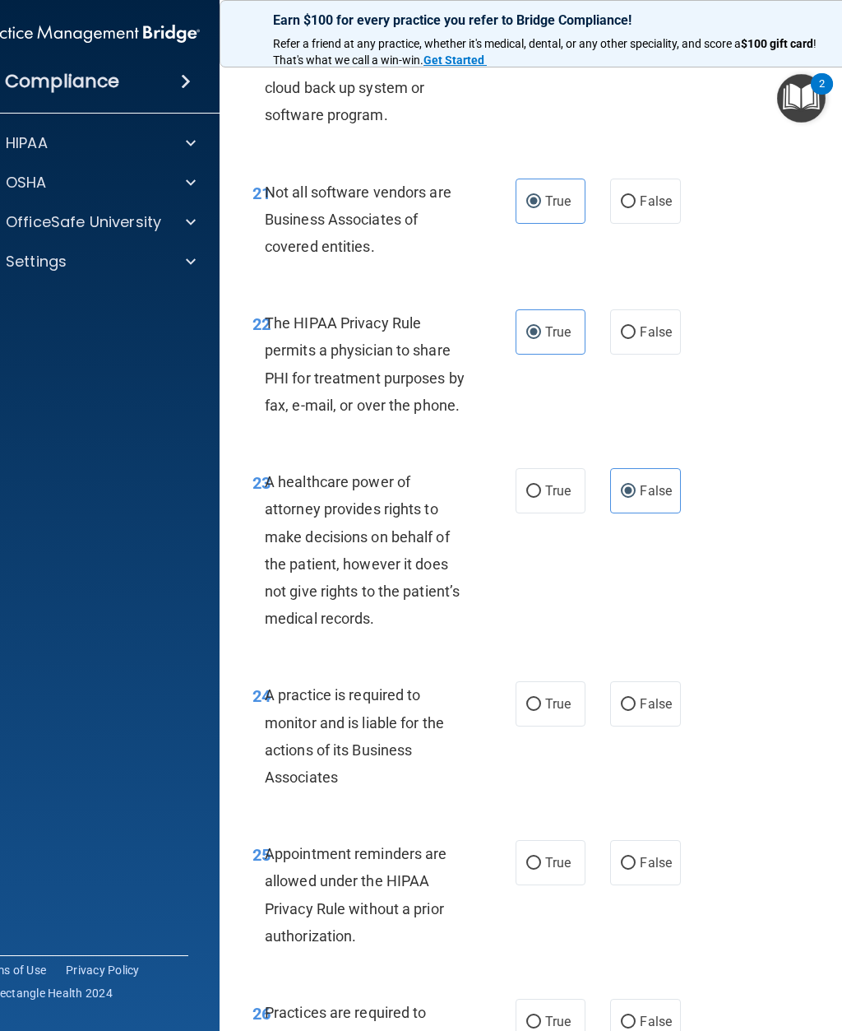
radio input "true"
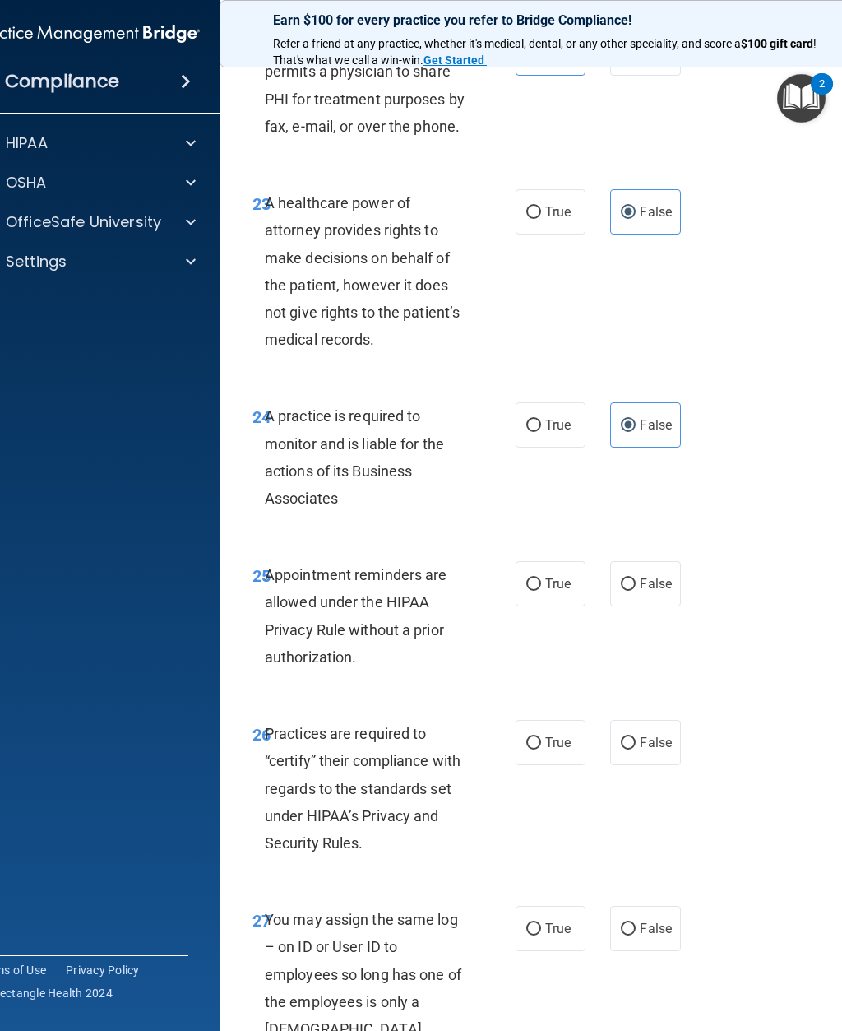
scroll to position [4388, 0]
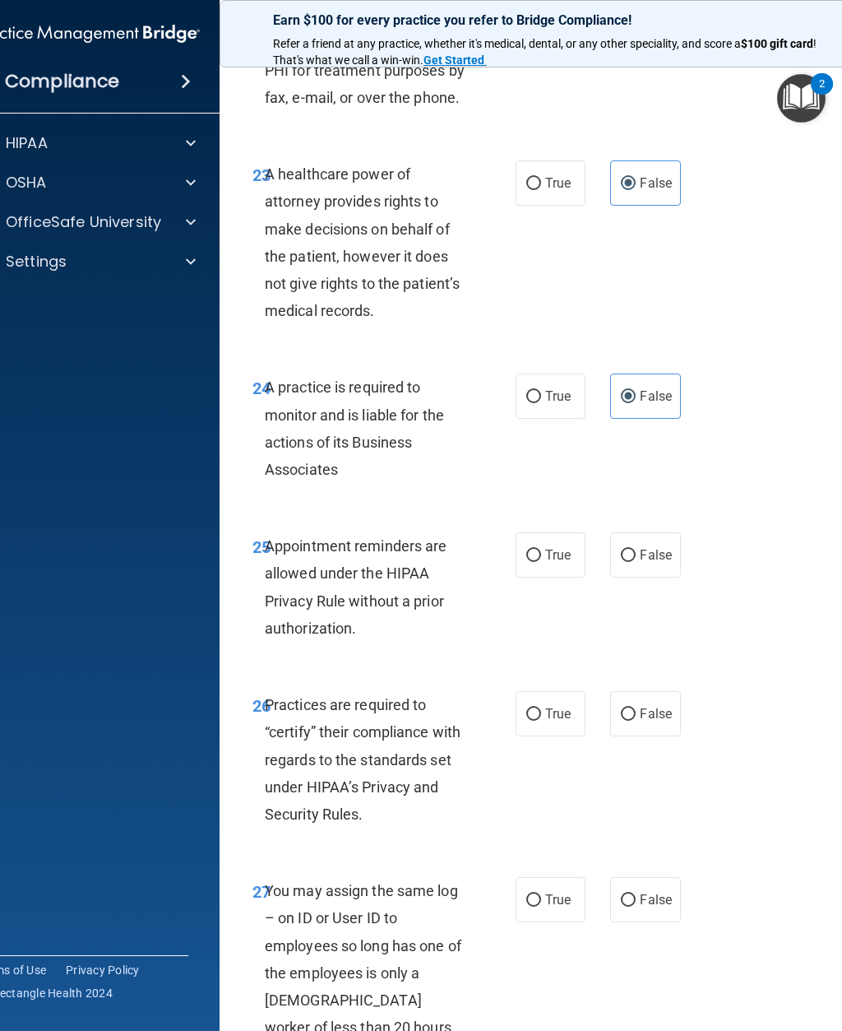
click at [558, 547] on span "True" at bounding box center [557, 555] width 25 height 16
click at [541, 549] on input "True" at bounding box center [533, 555] width 15 height 12
radio input "true"
click at [627, 708] on input "False" at bounding box center [628, 714] width 15 height 12
radio input "true"
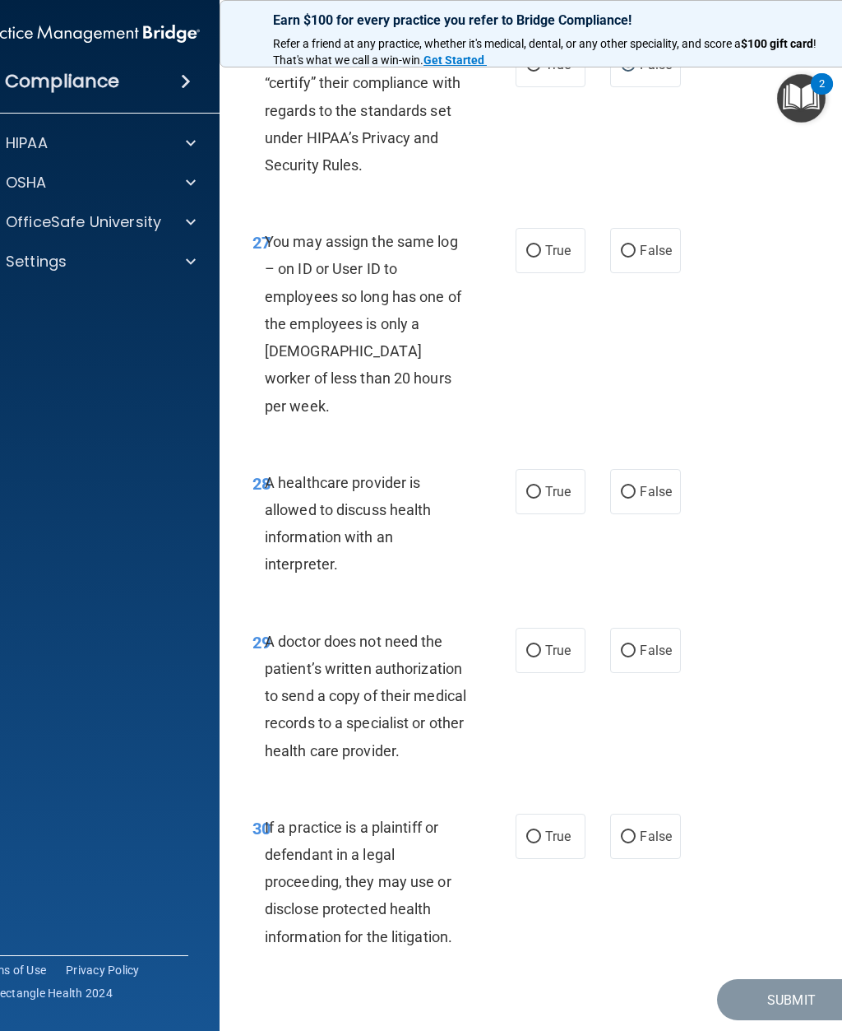
scroll to position [5036, 0]
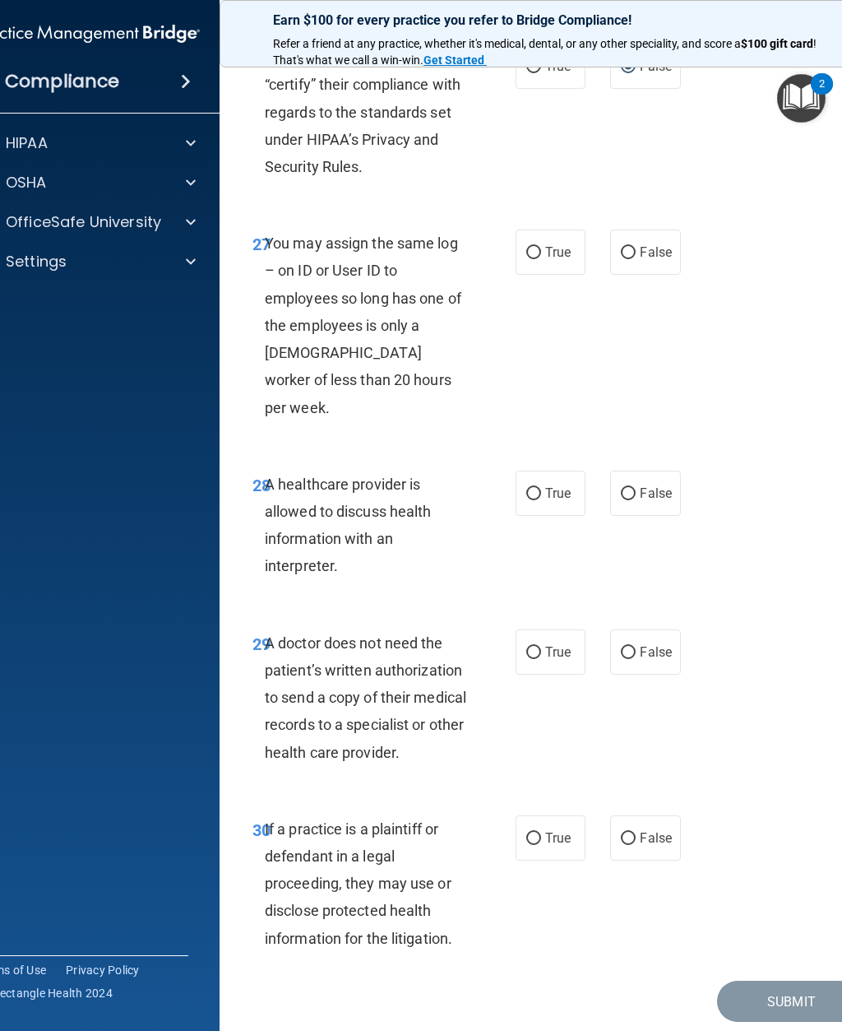
click at [655, 244] on span "False" at bounding box center [656, 252] width 32 height 16
click at [636, 247] on input "False" at bounding box center [628, 253] width 15 height 12
radio input "true"
click at [551, 485] on span "True" at bounding box center [557, 493] width 25 height 16
click at [541, 488] on input "True" at bounding box center [533, 494] width 15 height 12
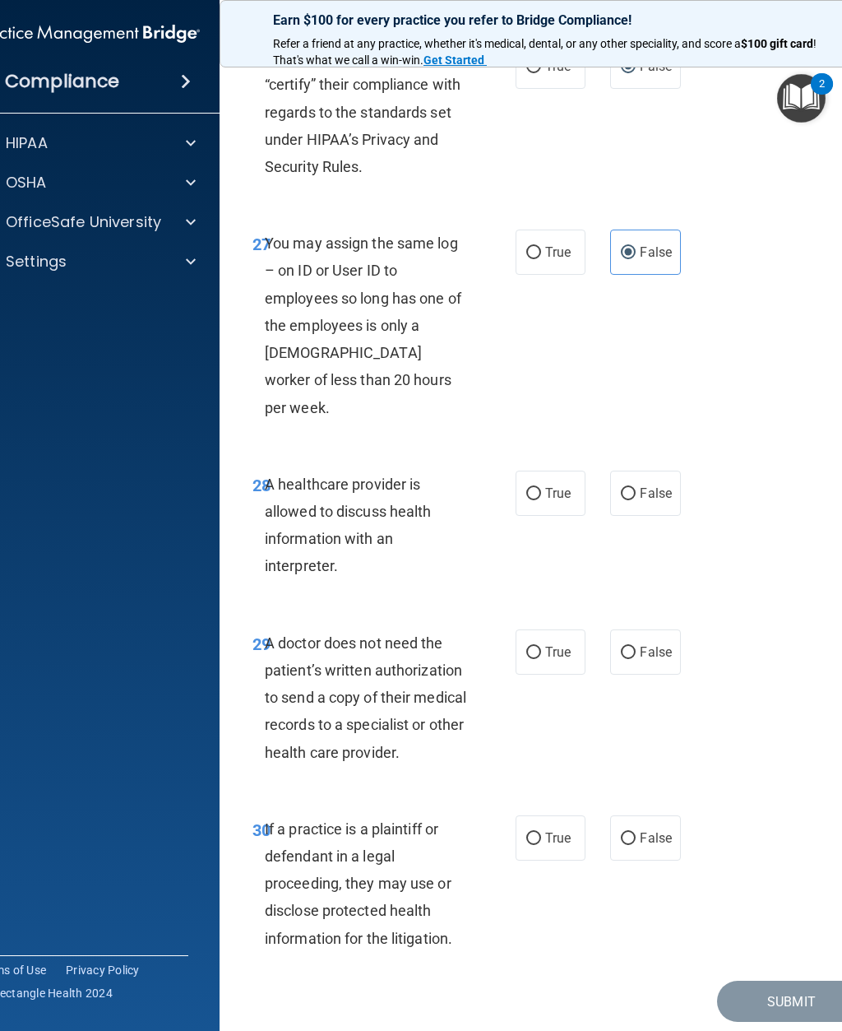
radio input "true"
click at [552, 644] on span "True" at bounding box center [557, 652] width 25 height 16
click at [541, 646] on input "True" at bounding box center [533, 652] width 15 height 12
radio input "true"
click at [633, 832] on input "False" at bounding box center [628, 838] width 15 height 12
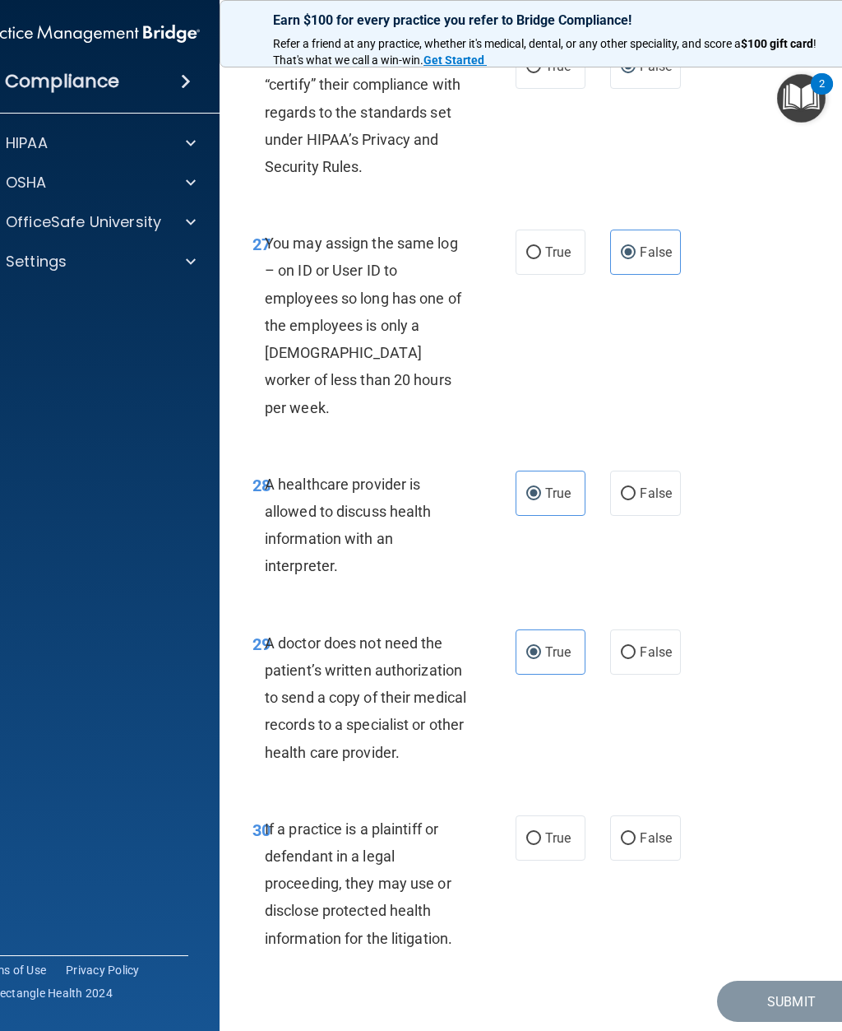
radio input "true"
click at [530, 815] on label "True" at bounding box center [551, 837] width 70 height 45
click at [530, 832] on input "True" at bounding box center [533, 838] width 15 height 12
radio input "true"
radio input "false"
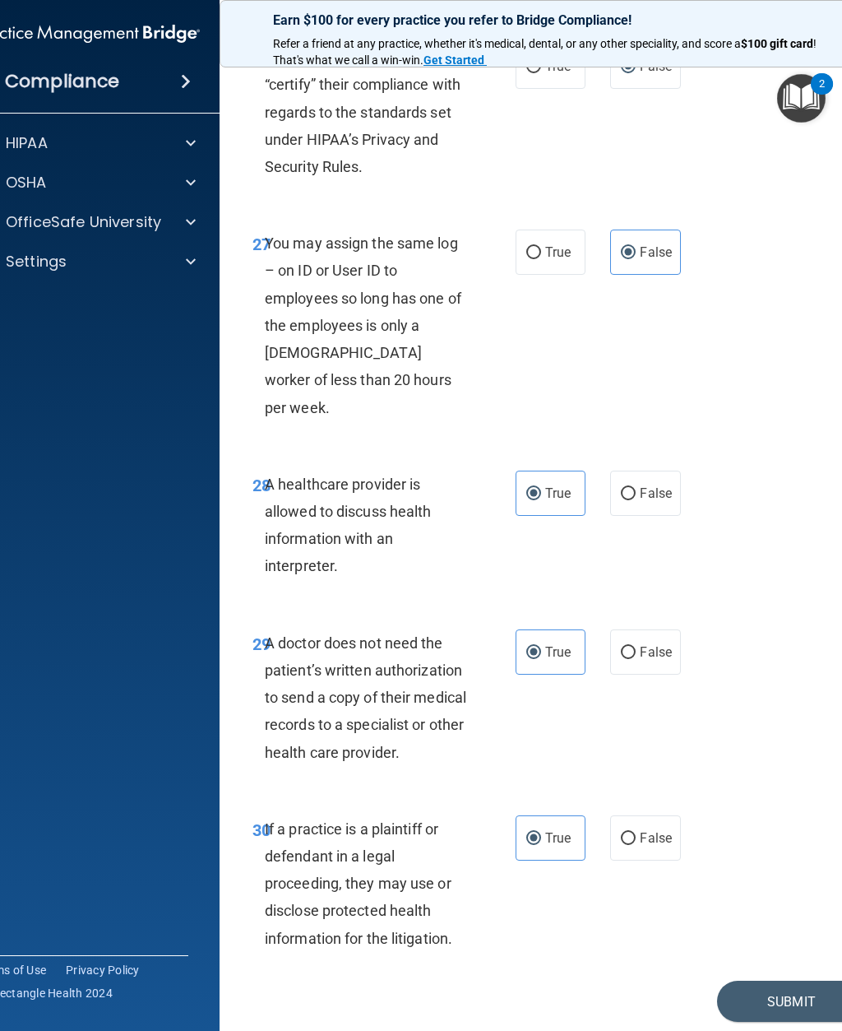
click at [791, 980] on button "Submit" at bounding box center [791, 1001] width 148 height 42
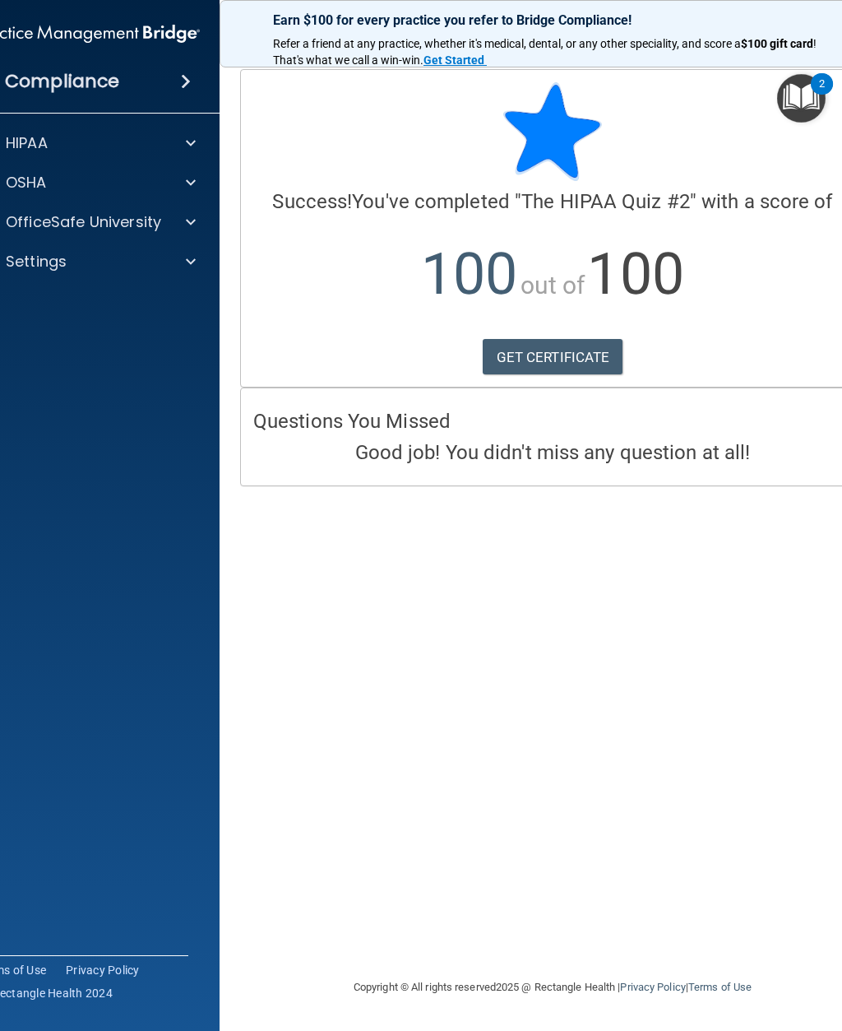
click at [580, 350] on link "GET CERTIFICATE" at bounding box center [553, 357] width 141 height 36
click at [150, 181] on div "OSHA" at bounding box center [66, 183] width 204 height 20
click at [153, 226] on p "Safety Data Sheets" at bounding box center [79, 222] width 225 height 16
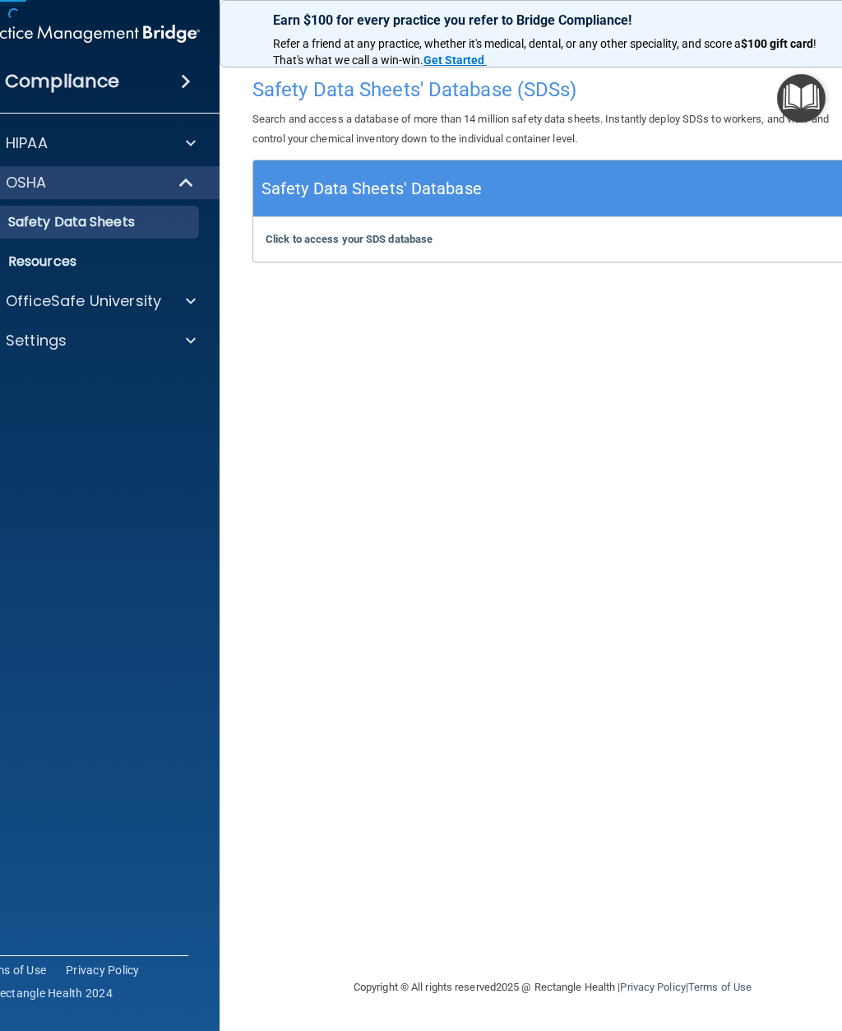
click at [137, 311] on p "OfficeSafe University" at bounding box center [83, 301] width 155 height 20
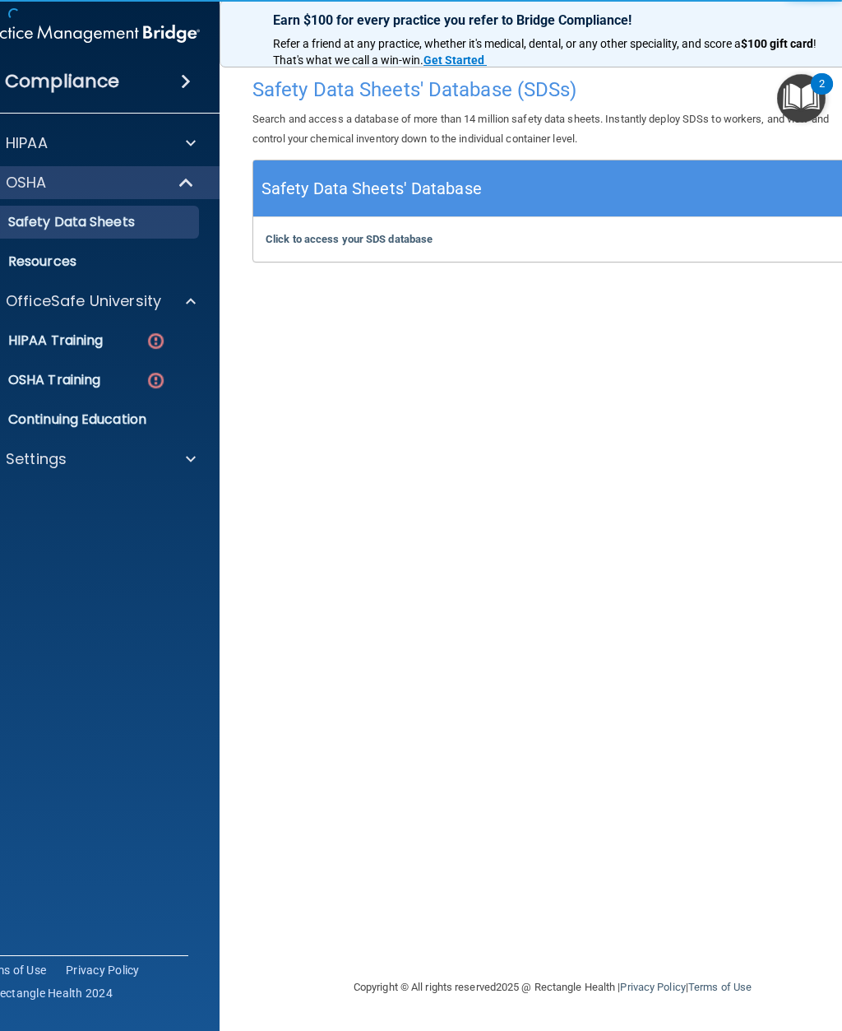
click at [101, 343] on p "HIPAA Training" at bounding box center [35, 340] width 136 height 16
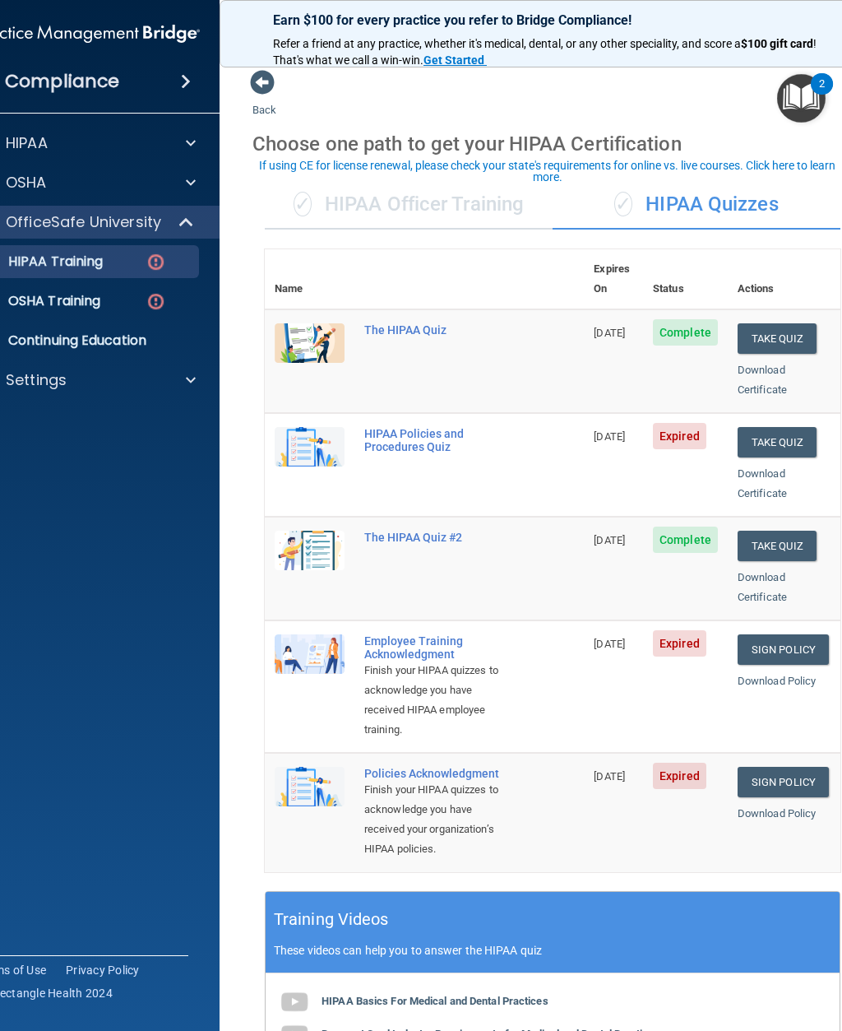
click at [797, 427] on button "Take Quiz" at bounding box center [777, 442] width 79 height 30
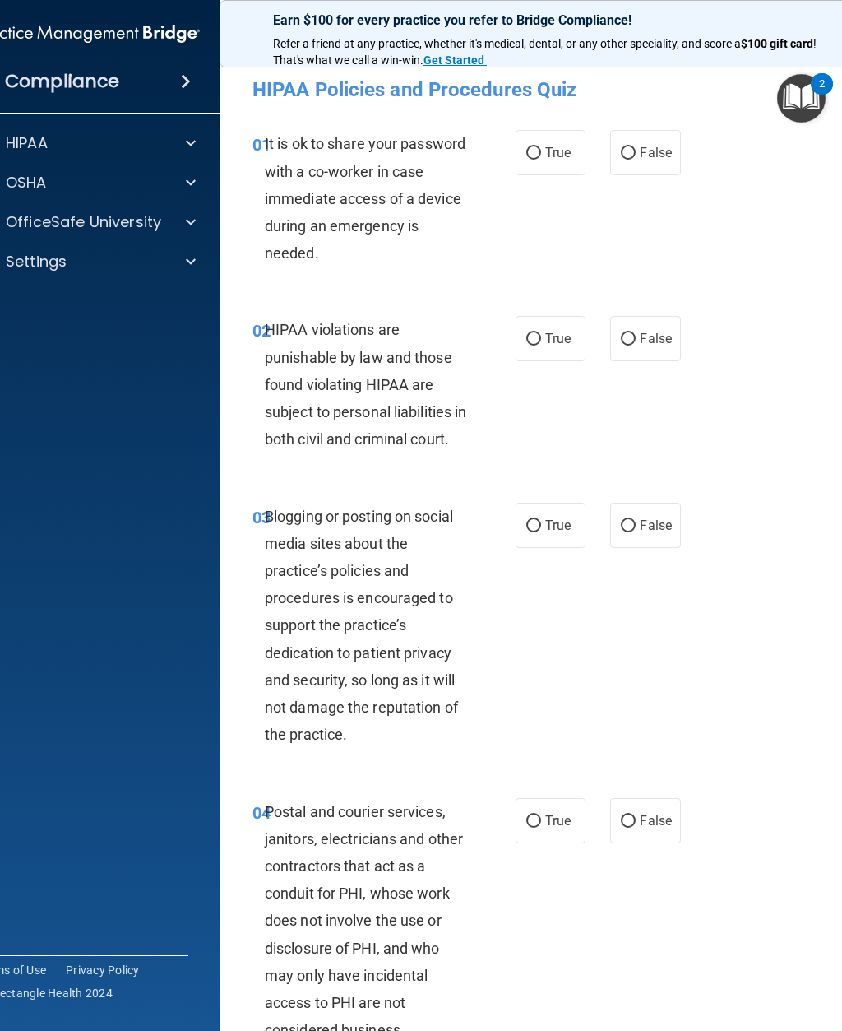
click at [635, 150] on input "False" at bounding box center [628, 153] width 15 height 12
radio input "true"
click at [556, 354] on label "True" at bounding box center [551, 338] width 70 height 45
click at [541, 345] on input "True" at bounding box center [533, 339] width 15 height 12
radio input "true"
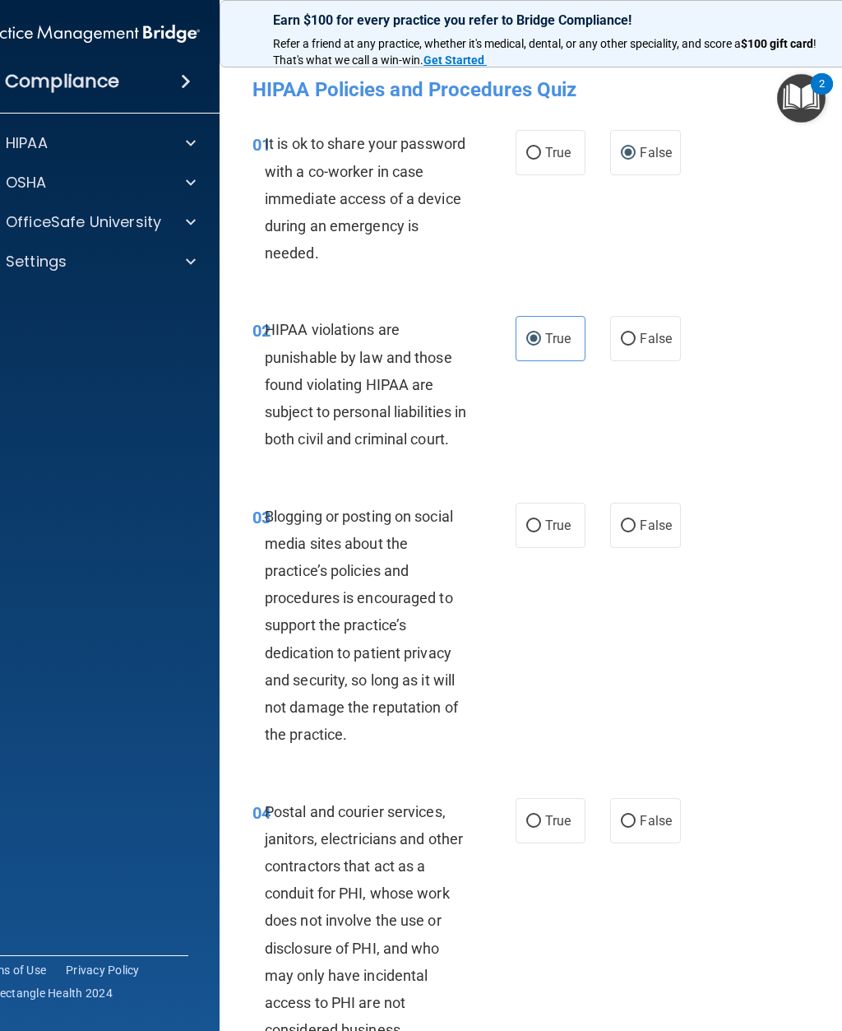
click at [618, 548] on label "False" at bounding box center [645, 525] width 70 height 45
click at [621, 532] on input "False" at bounding box center [628, 526] width 15 height 12
radio input "true"
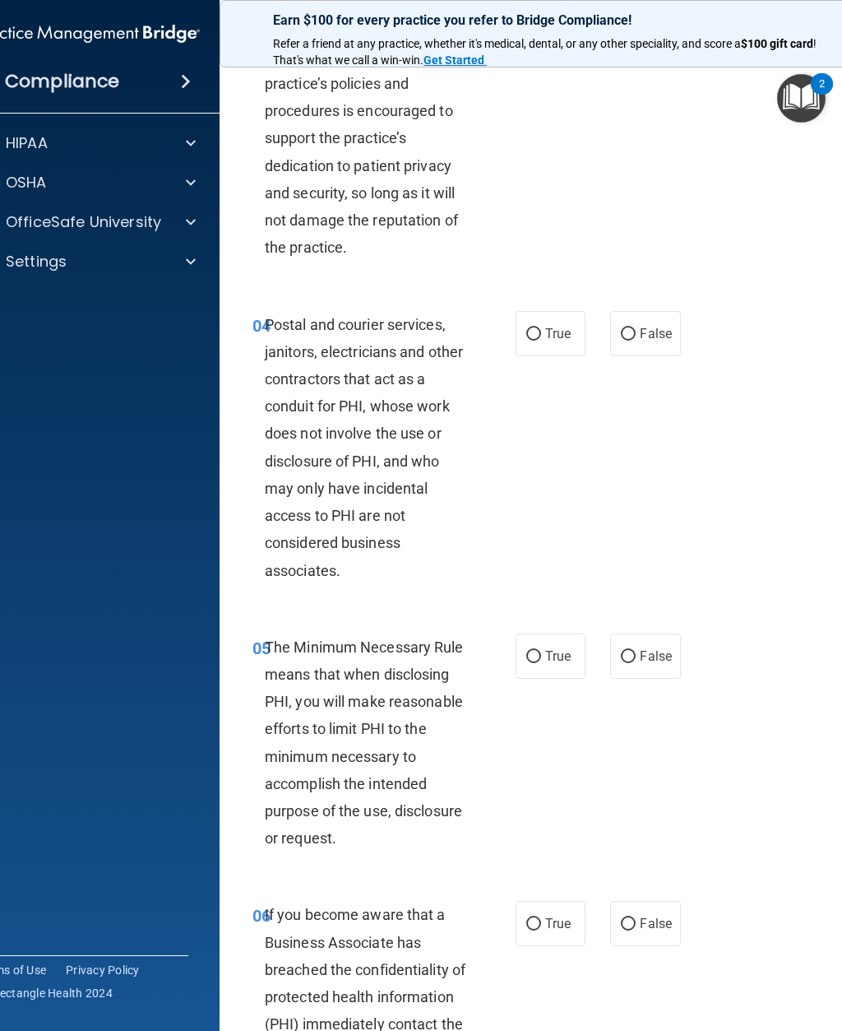
scroll to position [490, 0]
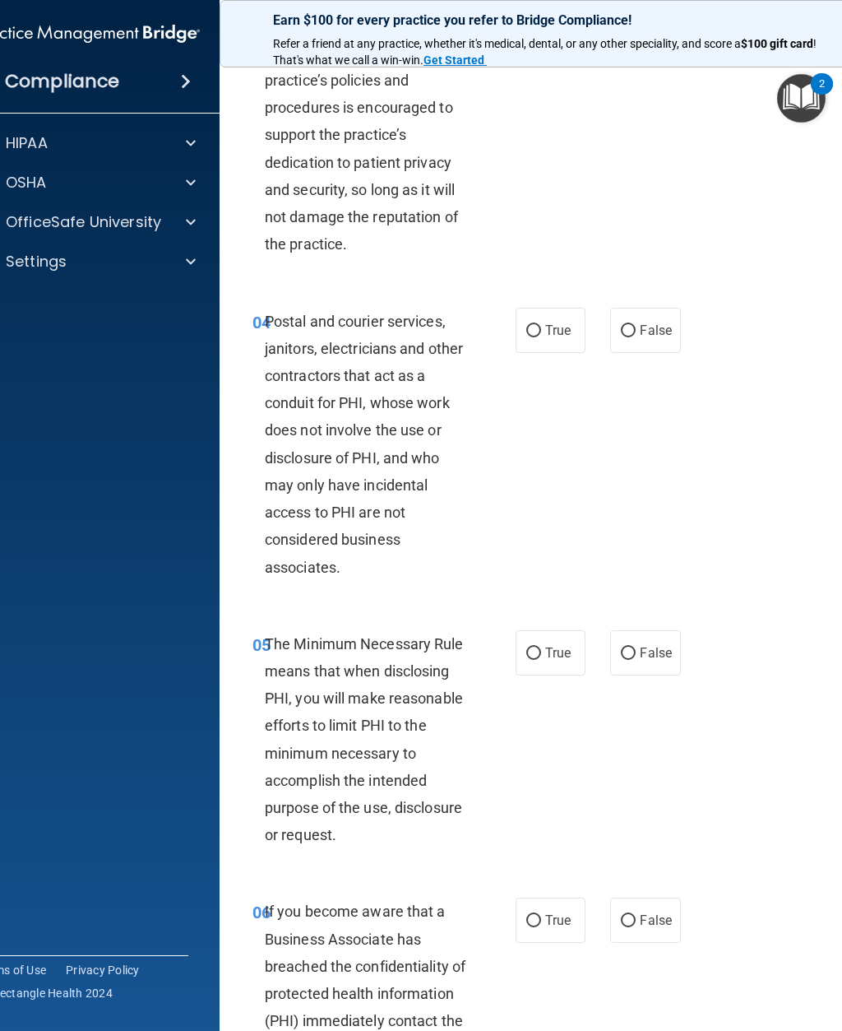
click at [559, 338] on span "True" at bounding box center [557, 330] width 25 height 16
click at [541, 337] on input "True" at bounding box center [533, 331] width 15 height 12
radio input "true"
click at [547, 659] on label "True" at bounding box center [551, 652] width 70 height 45
click at [541, 659] on input "True" at bounding box center [533, 653] width 15 height 12
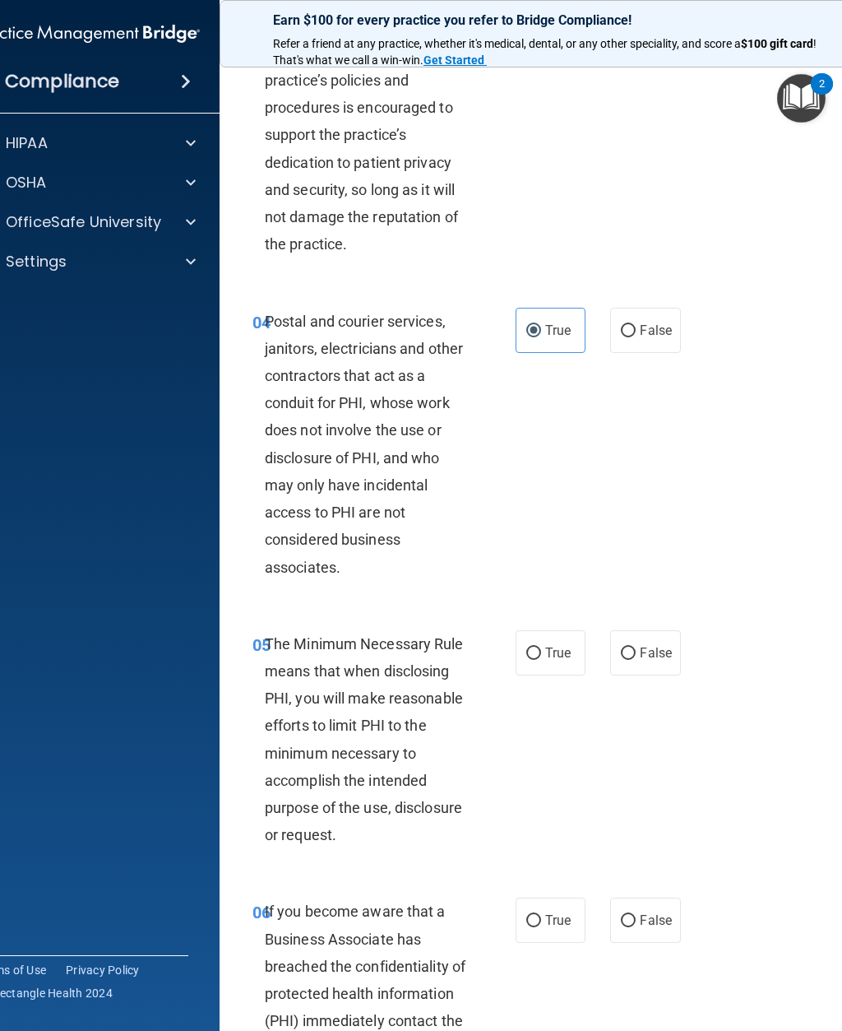
radio input "true"
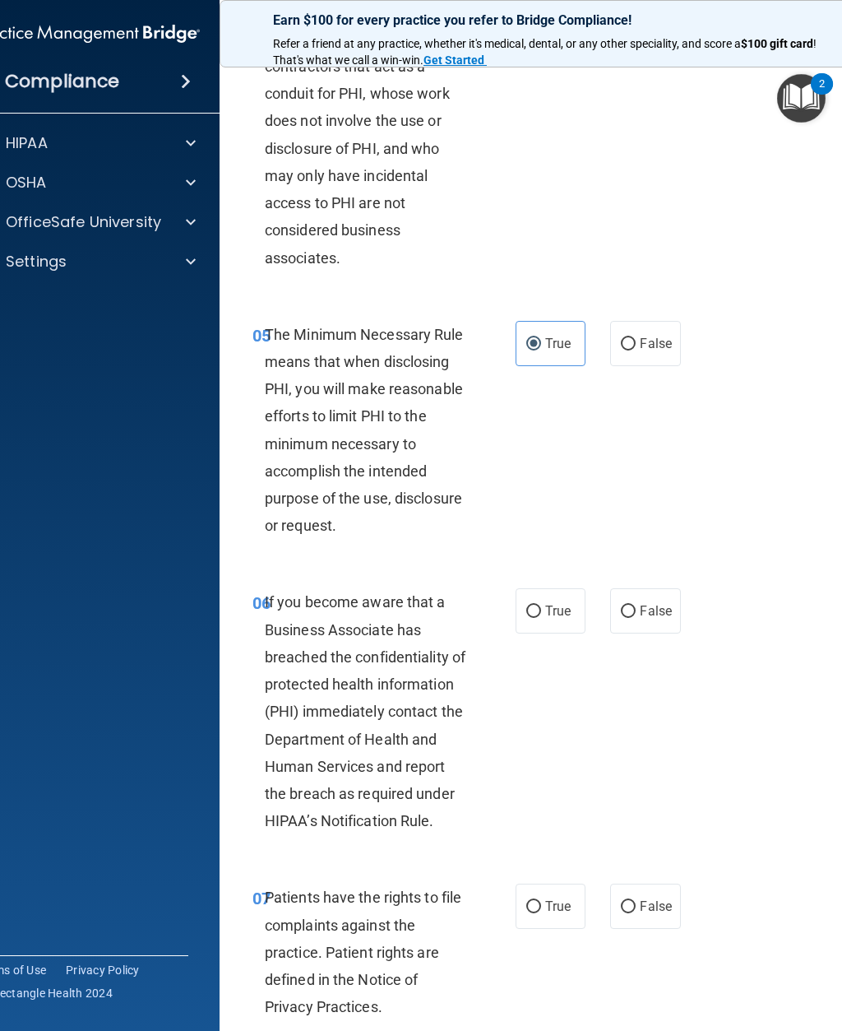
scroll to position [882, 0]
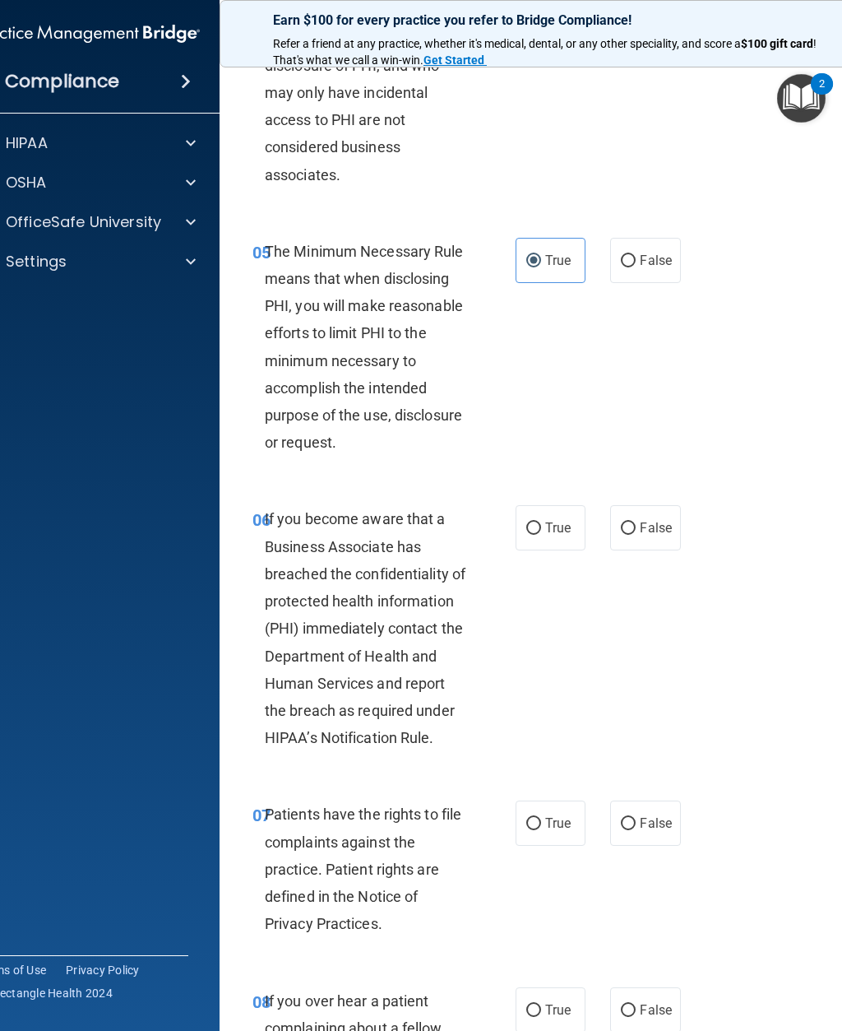
click at [659, 535] on label "False" at bounding box center [645, 527] width 70 height 45
click at [636, 535] on input "False" at bounding box center [628, 528] width 15 height 12
radio input "true"
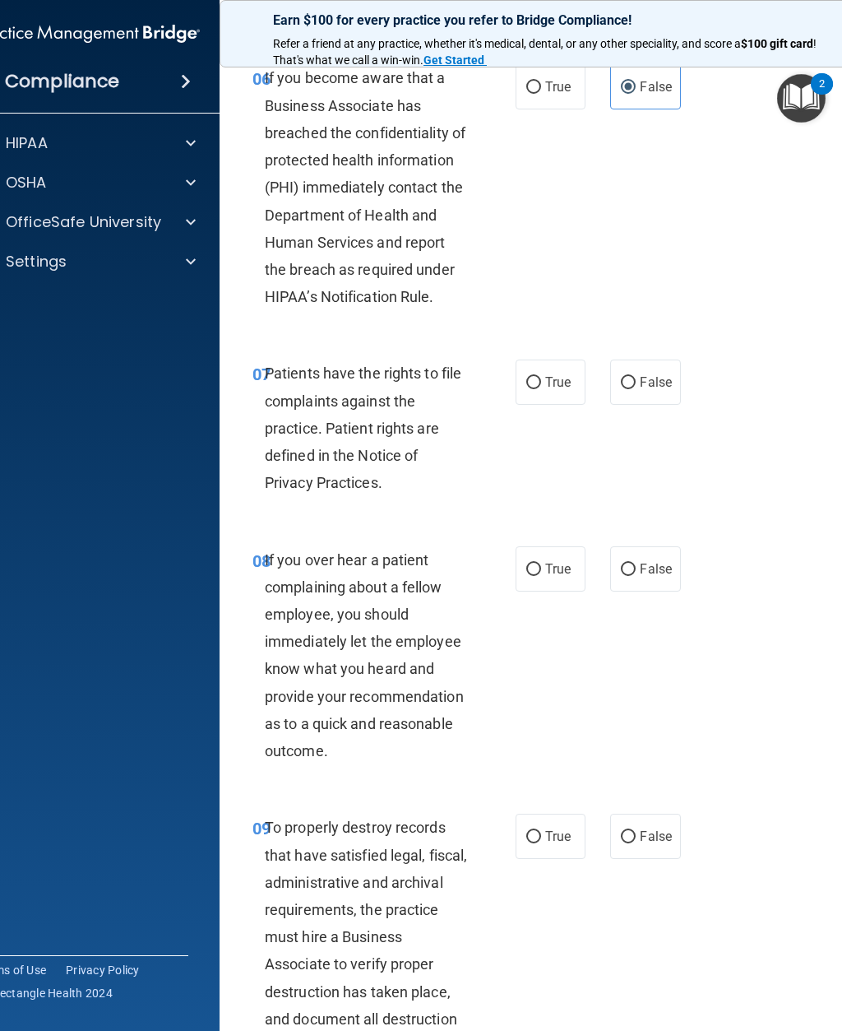
scroll to position [1332, 0]
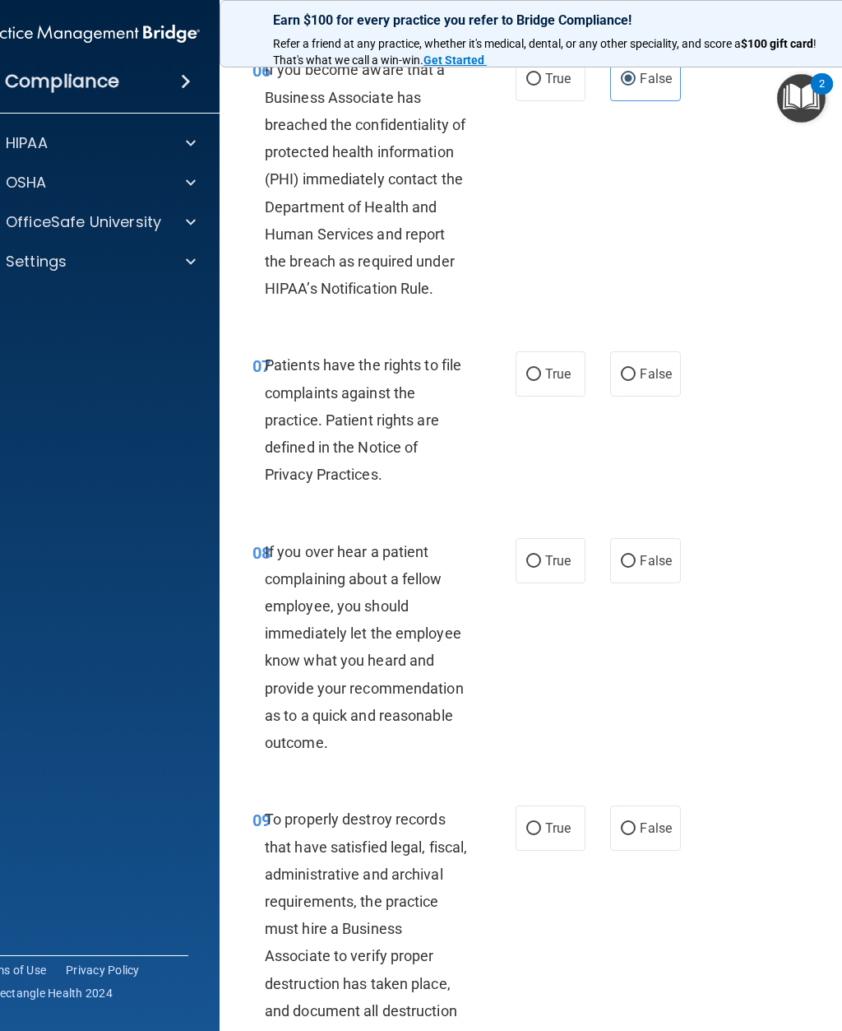
click at [572, 396] on label "True" at bounding box center [551, 373] width 70 height 45
click at [541, 381] on input "True" at bounding box center [533, 374] width 15 height 12
radio input "true"
click at [632, 567] on input "False" at bounding box center [628, 561] width 15 height 12
radio input "true"
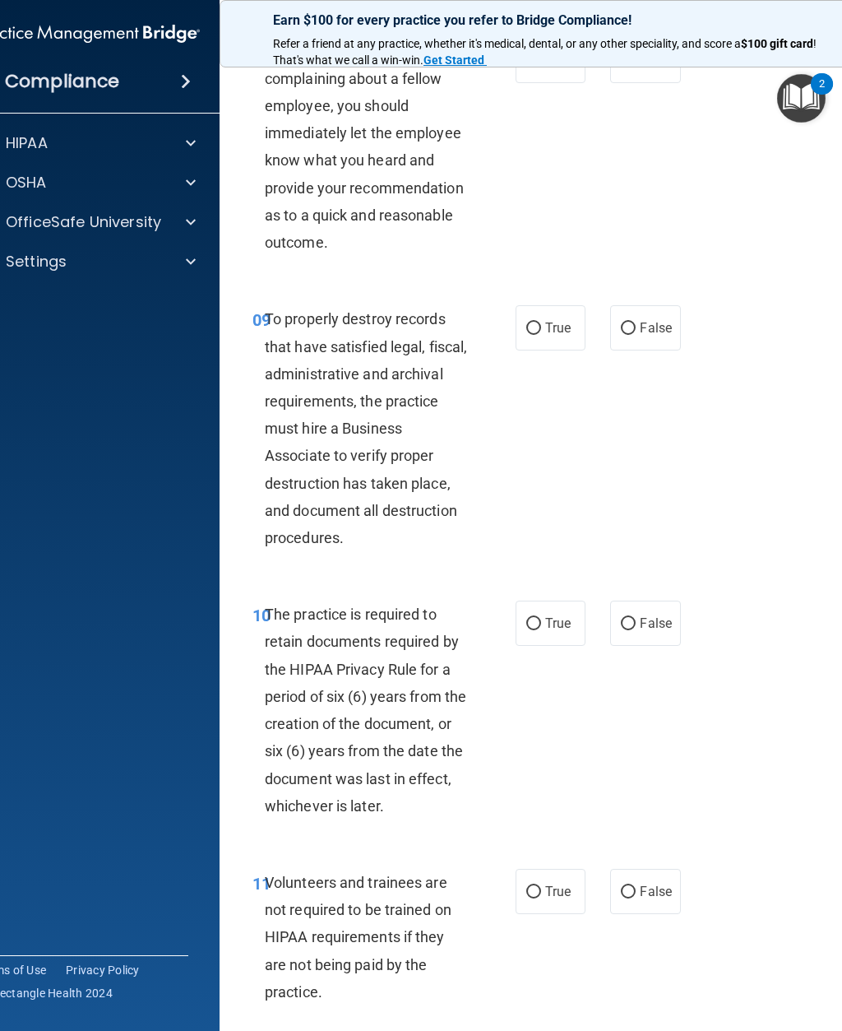
scroll to position [1875, 0]
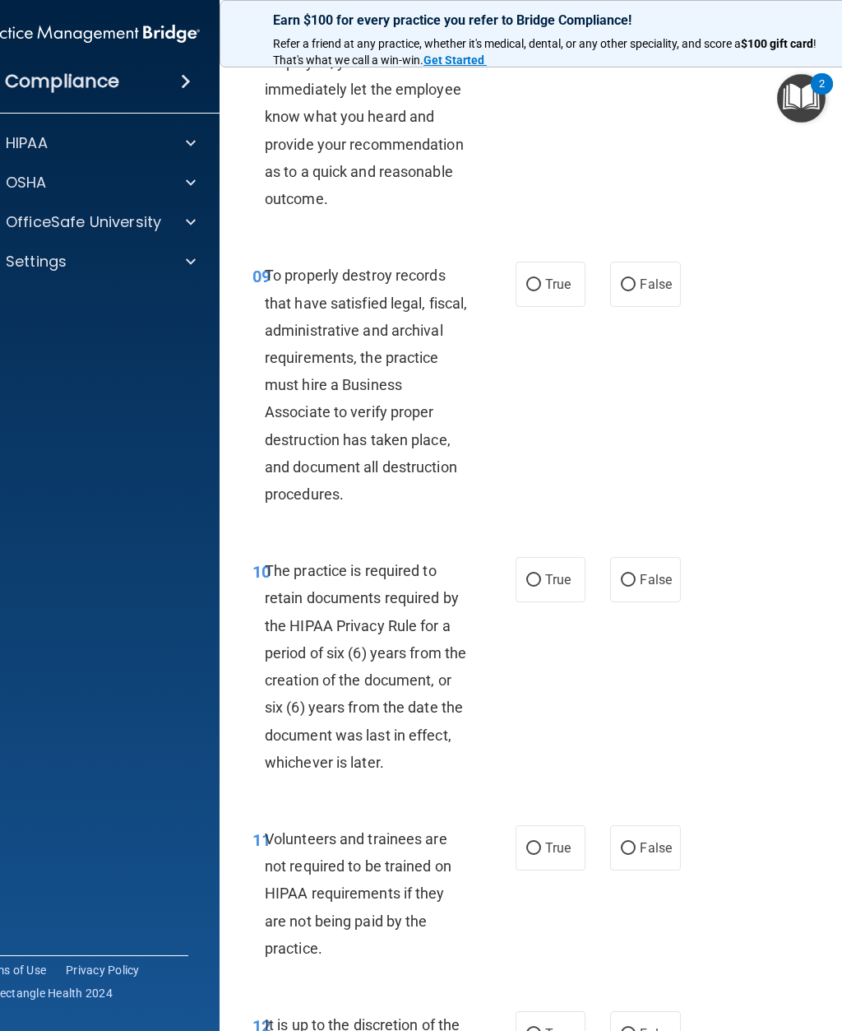
click at [550, 292] on span "True" at bounding box center [557, 284] width 25 height 16
click at [541, 291] on input "True" at bounding box center [533, 285] width 15 height 12
radio input "true"
click at [631, 291] on input "False" at bounding box center [628, 285] width 15 height 12
radio input "true"
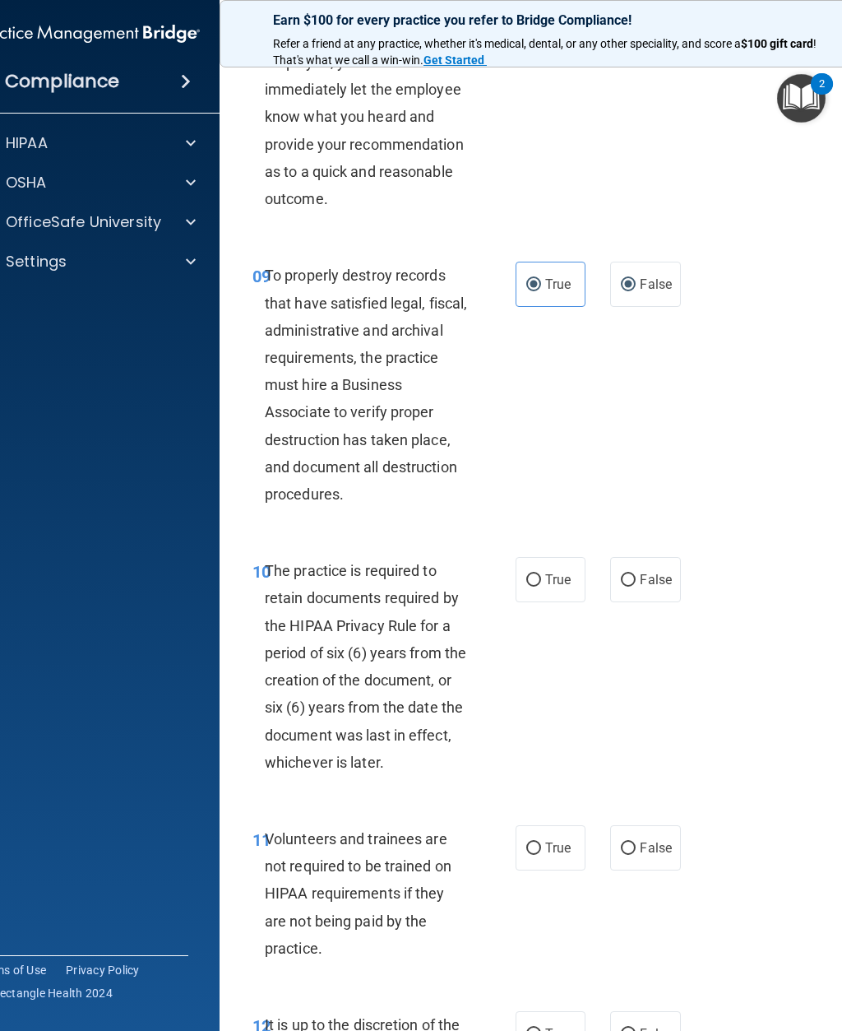
radio input "false"
click at [539, 586] on input "True" at bounding box center [533, 580] width 15 height 12
radio input "true"
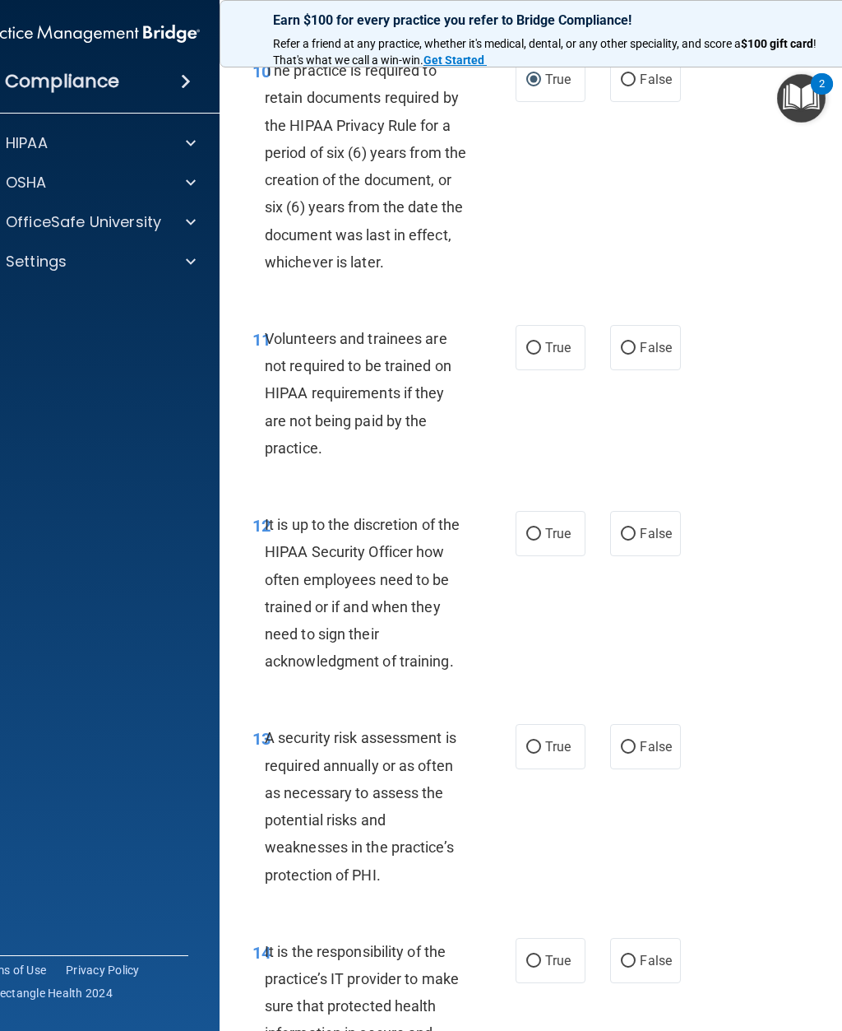
scroll to position [2376, 0]
click at [639, 358] on label "False" at bounding box center [645, 346] width 70 height 45
click at [636, 354] on input "False" at bounding box center [628, 347] width 15 height 12
radio input "true"
click at [646, 540] on span "False" at bounding box center [656, 533] width 32 height 16
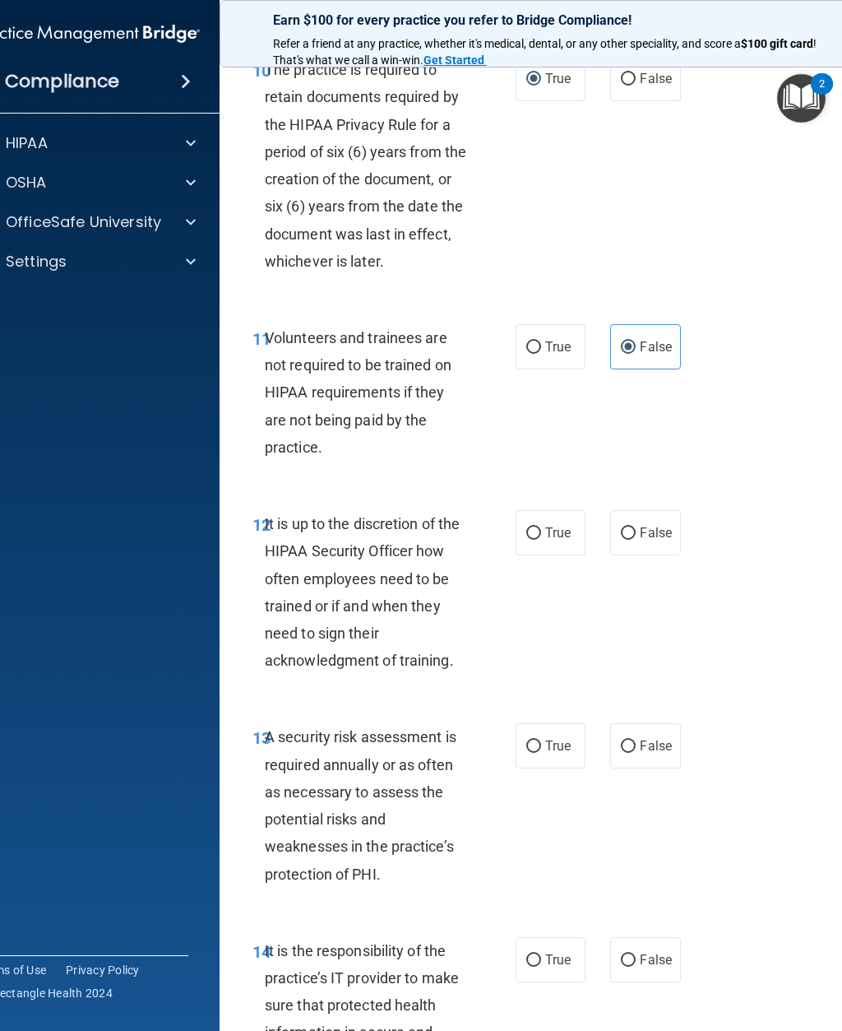
click at [636, 540] on input "False" at bounding box center [628, 533] width 15 height 12
radio input "true"
click at [530, 768] on label "True" at bounding box center [551, 745] width 70 height 45
click at [530, 753] on input "True" at bounding box center [533, 746] width 15 height 12
radio input "true"
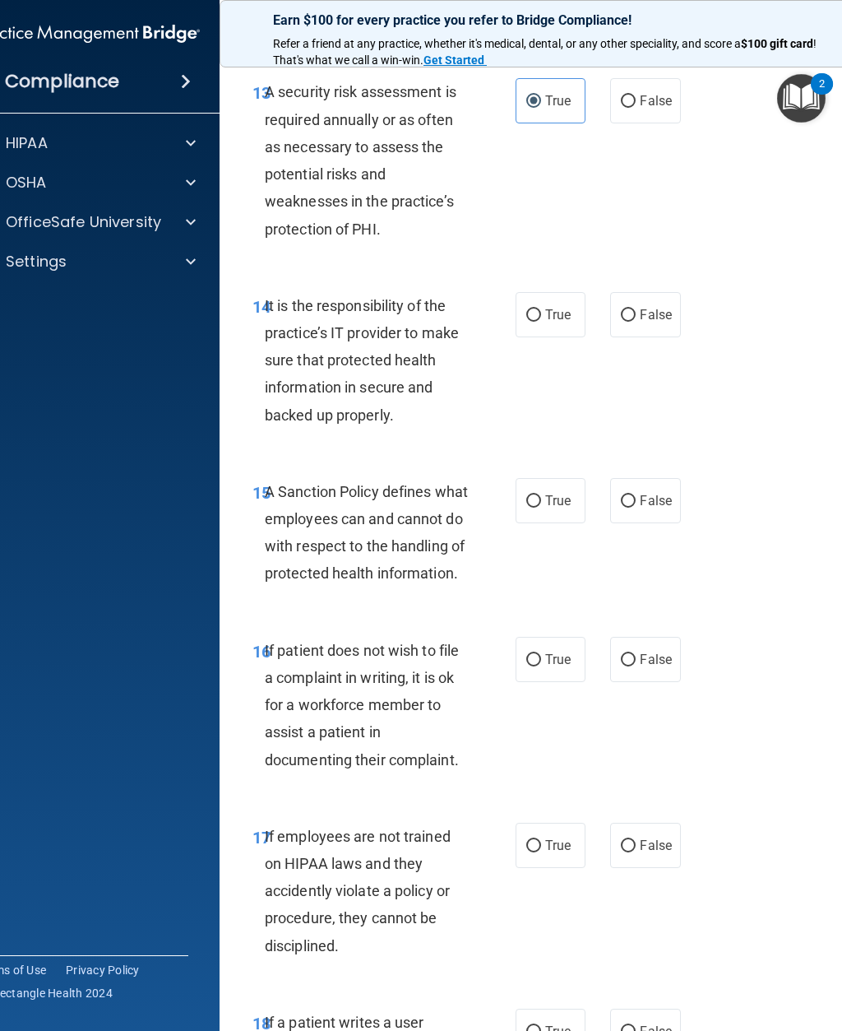
scroll to position [3025, 0]
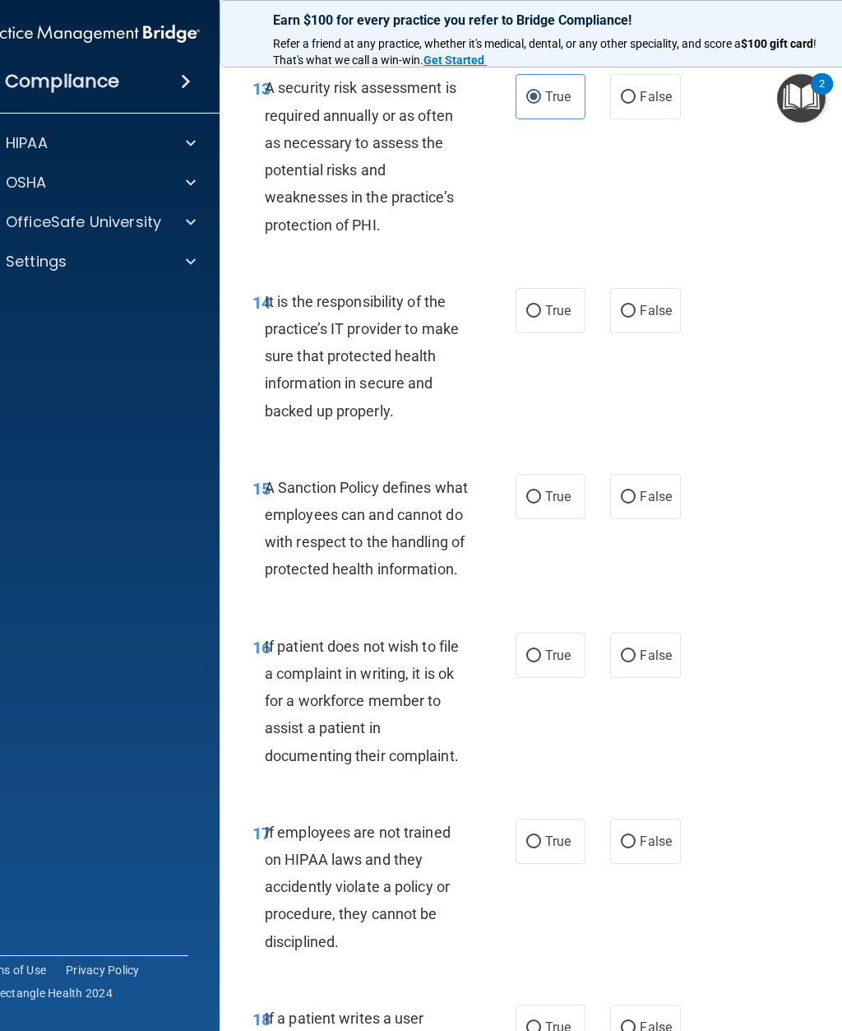
click at [643, 318] on span "False" at bounding box center [656, 311] width 32 height 16
click at [636, 317] on input "False" at bounding box center [628, 311] width 15 height 12
radio input "true"
click at [651, 504] on span "False" at bounding box center [656, 497] width 32 height 16
click at [636, 503] on input "False" at bounding box center [628, 497] width 15 height 12
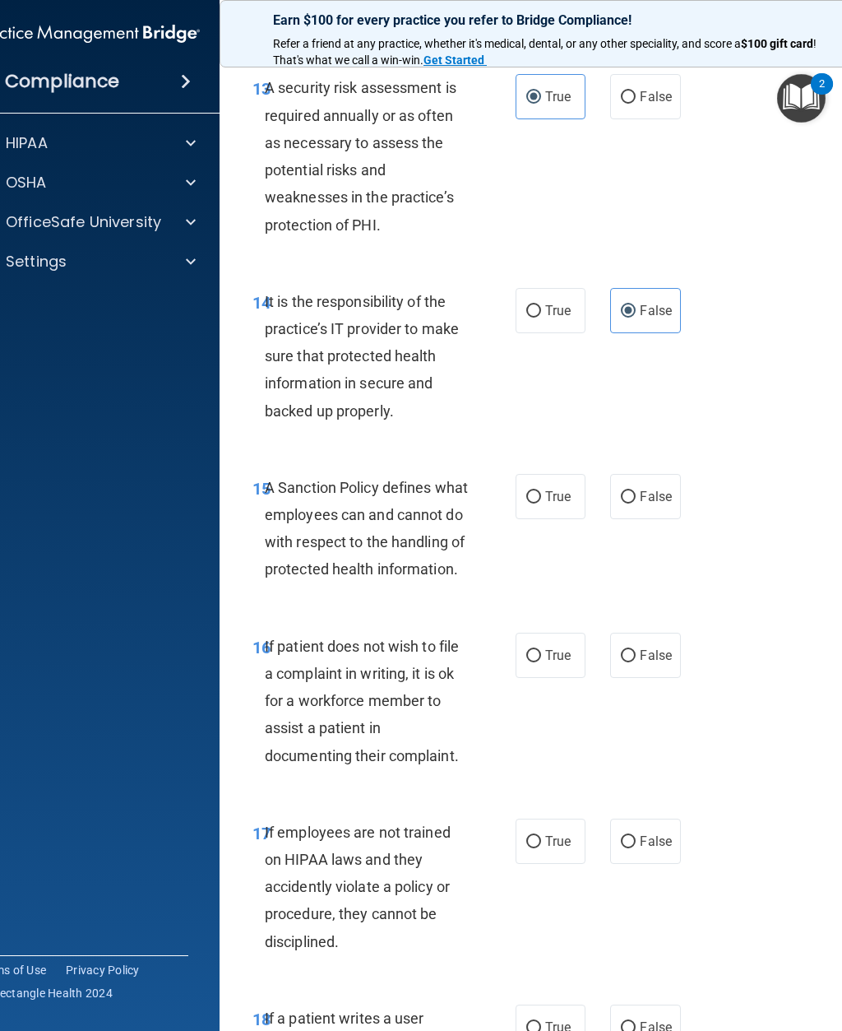
radio input "true"
click at [563, 663] on span "True" at bounding box center [557, 655] width 25 height 16
click at [541, 662] on input "True" at bounding box center [533, 656] width 15 height 12
radio input "true"
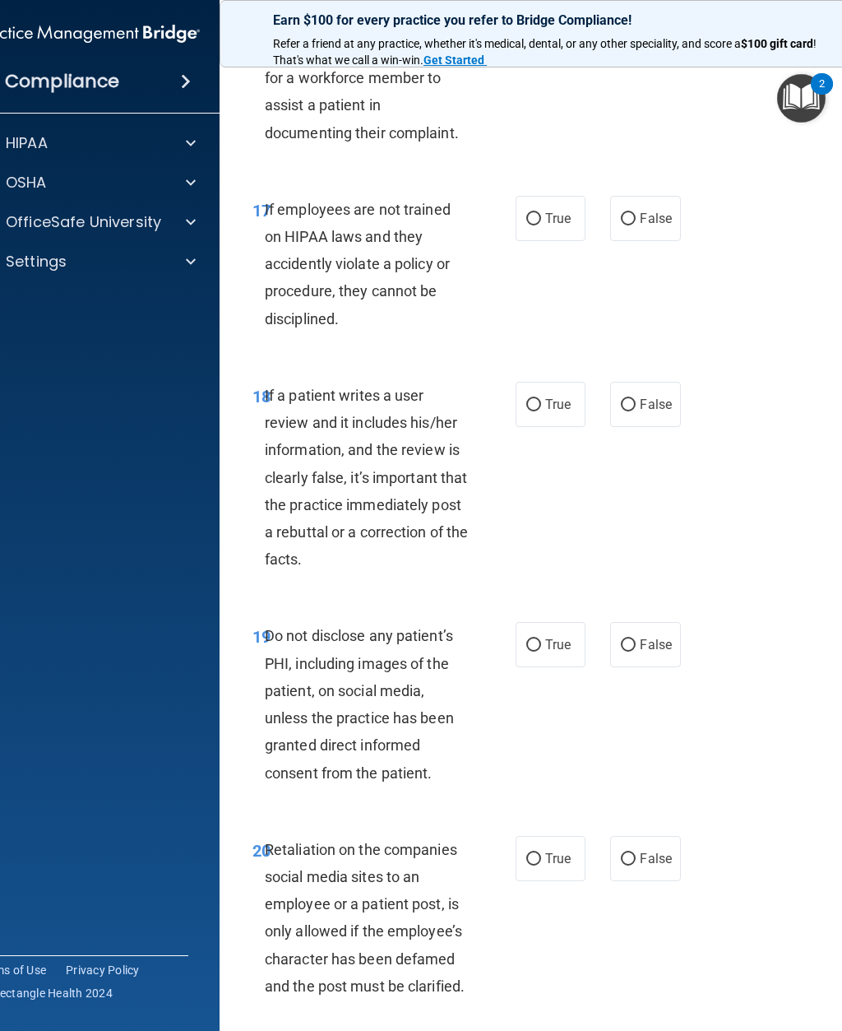
scroll to position [3652, 0]
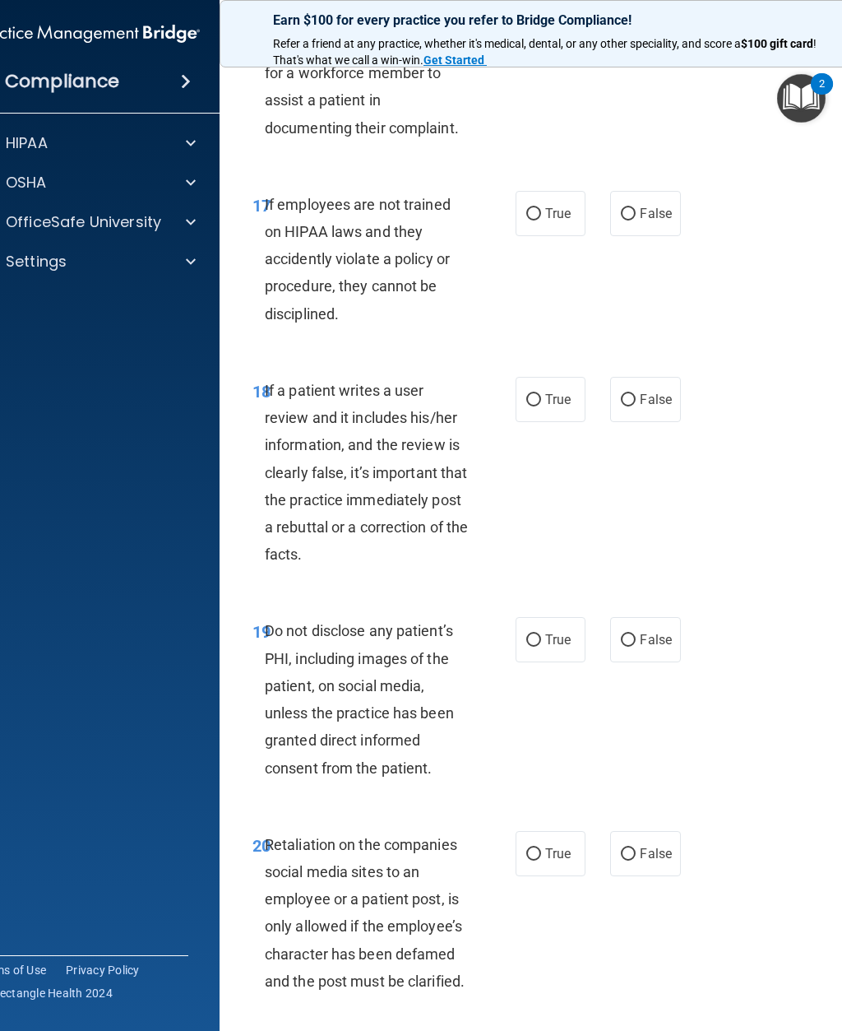
click at [664, 229] on label "False" at bounding box center [645, 213] width 70 height 45
click at [636, 220] on input "False" at bounding box center [628, 214] width 15 height 12
radio input "true"
click at [649, 407] on span "False" at bounding box center [656, 399] width 32 height 16
click at [636, 406] on input "False" at bounding box center [628, 400] width 15 height 12
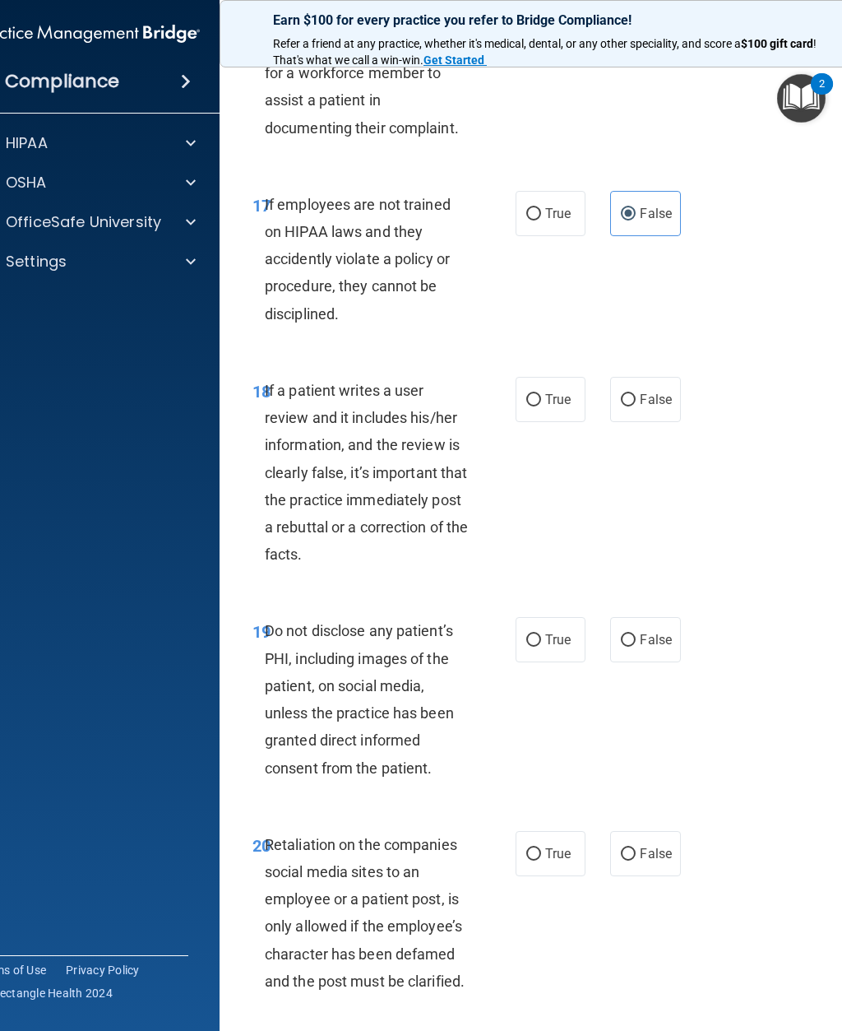
radio input "true"
click at [549, 647] on span "True" at bounding box center [557, 640] width 25 height 16
click at [541, 646] on input "True" at bounding box center [533, 640] width 15 height 12
radio input "true"
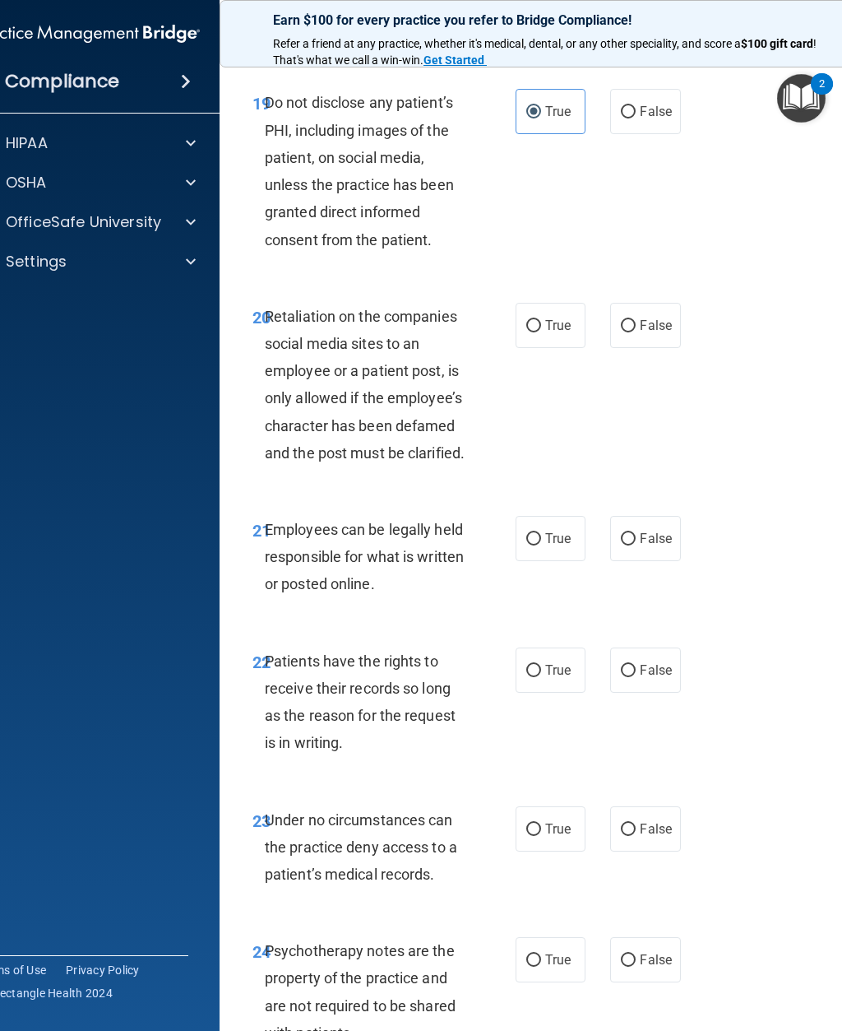
scroll to position [4186, 0]
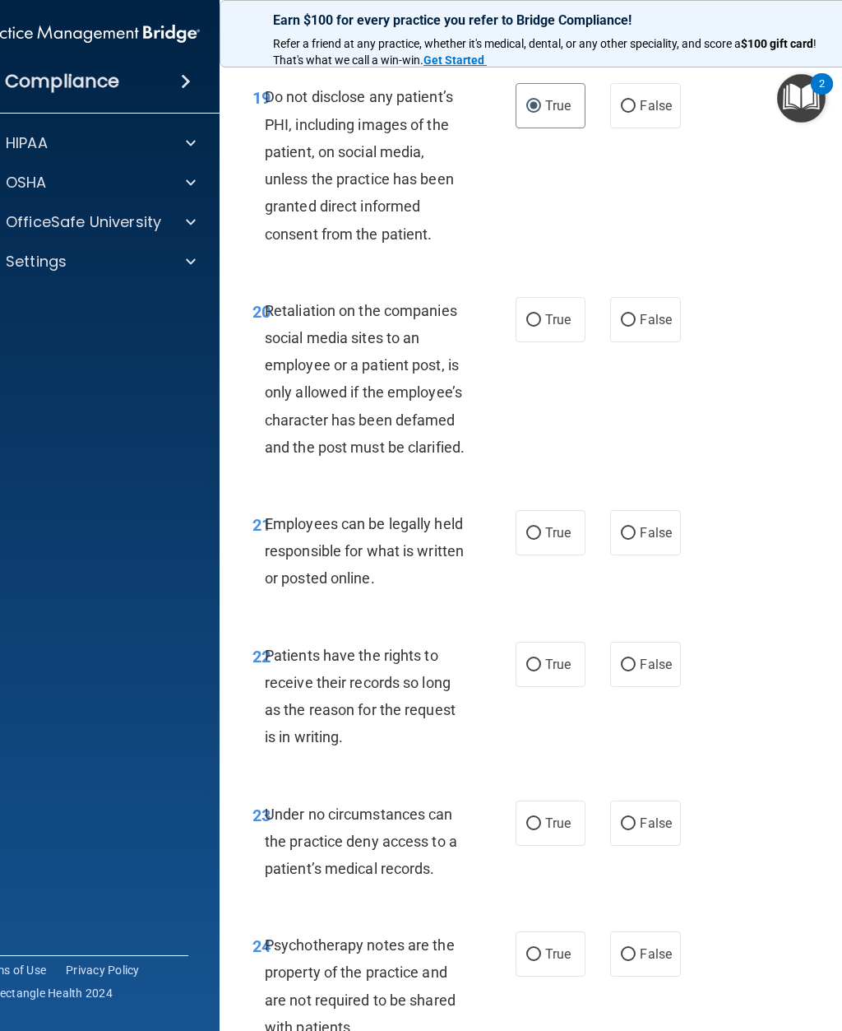
click at [645, 342] on label "False" at bounding box center [645, 319] width 70 height 45
click at [636, 327] on input "False" at bounding box center [628, 320] width 15 height 12
radio input "true"
click at [560, 555] on label "True" at bounding box center [551, 532] width 70 height 45
click at [541, 540] on input "True" at bounding box center [533, 533] width 15 height 12
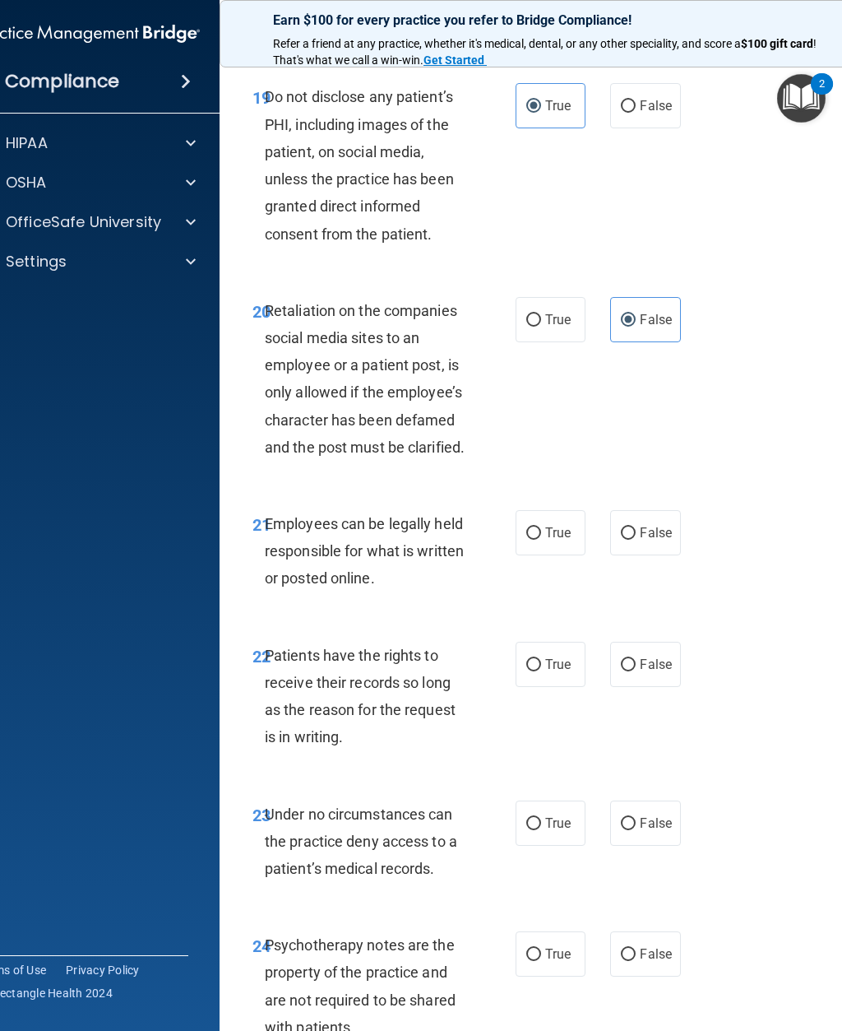
radio input "true"
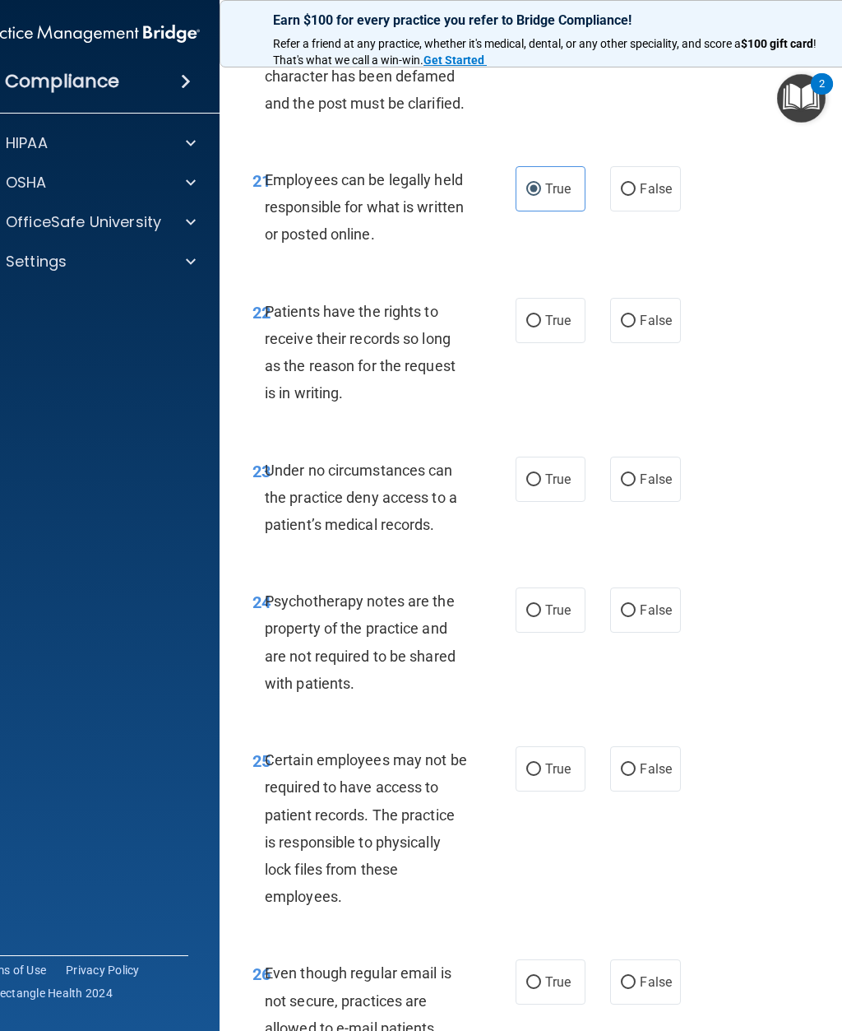
scroll to position [4531, 0]
click at [649, 327] on span "False" at bounding box center [656, 320] width 32 height 16
click at [636, 327] on input "False" at bounding box center [628, 320] width 15 height 12
radio input "true"
click at [629, 485] on input "False" at bounding box center [628, 479] width 15 height 12
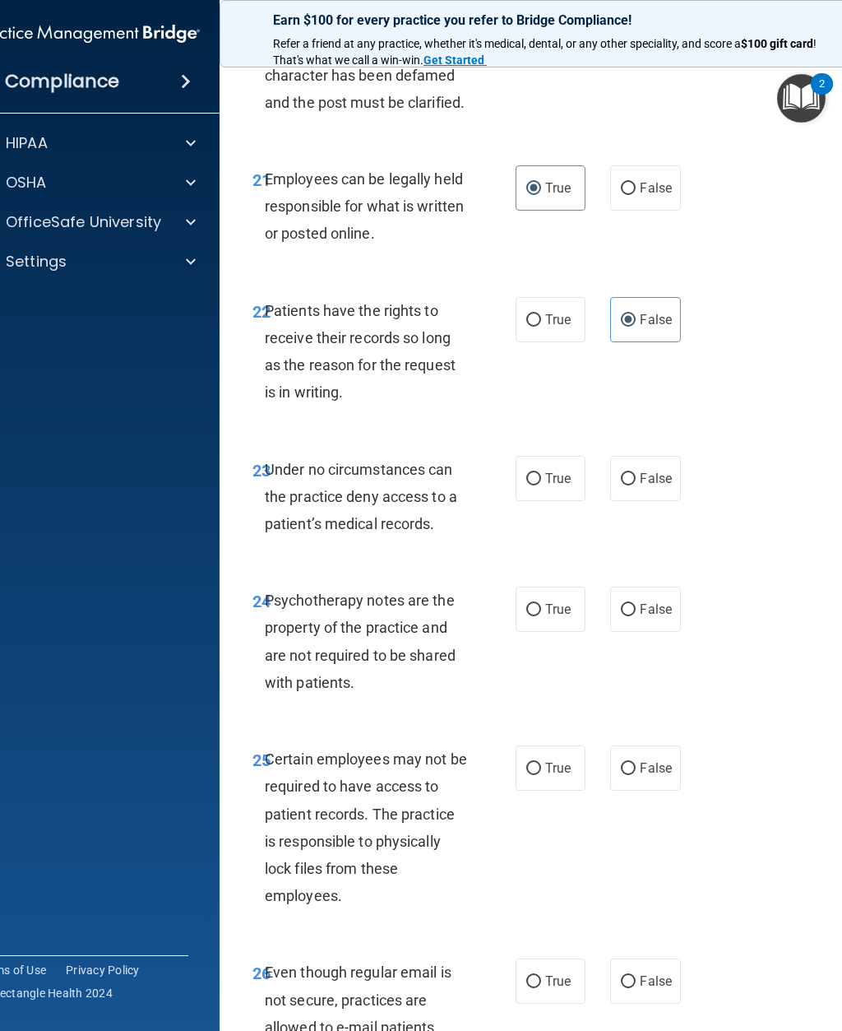
radio input "true"
click at [567, 617] on span "True" at bounding box center [557, 609] width 25 height 16
click at [541, 616] on input "True" at bounding box center [533, 610] width 15 height 12
radio input "true"
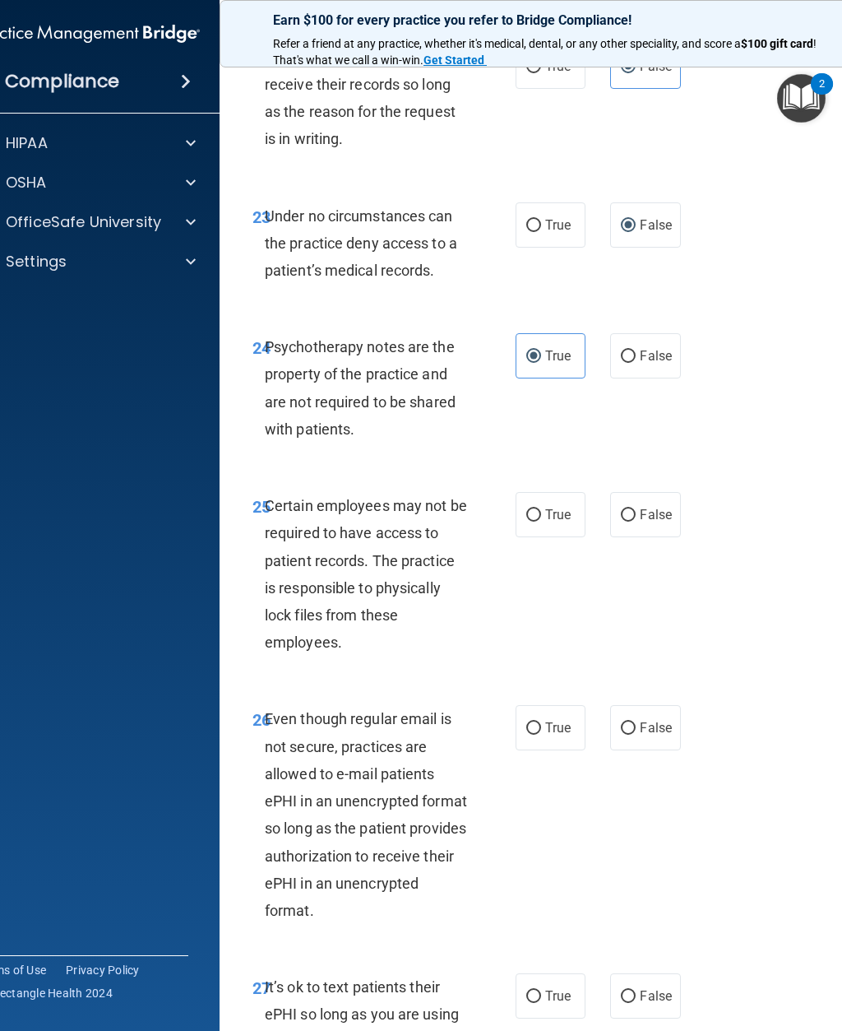
scroll to position [4787, 0]
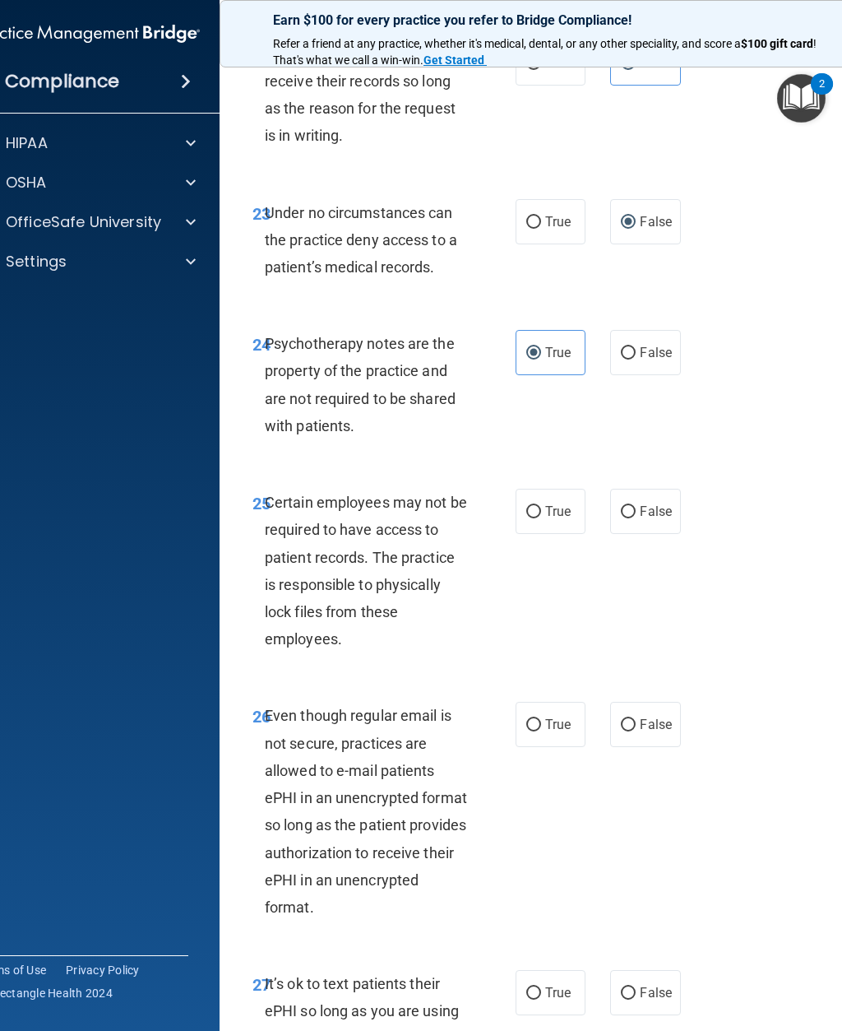
click at [562, 534] on label "True" at bounding box center [551, 511] width 70 height 45
click at [541, 518] on input "True" at bounding box center [533, 512] width 15 height 12
radio input "true"
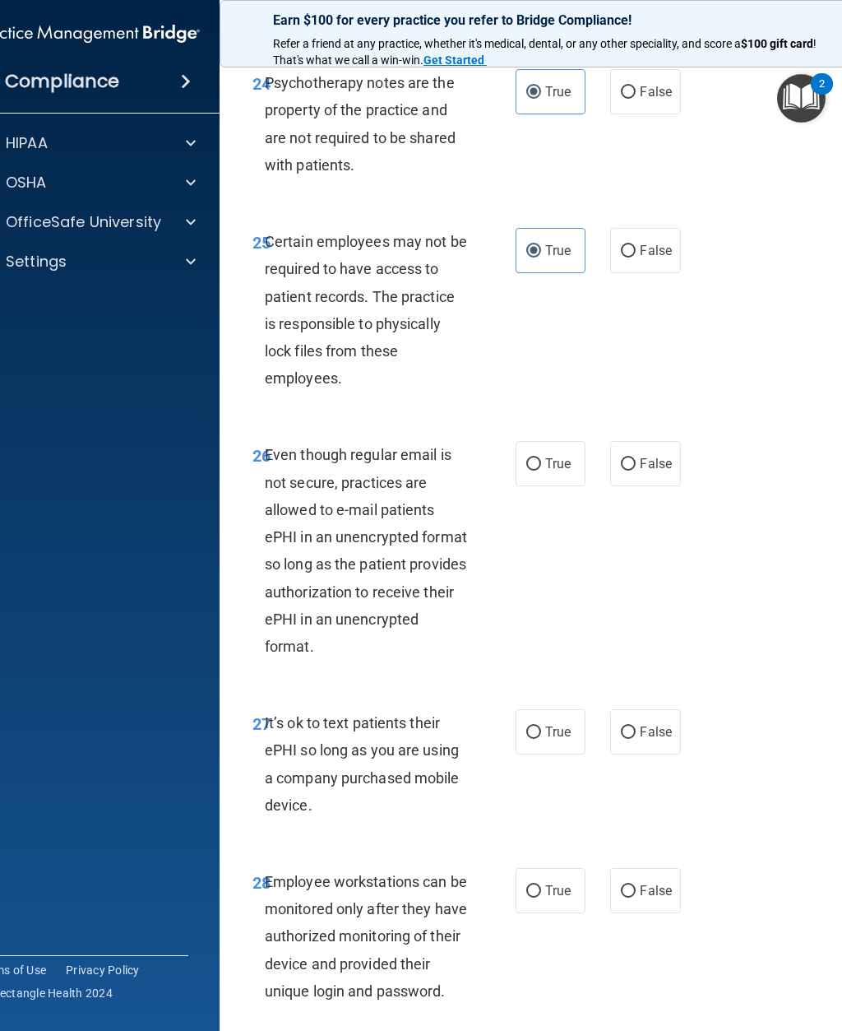
scroll to position [5059, 0]
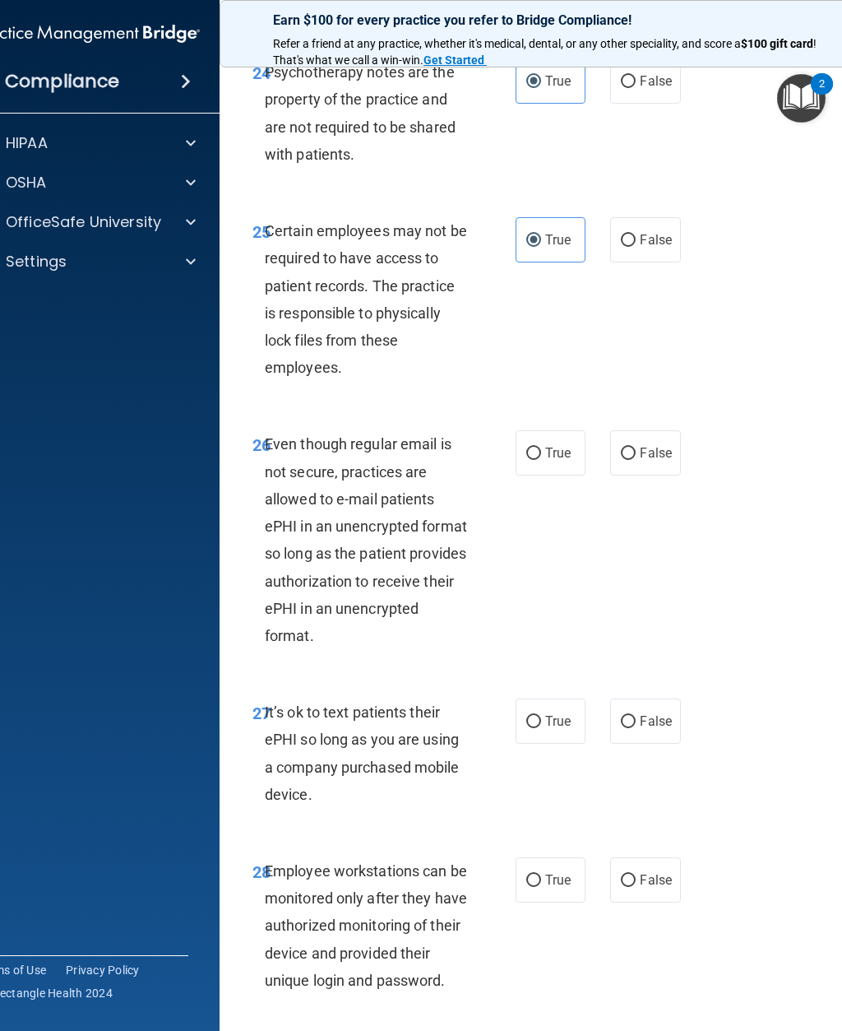
click at [555, 461] on span "True" at bounding box center [557, 453] width 25 height 16
click at [541, 460] on input "True" at bounding box center [533, 453] width 15 height 12
radio input "true"
click at [627, 743] on label "False" at bounding box center [645, 720] width 70 height 45
click at [627, 728] on input "False" at bounding box center [628, 722] width 15 height 12
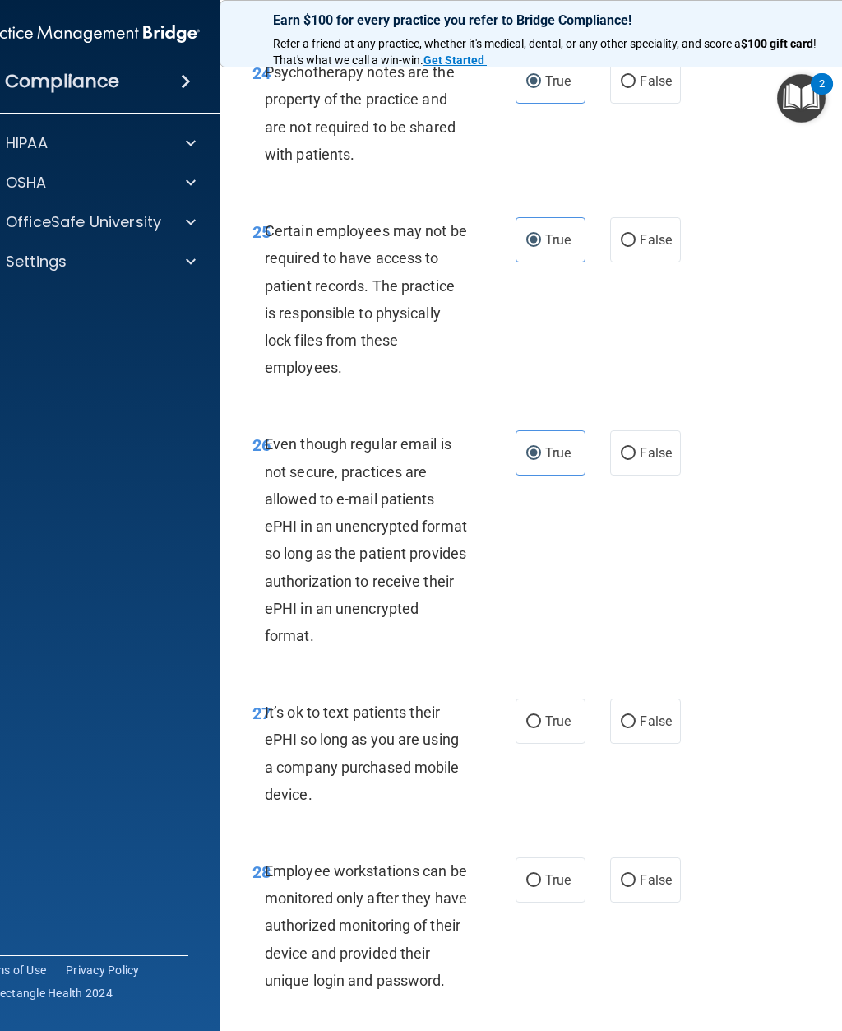
radio input "true"
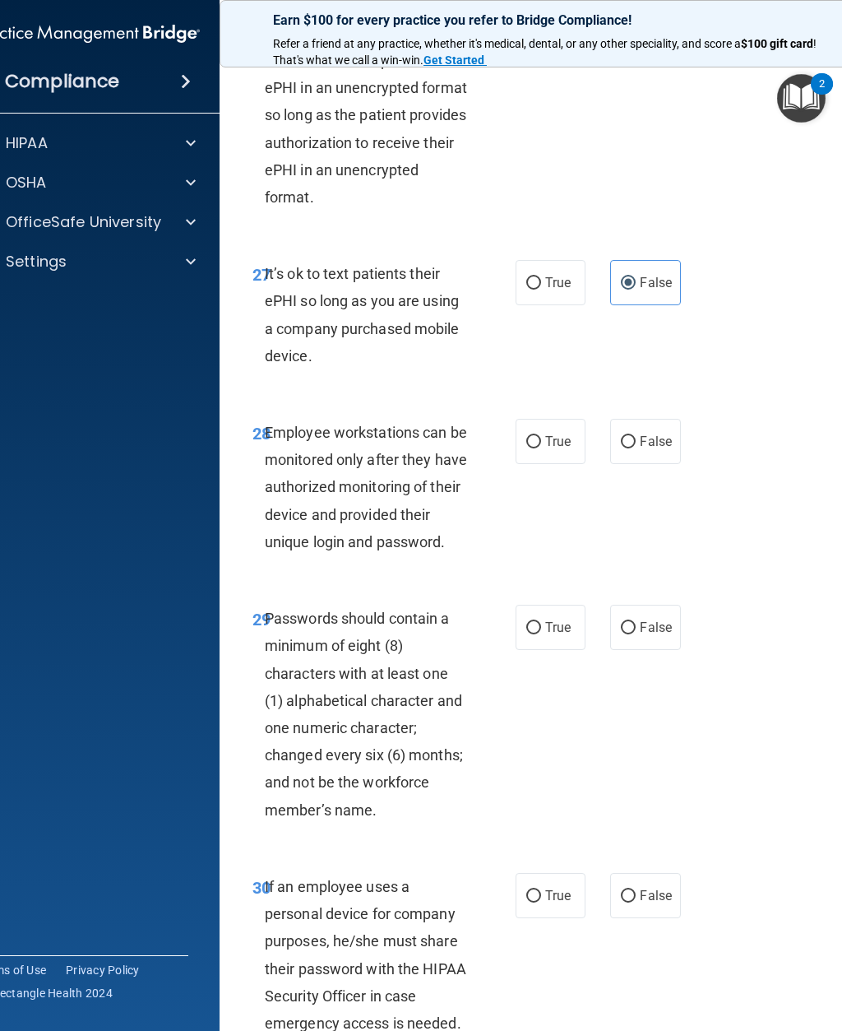
scroll to position [5506, 0]
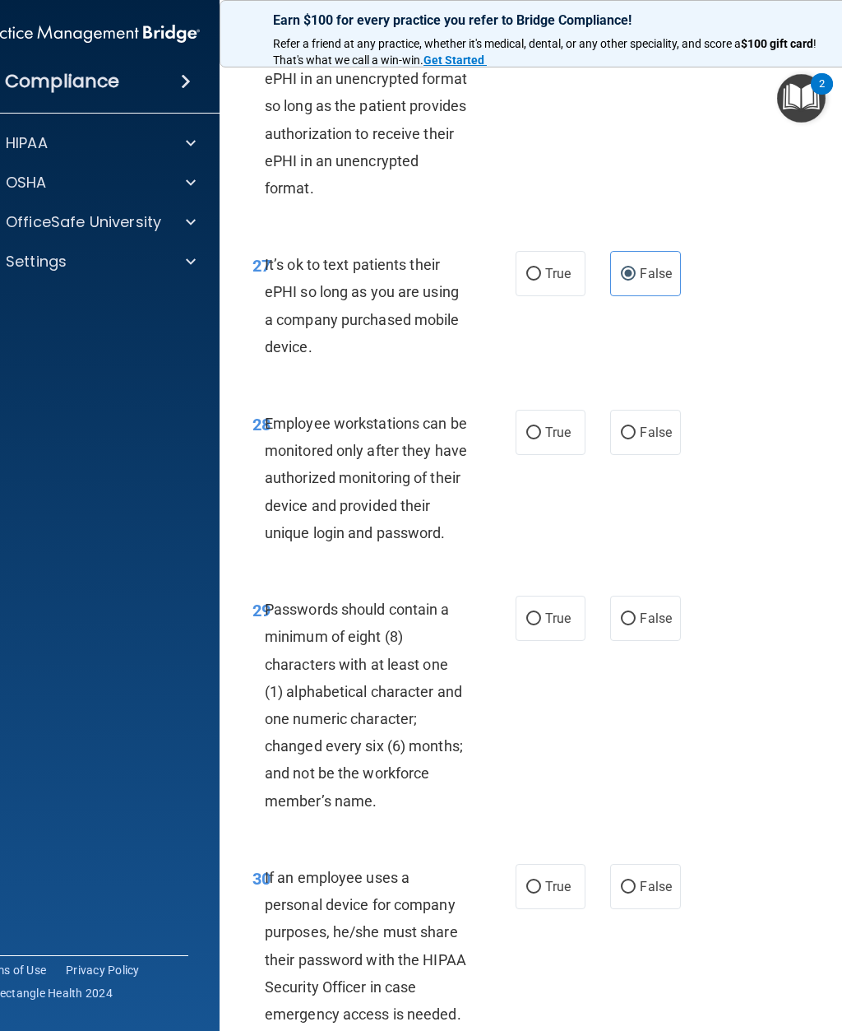
click at [553, 440] on span "True" at bounding box center [557, 432] width 25 height 16
click at [541, 439] on input "True" at bounding box center [533, 433] width 15 height 12
radio input "true"
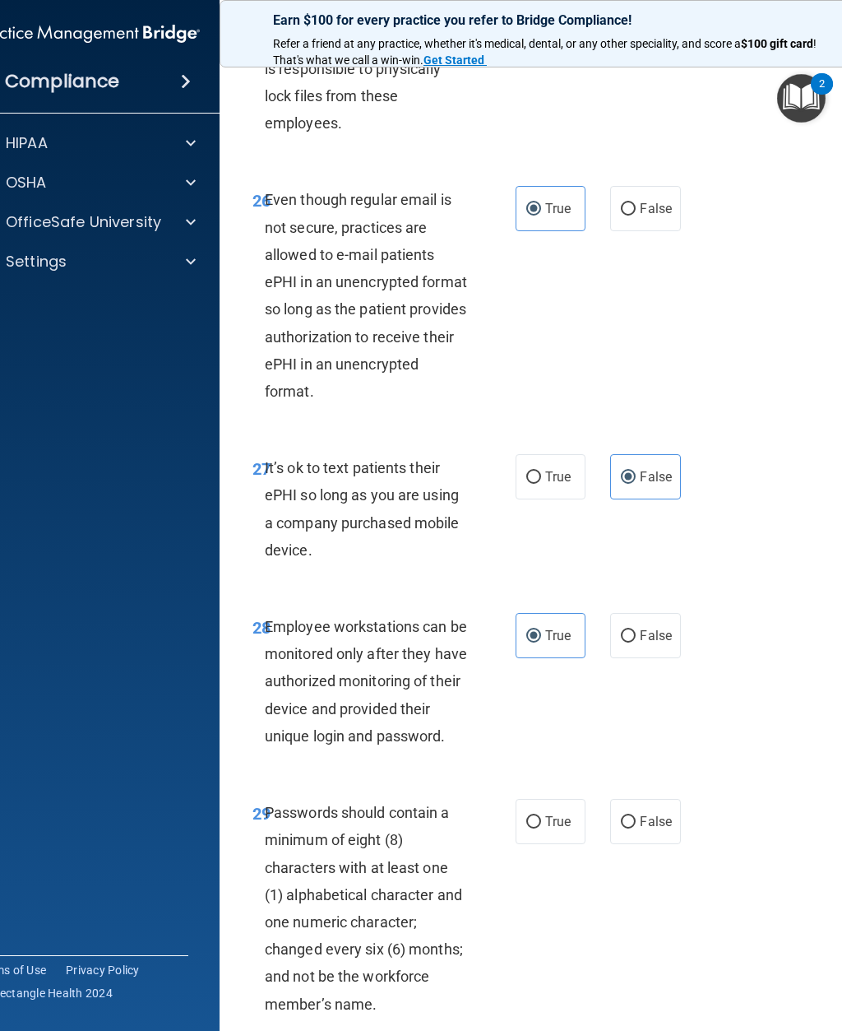
scroll to position [5301, 0]
click at [651, 645] on span "False" at bounding box center [656, 637] width 32 height 16
click at [636, 644] on input "False" at bounding box center [628, 638] width 15 height 12
radio input "true"
radio input "false"
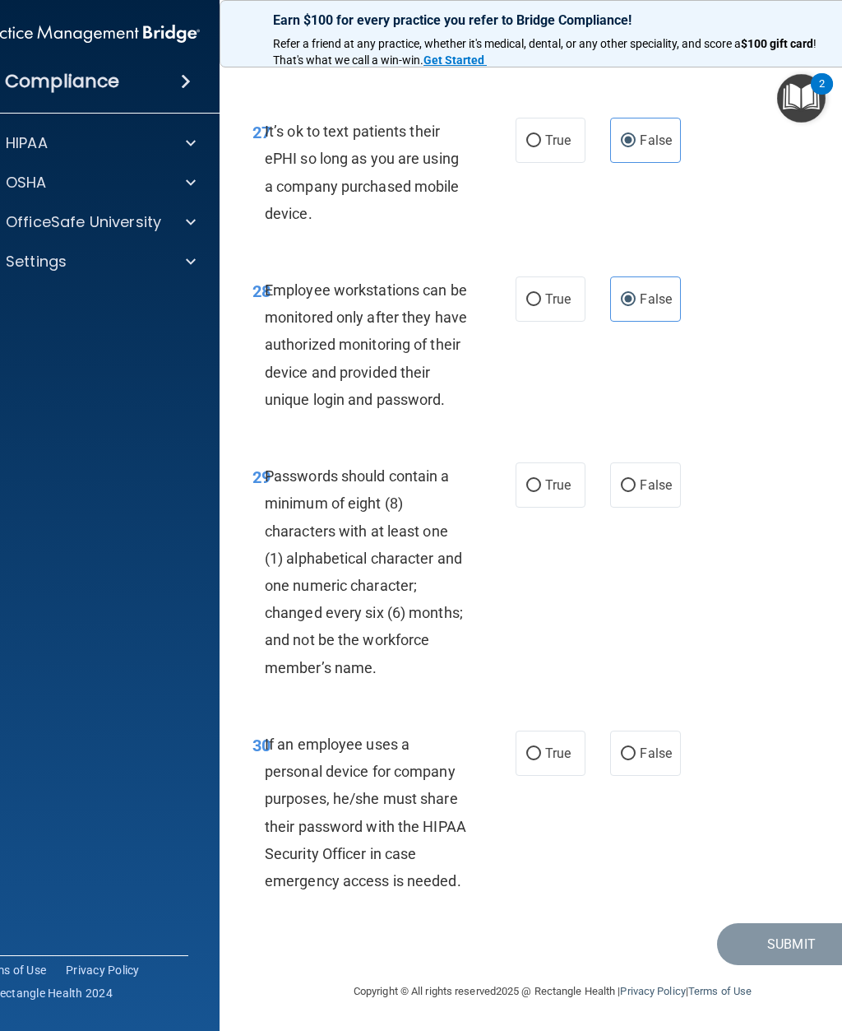
scroll to position [5660, 0]
click at [560, 493] on span "True" at bounding box center [557, 485] width 25 height 16
click at [541, 492] on input "True" at bounding box center [533, 485] width 15 height 12
radio input "true"
click at [636, 756] on input "False" at bounding box center [628, 754] width 15 height 12
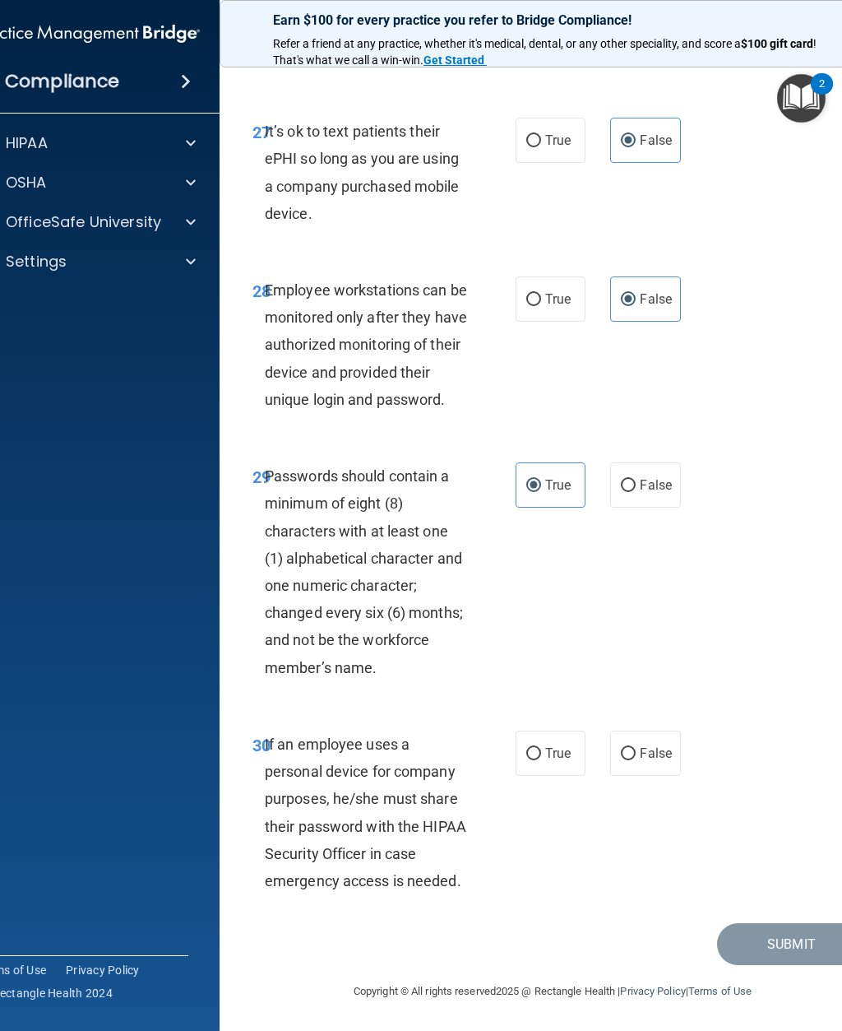
radio input "true"
click at [776, 945] on button "Submit" at bounding box center [791, 944] width 148 height 42
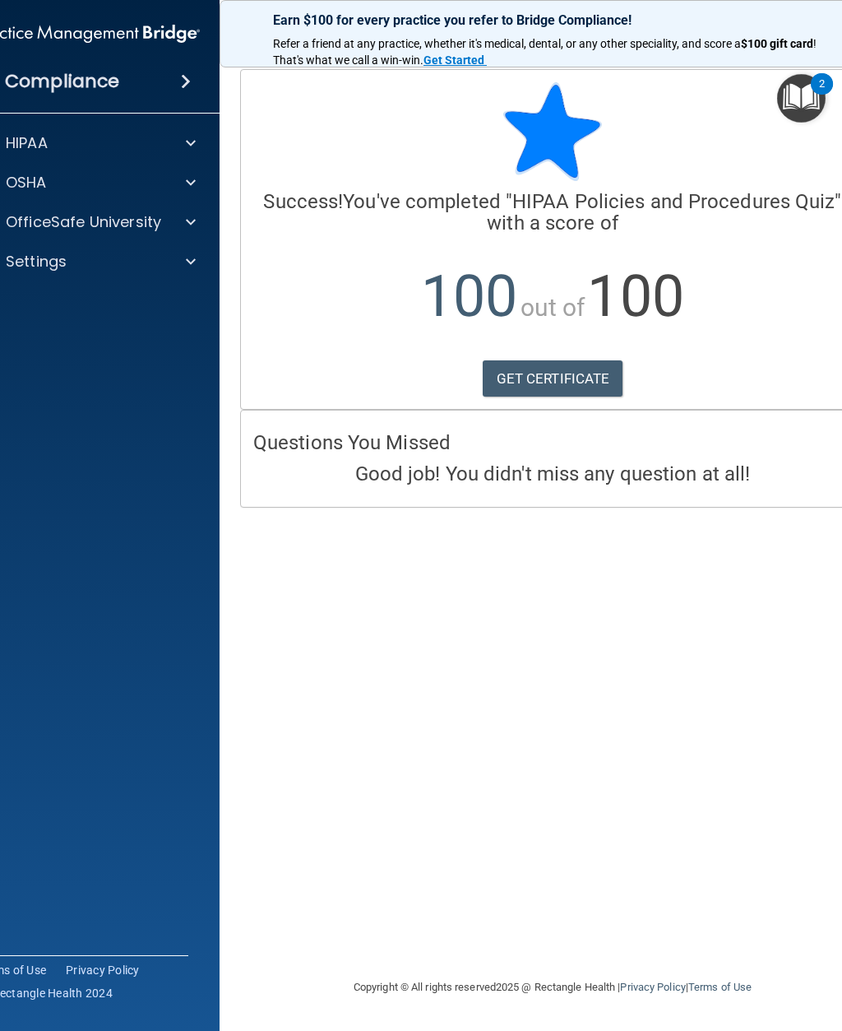
click at [597, 375] on link "GET CERTIFICATE" at bounding box center [553, 378] width 141 height 36
click at [165, 225] on div "OfficeSafe University" at bounding box center [66, 222] width 204 height 20
click at [132, 264] on div "HIPAA Training" at bounding box center [79, 261] width 225 height 16
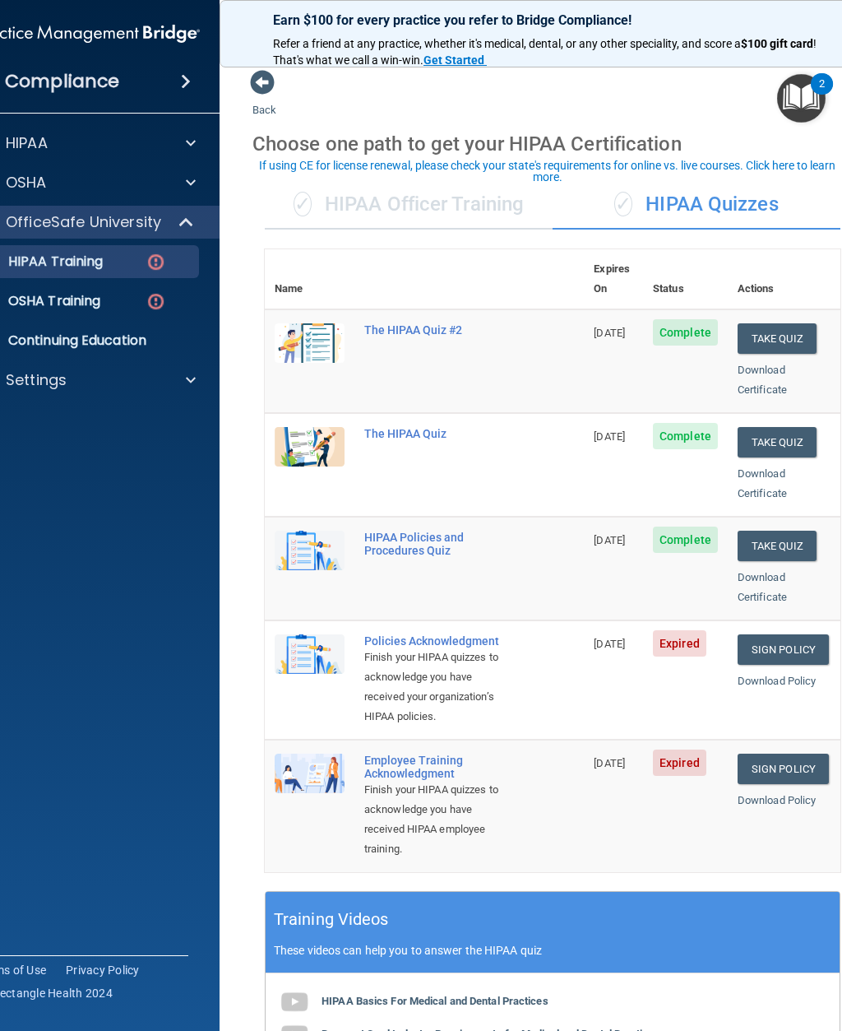
click at [791, 634] on link "Sign Policy" at bounding box center [783, 649] width 91 height 30
